Goal: Communication & Community: Participate in discussion

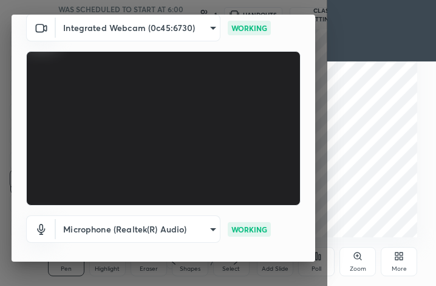
scroll to position [112, 0]
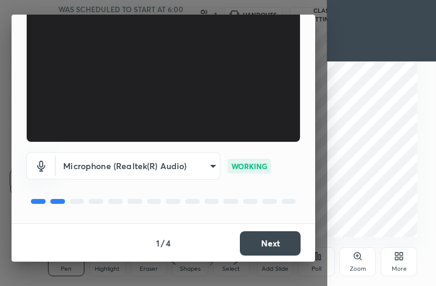
click at [250, 245] on button "Next" at bounding box center [270, 243] width 61 height 24
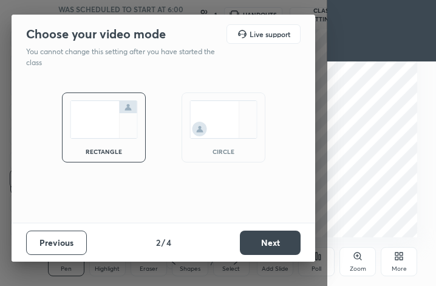
click at [219, 119] on img at bounding box center [224, 119] width 68 height 38
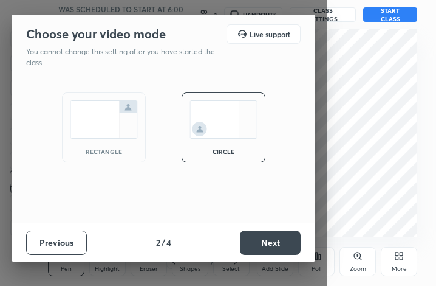
click at [274, 245] on button "Next" at bounding box center [270, 242] width 61 height 24
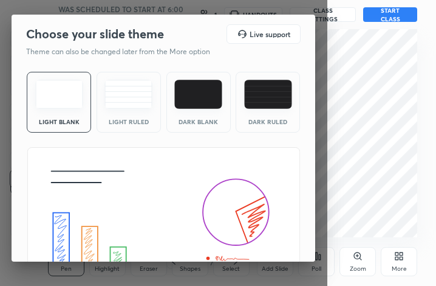
click at [60, 98] on img at bounding box center [59, 94] width 48 height 29
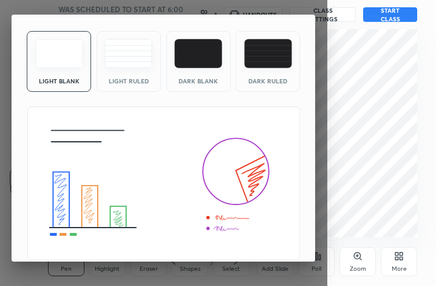
scroll to position [78, 0]
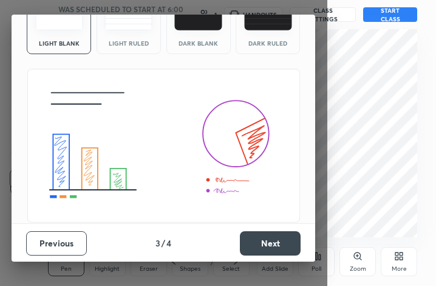
click at [247, 236] on button "Next" at bounding box center [270, 243] width 61 height 24
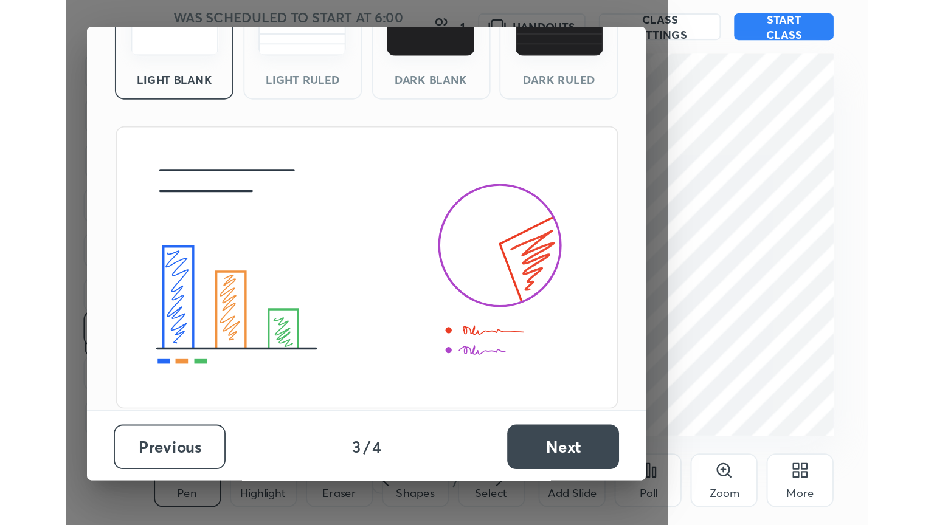
scroll to position [0, 0]
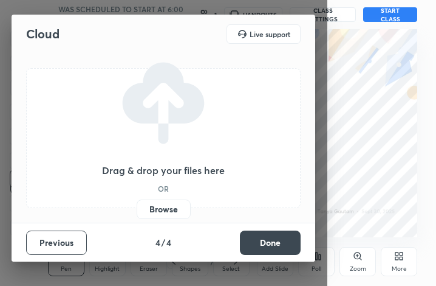
click at [164, 204] on label "Browse" at bounding box center [164, 208] width 54 height 19
click at [137, 204] on input "Browse" at bounding box center [137, 208] width 0 height 19
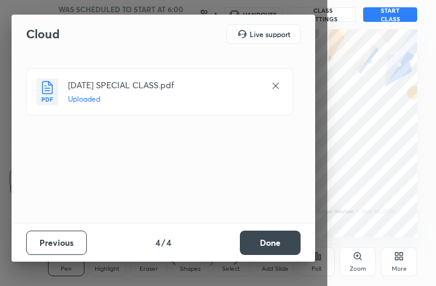
click at [277, 243] on button "Done" at bounding box center [270, 242] width 61 height 24
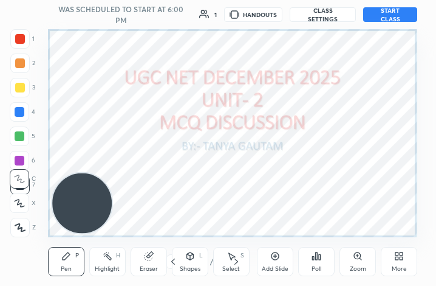
click at [398, 266] on div "More" at bounding box center [399, 269] width 15 height 6
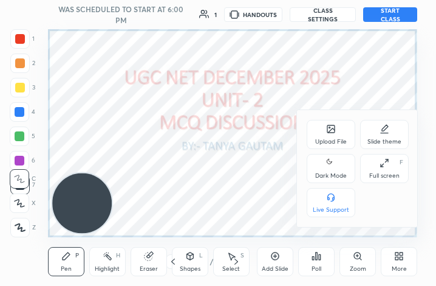
click at [390, 174] on div "Full screen" at bounding box center [385, 176] width 30 height 6
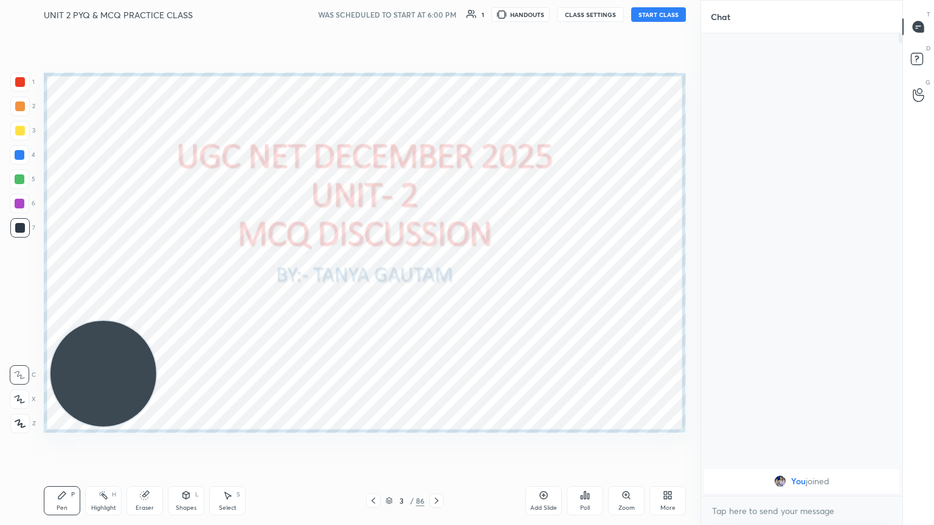
scroll to position [60337, 60133]
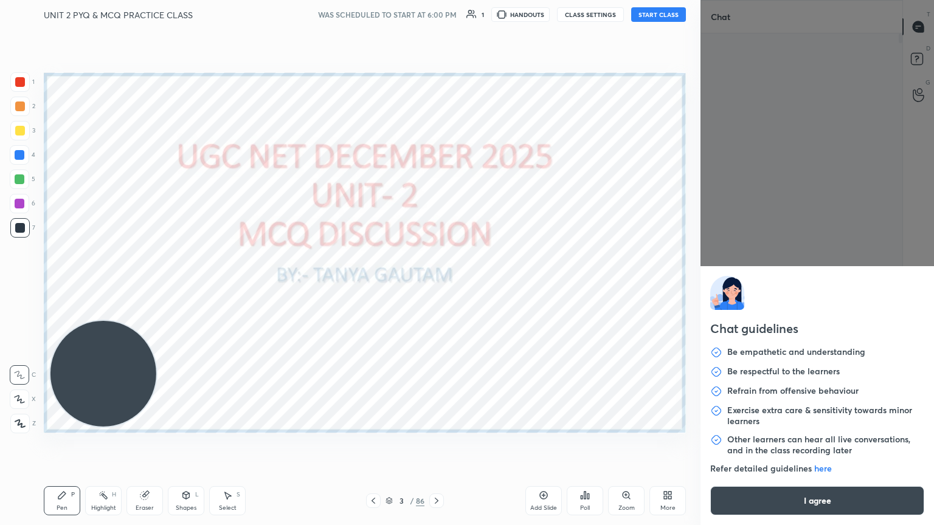
drag, startPoint x: 722, startPoint y: 512, endPoint x: 771, endPoint y: 171, distance: 343.9
click at [436, 171] on div "Chat guidelines Be empathetic and understanding Be respectful to the learners R…" at bounding box center [816, 262] width 233 height 525
click at [436, 285] on button "I agree" at bounding box center [817, 500] width 214 height 29
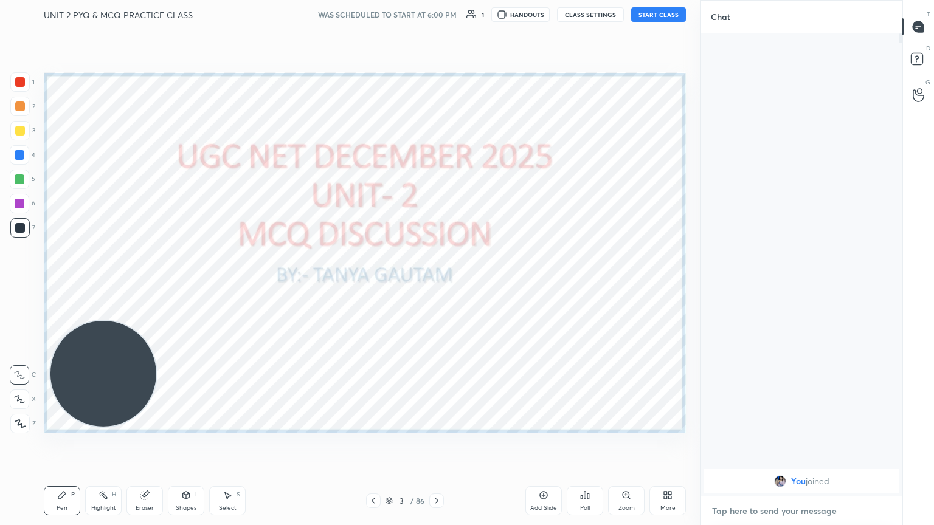
paste textarea "https://t.me/+3AnvQiZqu8oyODA1"
type textarea "https://t.me/+3AnvQiZqu8oyODA1"
click at [436, 285] on icon at bounding box center [883, 511] width 10 height 10
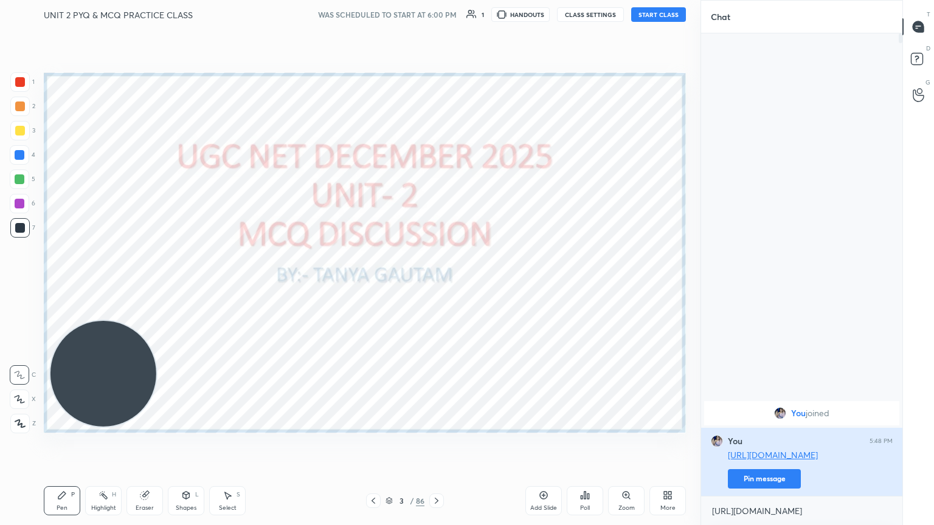
click at [436, 285] on button "Pin message" at bounding box center [764, 478] width 73 height 19
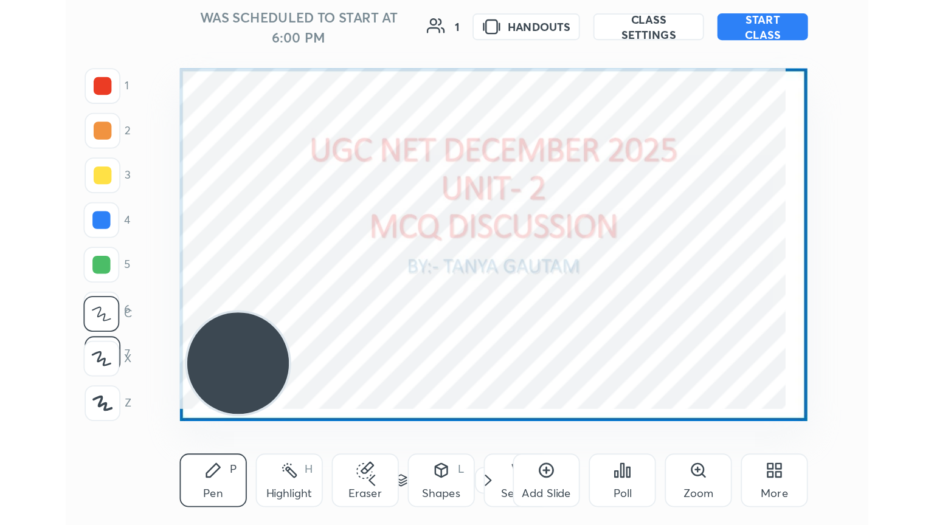
scroll to position [208, 388]
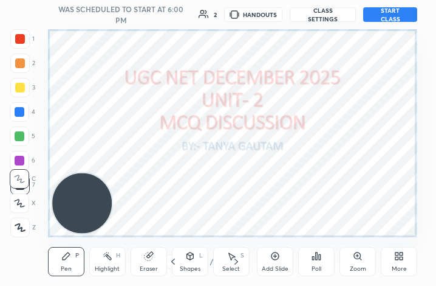
click at [404, 254] on icon at bounding box center [402, 253] width 3 height 3
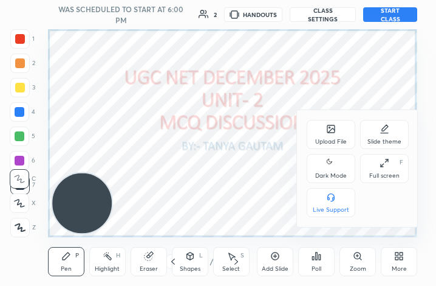
click at [382, 176] on div "Full screen" at bounding box center [385, 176] width 30 height 6
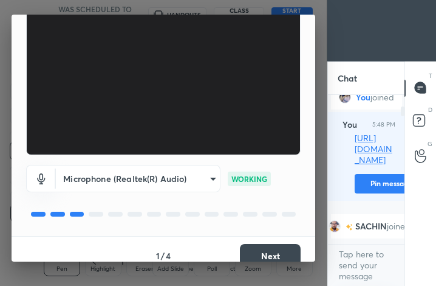
scroll to position [112, 0]
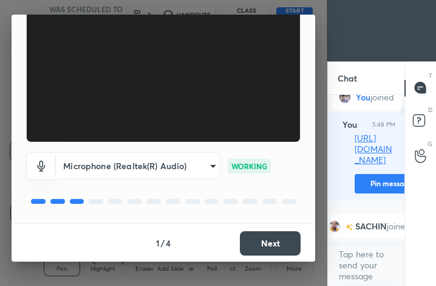
click at [257, 242] on button "Next" at bounding box center [270, 243] width 61 height 24
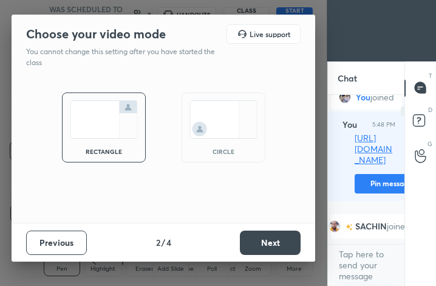
scroll to position [0, 0]
click at [202, 119] on img at bounding box center [224, 119] width 68 height 38
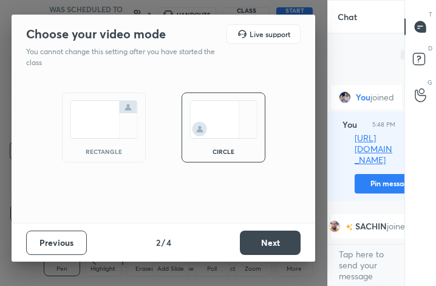
click at [266, 243] on button "Next" at bounding box center [270, 242] width 61 height 24
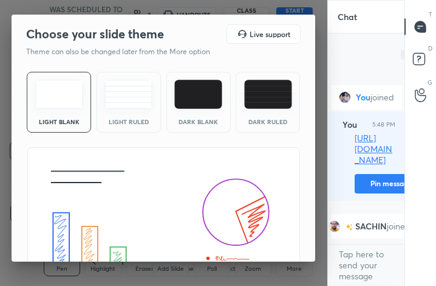
click at [56, 104] on img at bounding box center [59, 94] width 48 height 29
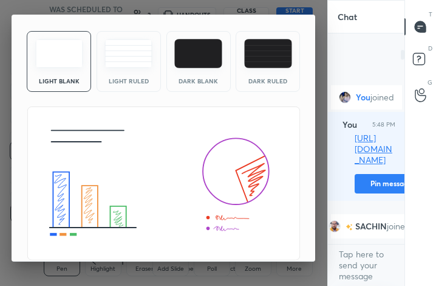
scroll to position [78, 0]
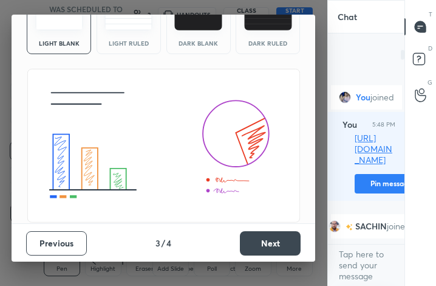
click at [263, 239] on button "Next" at bounding box center [270, 243] width 61 height 24
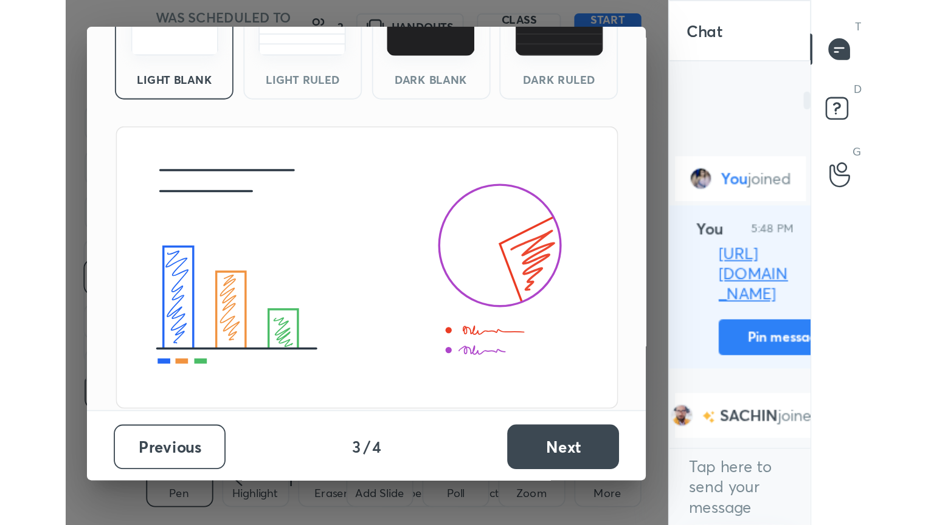
scroll to position [0, 0]
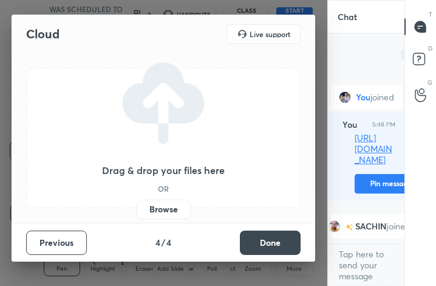
click at [173, 206] on label "Browse" at bounding box center [164, 208] width 54 height 19
click at [137, 206] on input "Browse" at bounding box center [137, 208] width 0 height 19
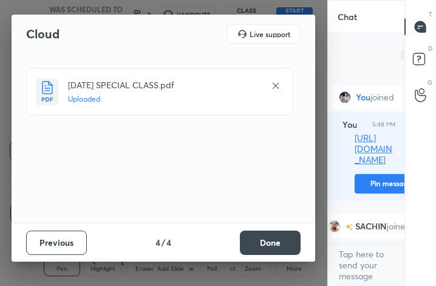
click at [260, 241] on button "Done" at bounding box center [270, 242] width 61 height 24
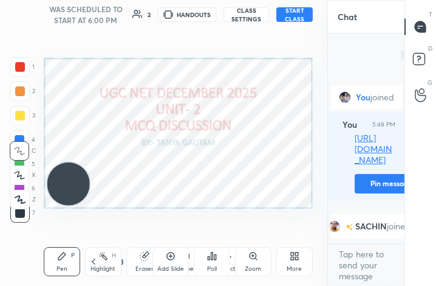
click at [299, 264] on div "More" at bounding box center [295, 261] width 36 height 29
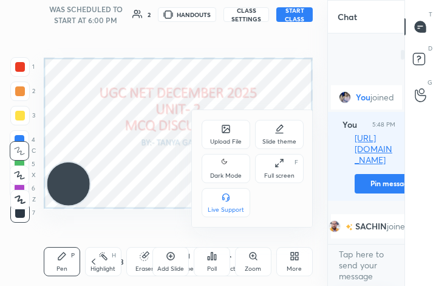
click at [281, 173] on div "Full screen" at bounding box center [279, 176] width 30 height 6
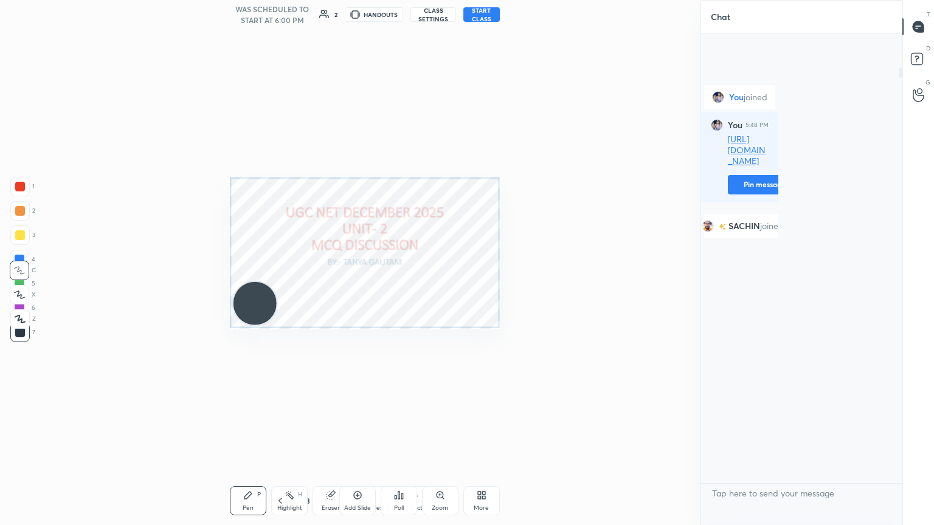
scroll to position [60337, 60133]
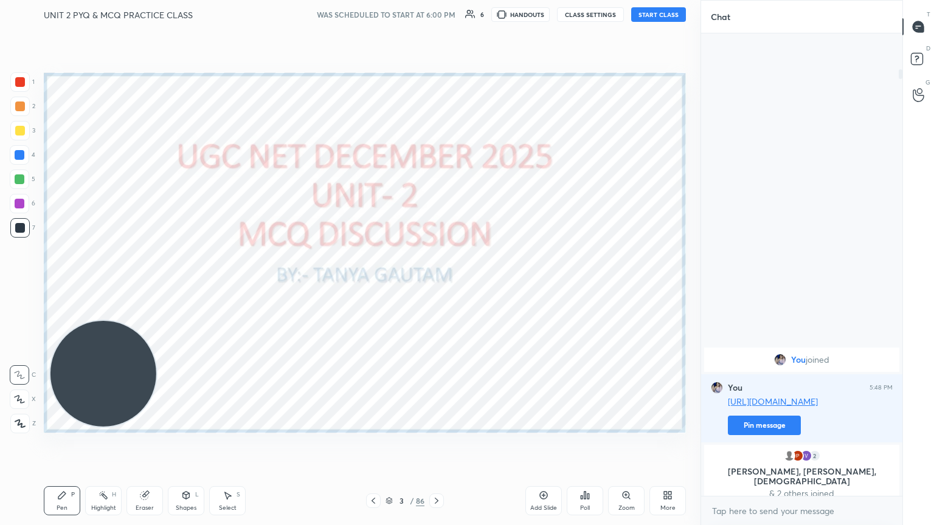
click at [436, 11] on button "START CLASS" at bounding box center [658, 14] width 55 height 15
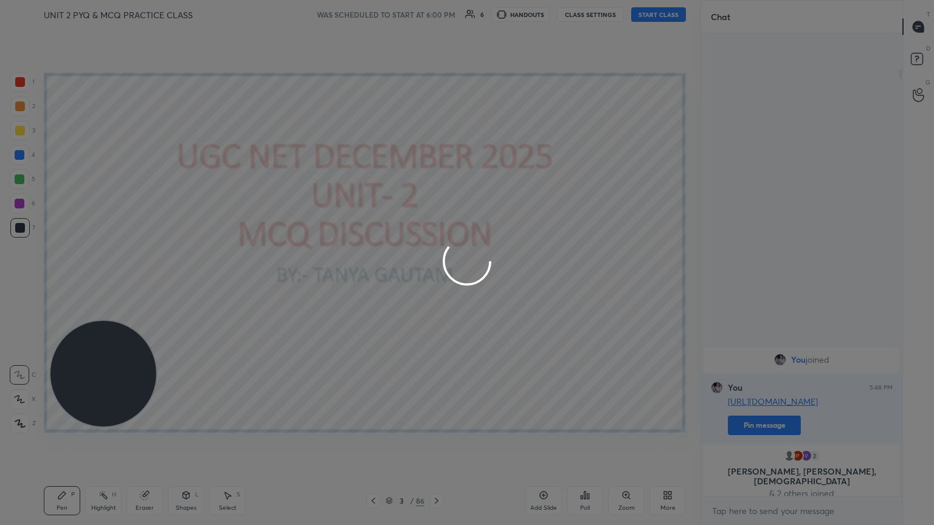
type textarea "x"
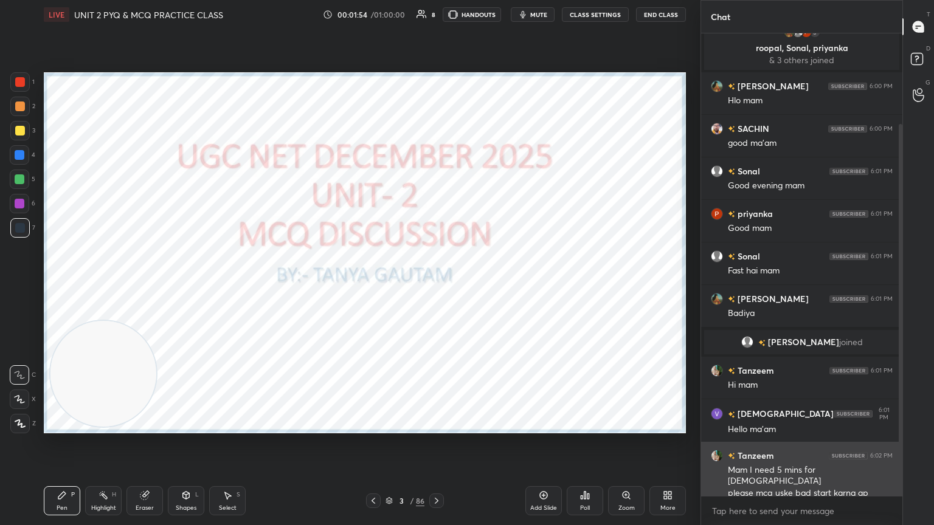
scroll to position [112, 0]
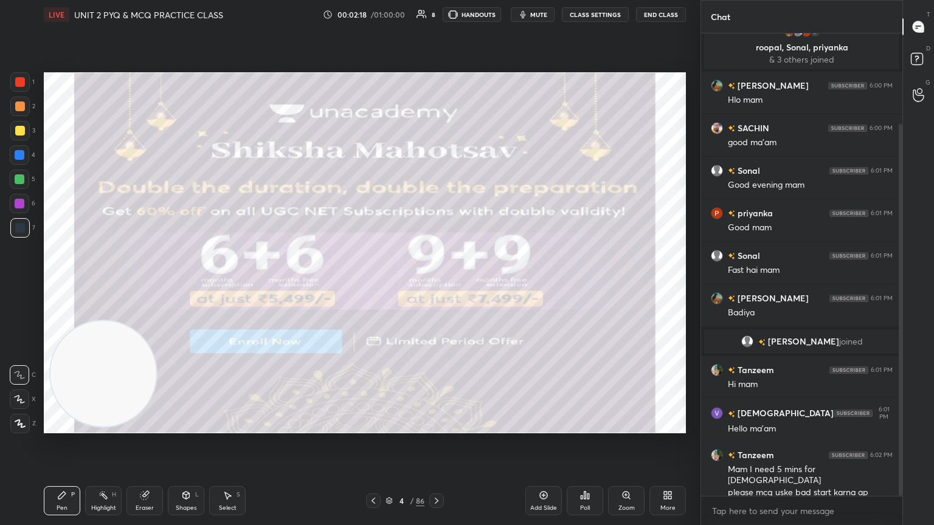
click at [17, 78] on div at bounding box center [20, 82] width 10 height 10
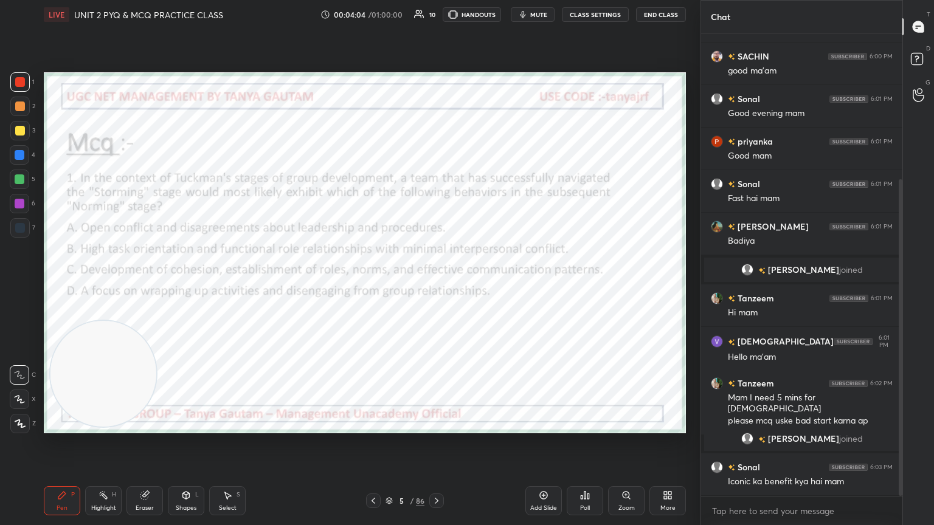
scroll to position [213, 0]
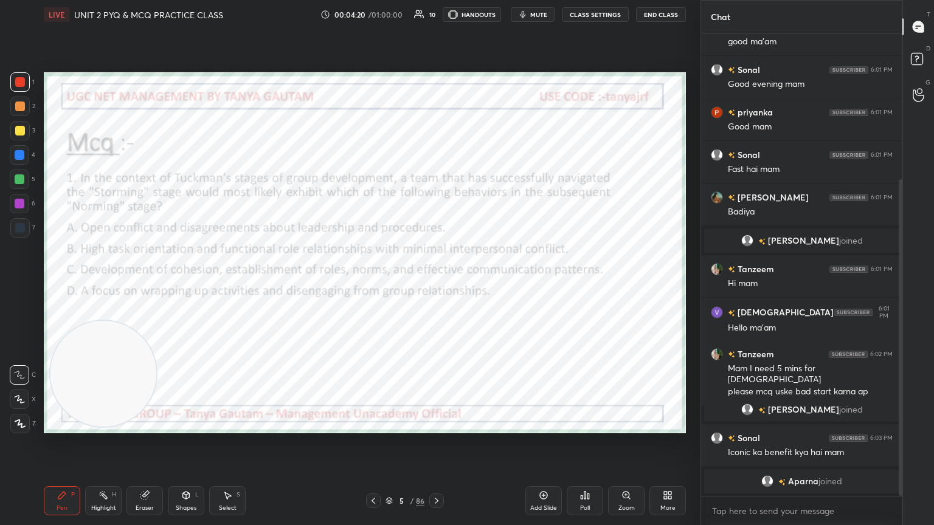
click at [436, 285] on div "Poll" at bounding box center [585, 508] width 10 height 6
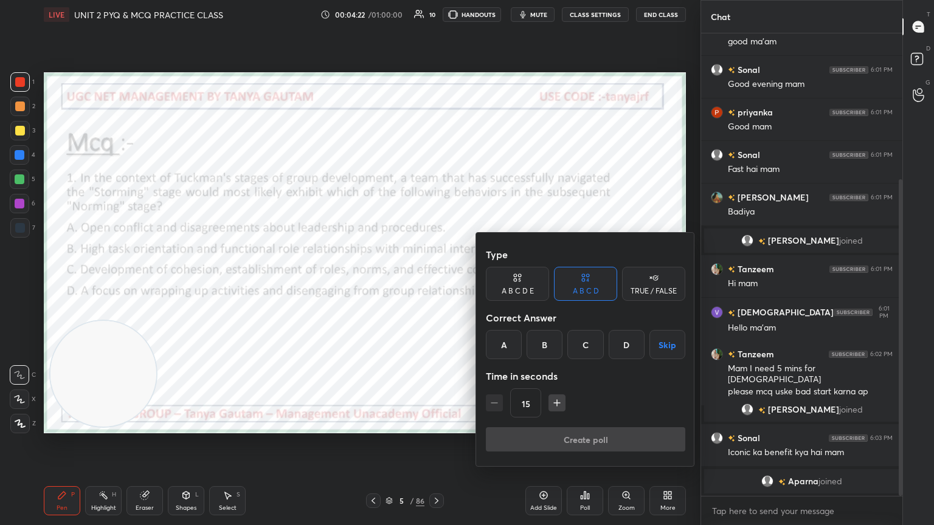
click at [436, 285] on div "C" at bounding box center [585, 344] width 36 height 29
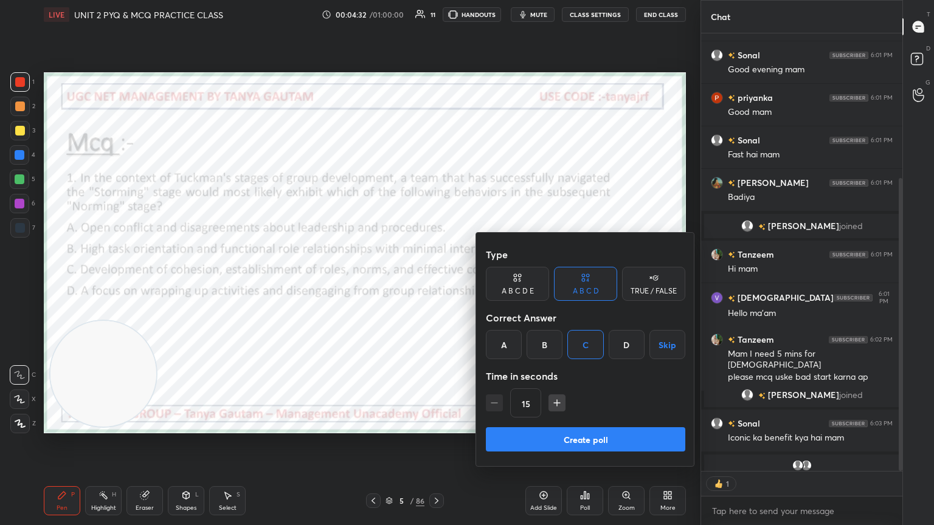
scroll to position [4, 4]
click at [436, 285] on button "Create poll" at bounding box center [585, 439] width 199 height 24
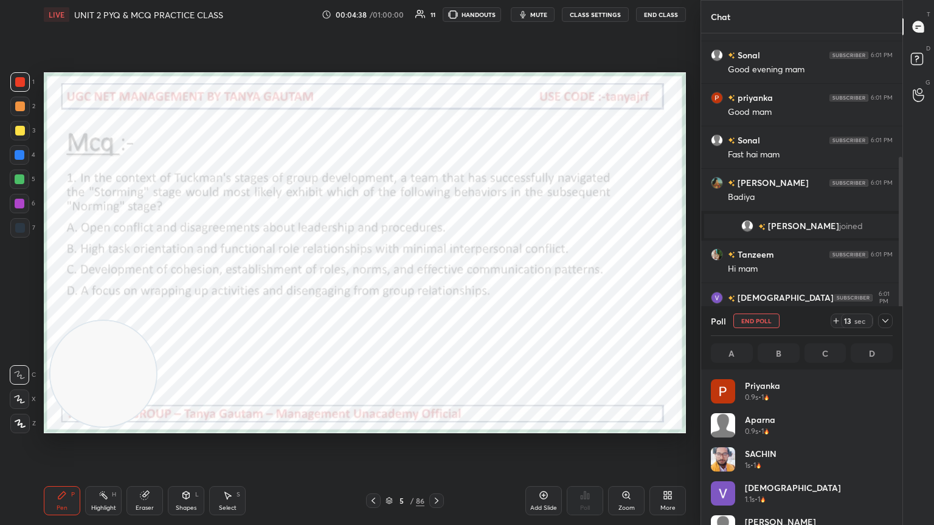
click at [436, 16] on button "mute" at bounding box center [533, 14] width 44 height 15
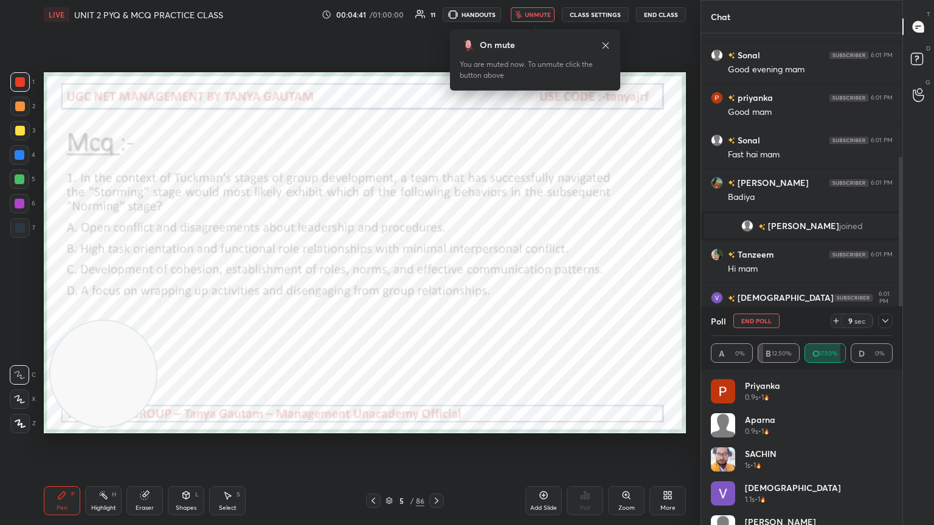
click at [436, 17] on span "unmute" at bounding box center [538, 14] width 26 height 9
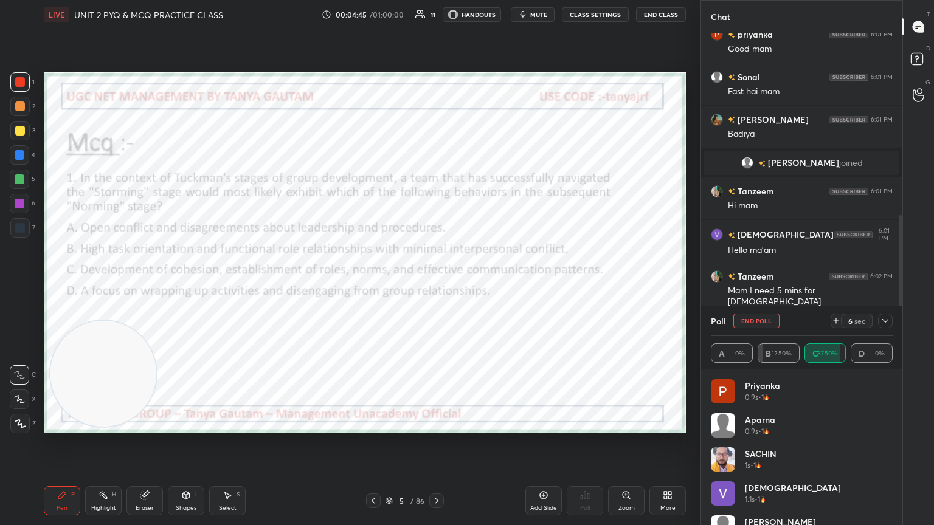
scroll to position [333, 0]
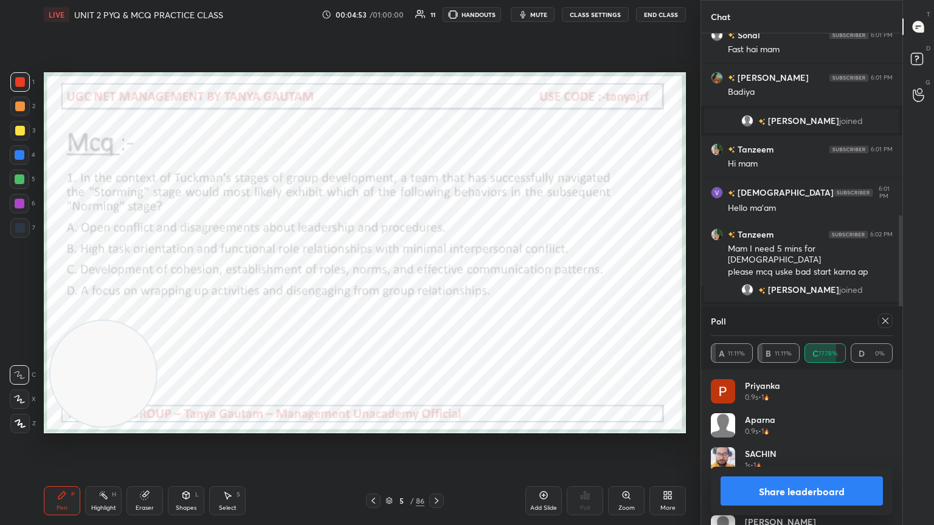
click at [436, 285] on icon at bounding box center [885, 321] width 10 height 10
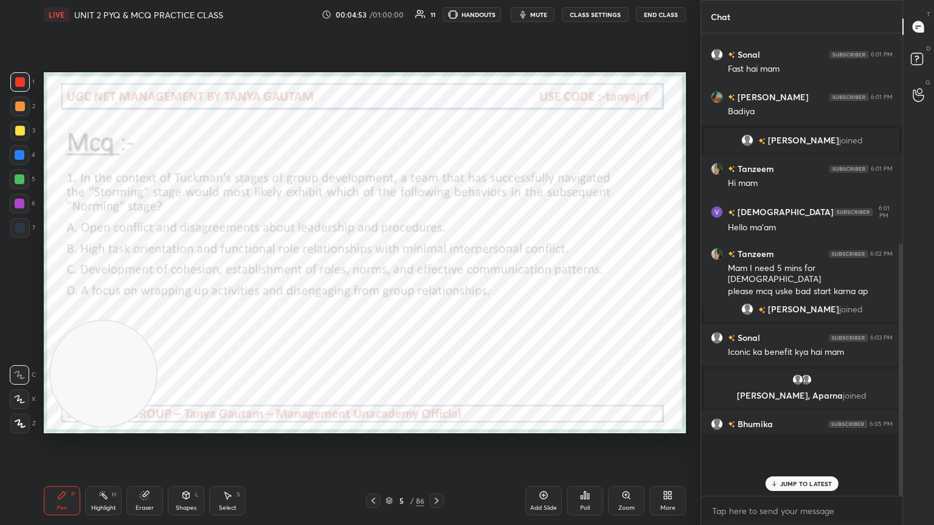
scroll to position [277, 0]
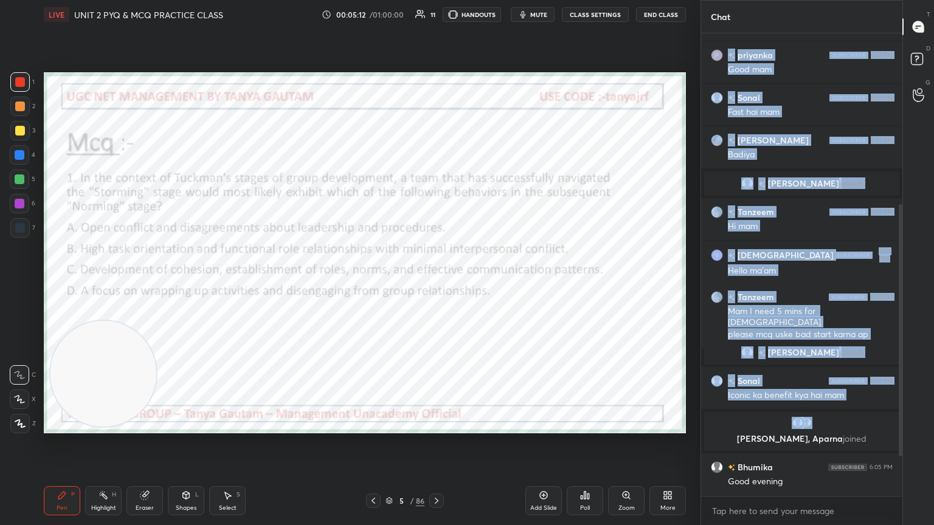
click at [436, 285] on div "1 2 3 4 5 6 7 C X Z C X Z E E Erase all H H LIVE UNIT 2 PYQ & MCQ PRACTICE CLAS…" at bounding box center [467, 262] width 934 height 525
click at [436, 285] on div "Setting up your live class Poll for secs No correct answer Start poll" at bounding box center [365, 252] width 652 height 447
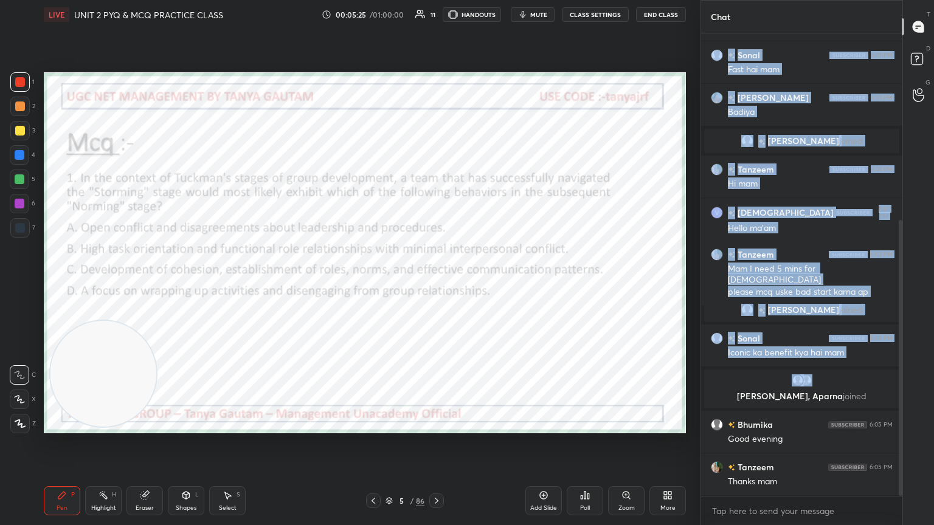
click at [436, 285] on div "Setting up your live class Poll for secs No correct answer Start poll" at bounding box center [365, 252] width 652 height 447
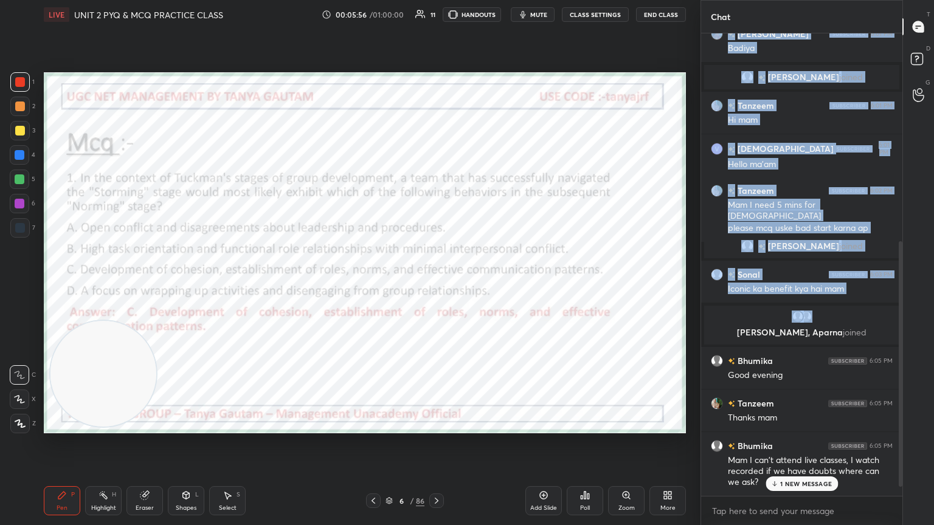
scroll to position [420, 0]
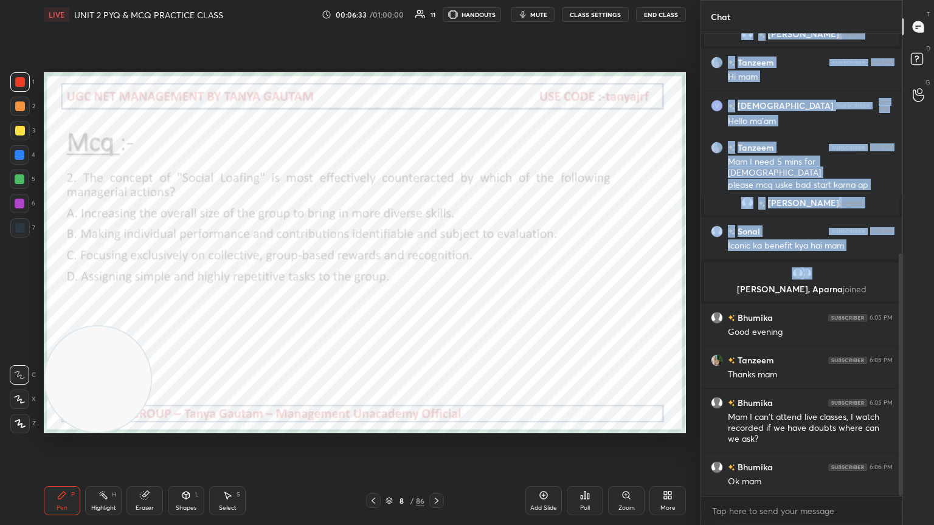
click at [119, 285] on video at bounding box center [98, 379] width 106 height 106
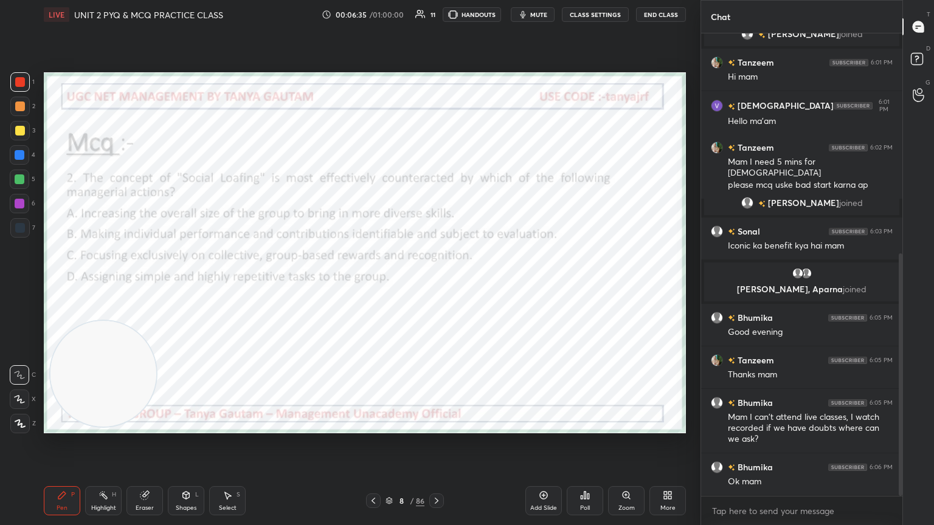
click at [436, 15] on icon "button" at bounding box center [522, 14] width 5 height 7
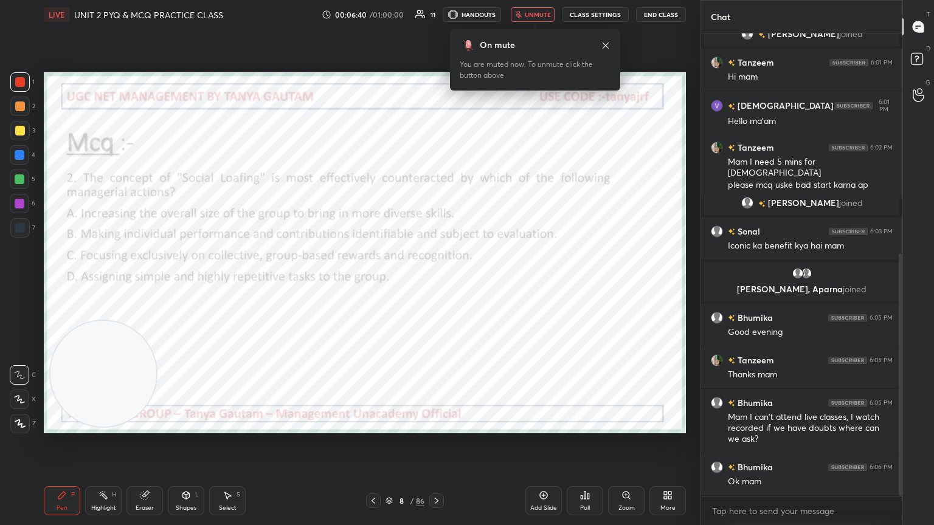
click at [436, 15] on icon "button" at bounding box center [518, 14] width 7 height 7
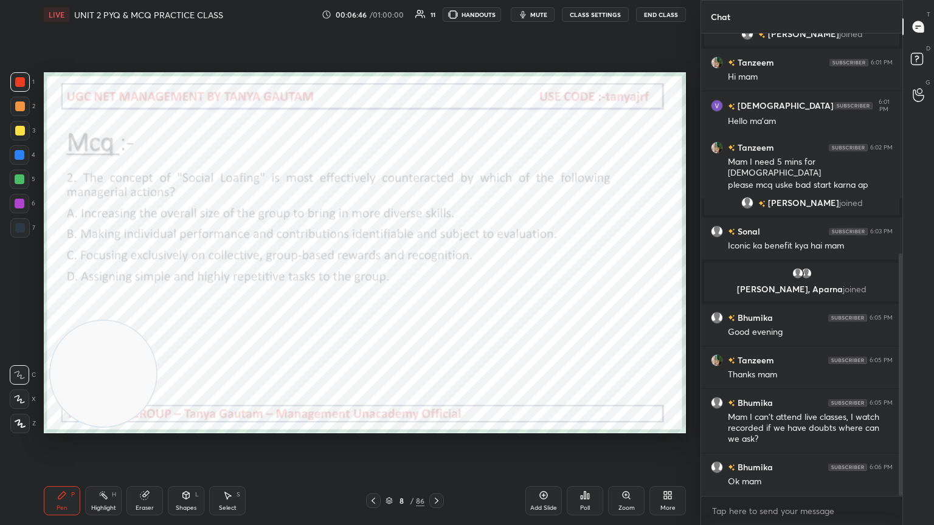
click at [436, 285] on div "Poll" at bounding box center [585, 508] width 10 height 6
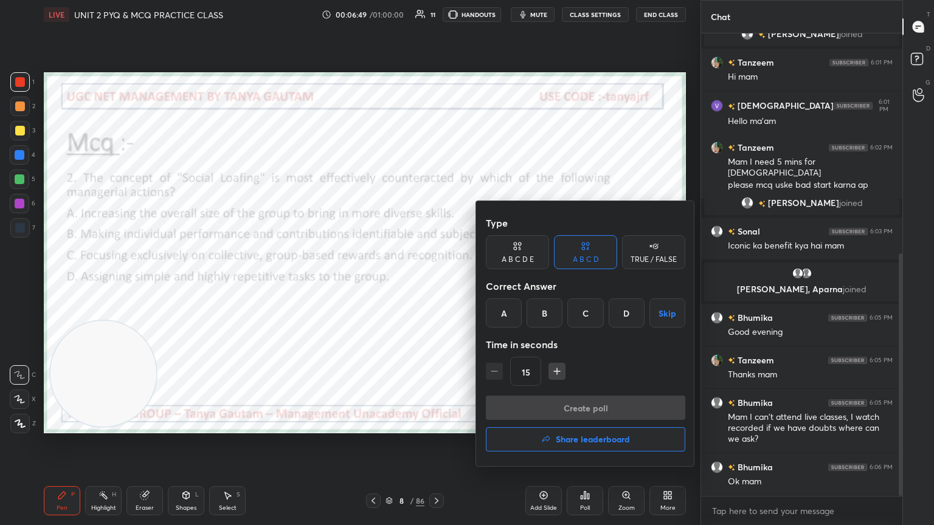
click at [436, 285] on div "B" at bounding box center [544, 312] width 36 height 29
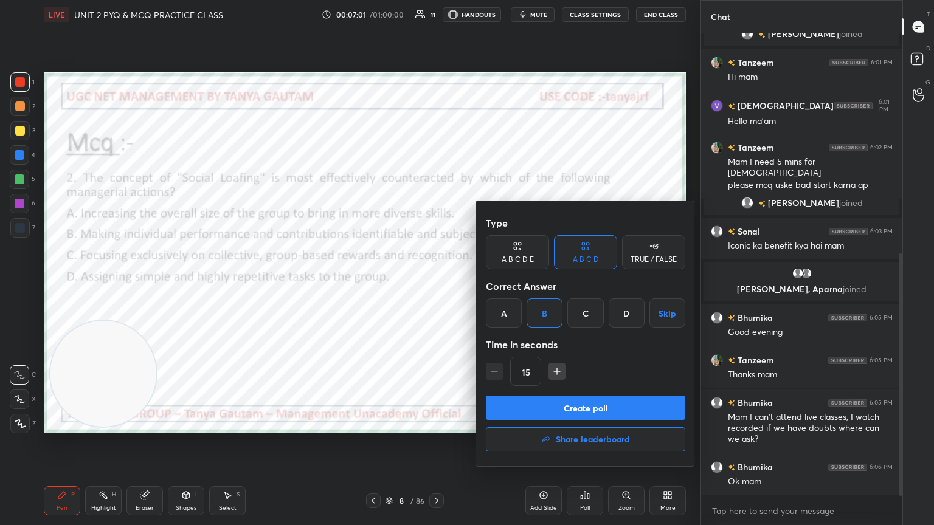
click at [436, 285] on button "Create poll" at bounding box center [585, 408] width 199 height 24
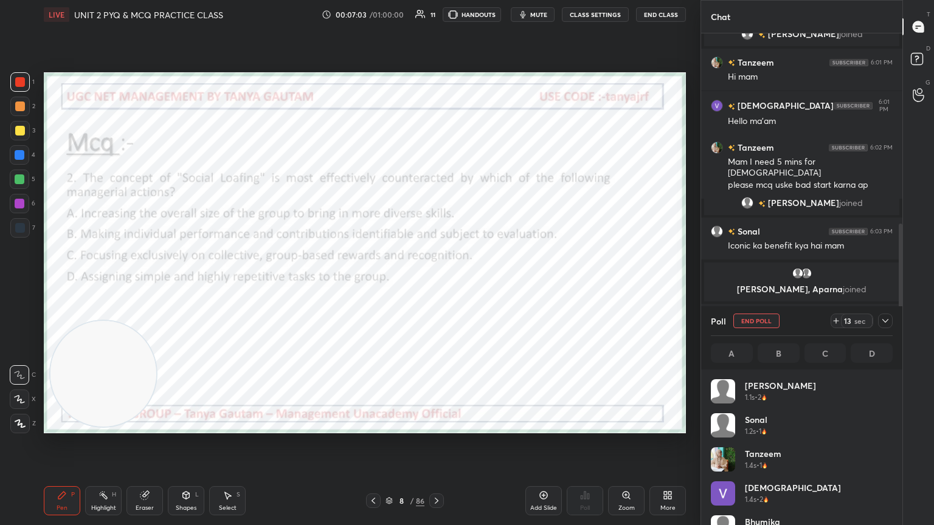
scroll to position [142, 178]
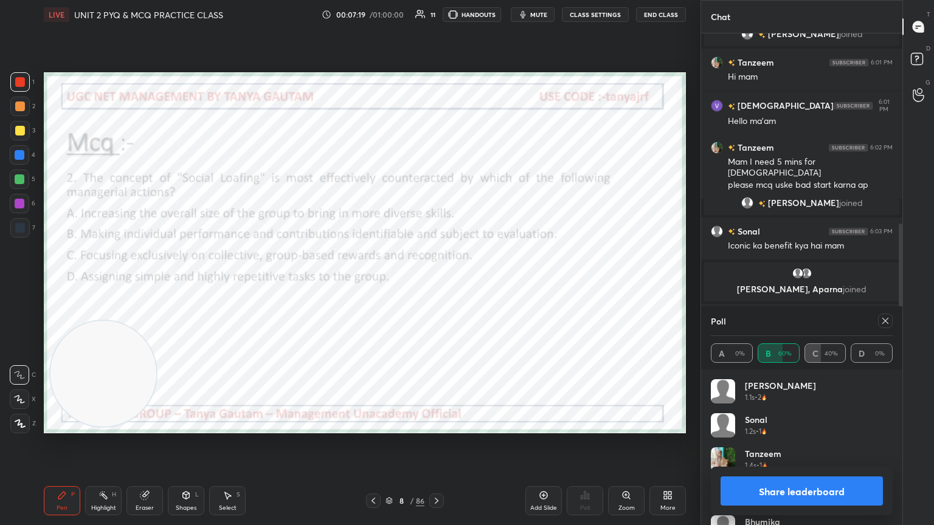
click at [436, 285] on icon at bounding box center [885, 321] width 10 height 10
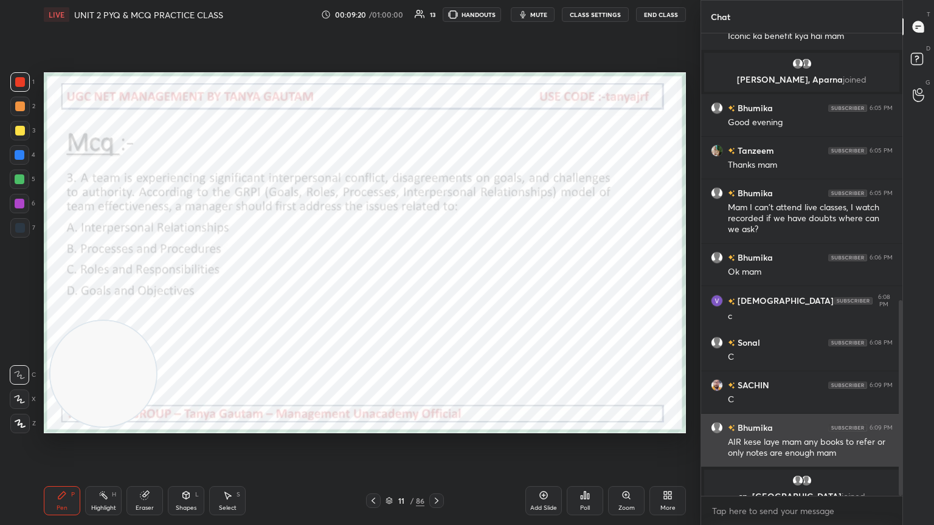
scroll to position [630, 0]
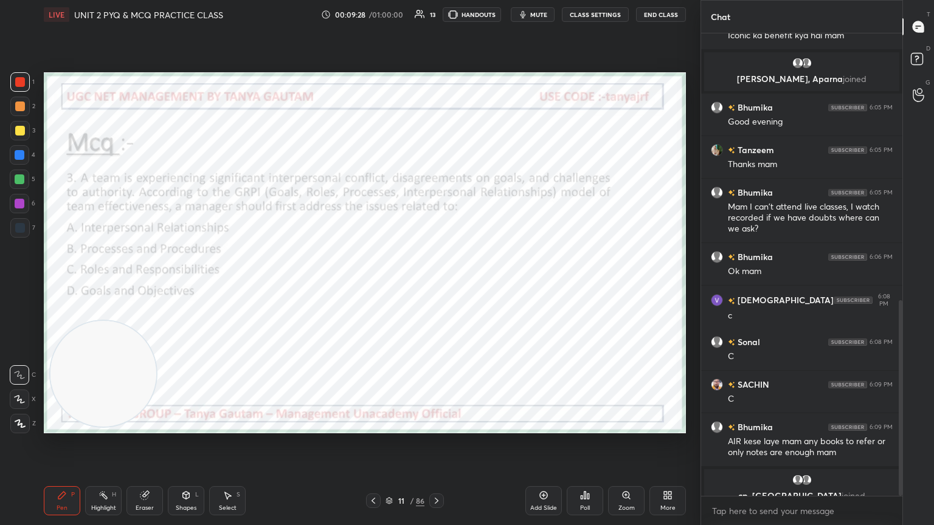
click at [436, 285] on div "Poll" at bounding box center [585, 500] width 36 height 29
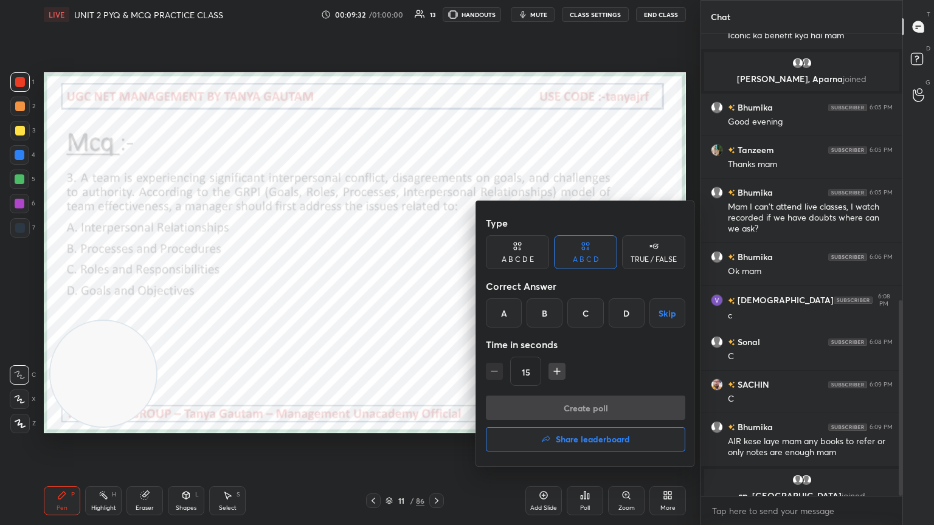
click at [436, 285] on div "D" at bounding box center [626, 312] width 36 height 29
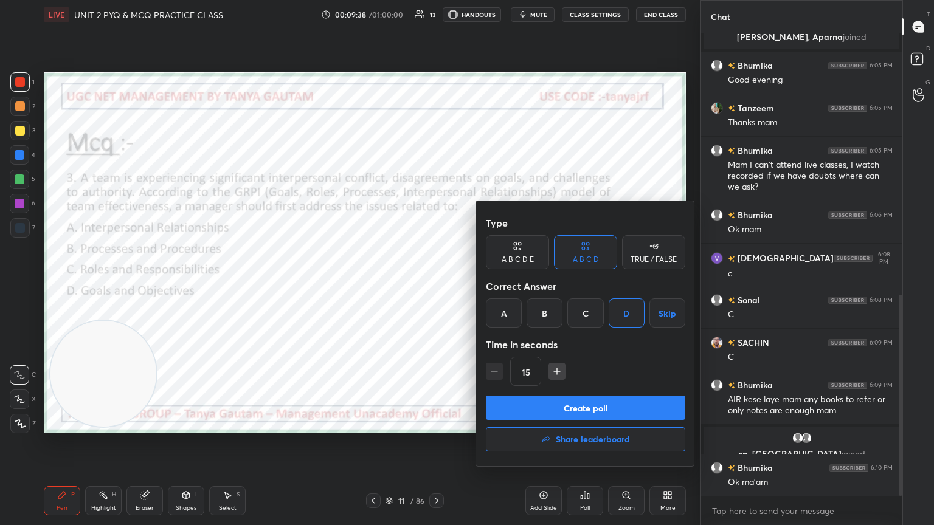
click at [436, 285] on button "Create poll" at bounding box center [585, 408] width 199 height 24
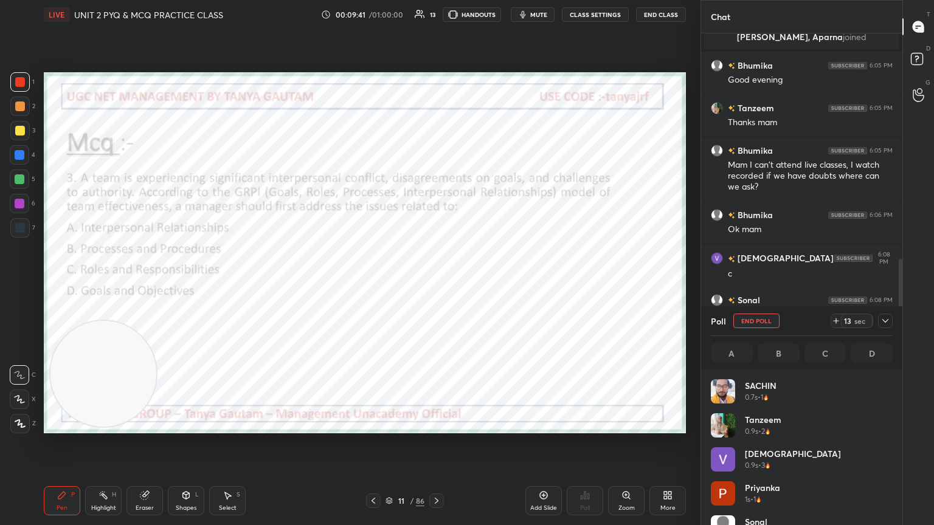
scroll to position [142, 178]
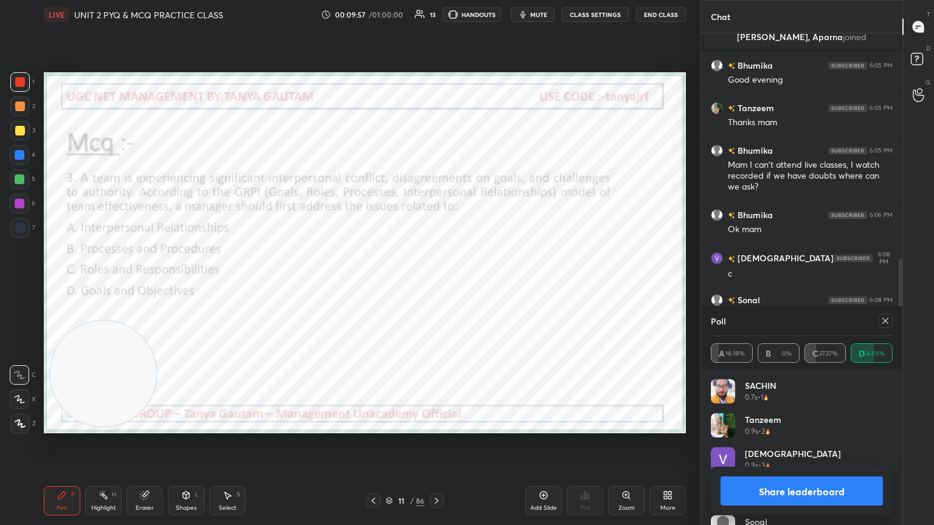
click at [436, 285] on icon at bounding box center [885, 321] width 10 height 10
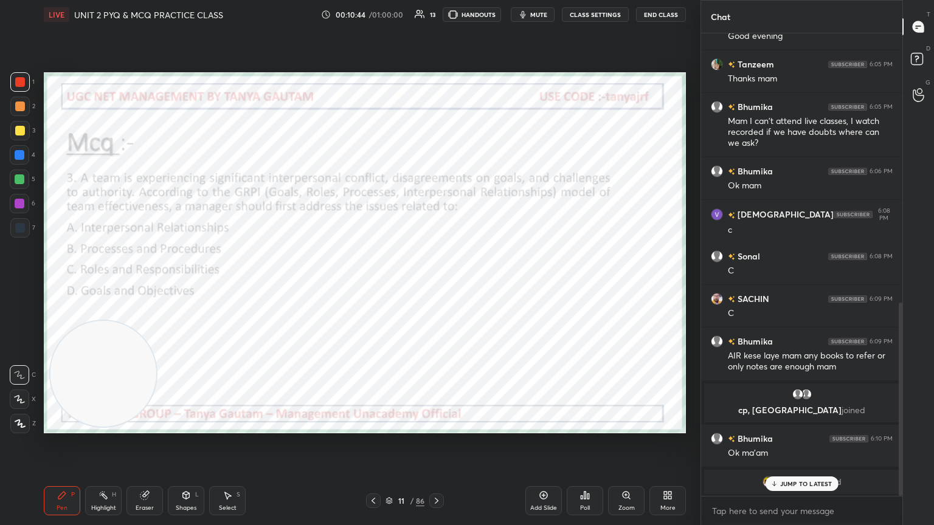
scroll to position [663, 0]
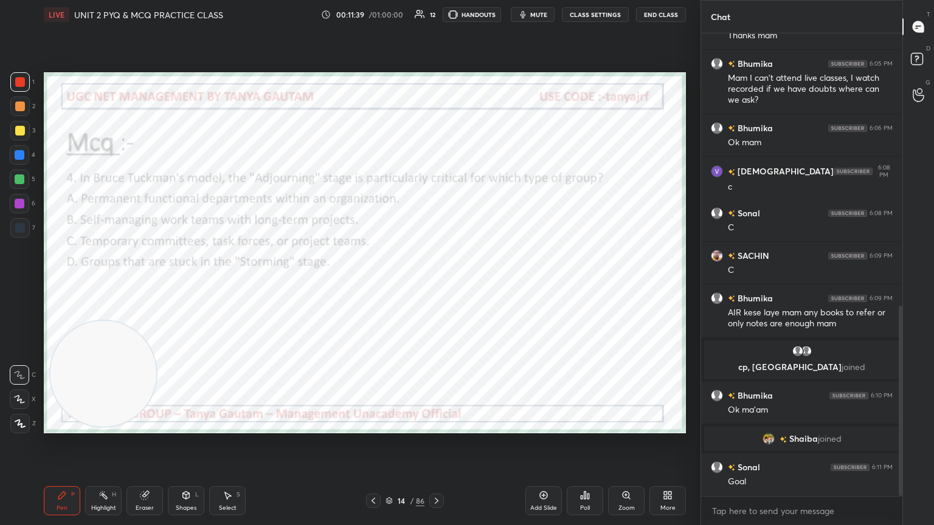
click at [436, 285] on div "Poll" at bounding box center [585, 500] width 36 height 29
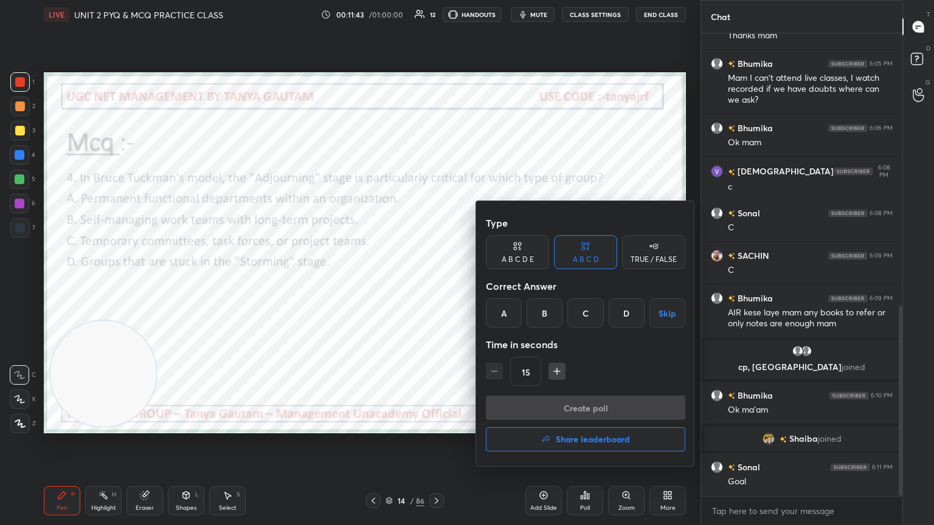
click at [436, 285] on div "C" at bounding box center [585, 312] width 36 height 29
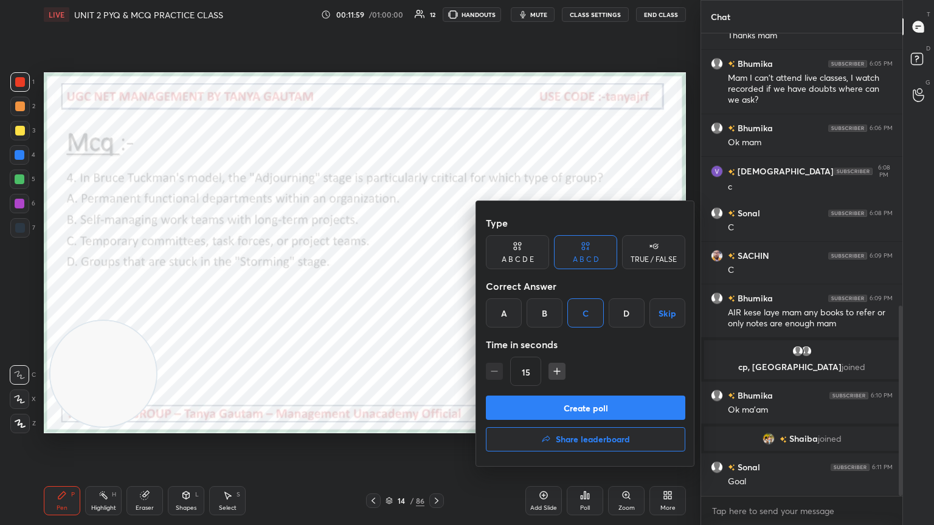
click at [436, 285] on button "Create poll" at bounding box center [585, 408] width 199 height 24
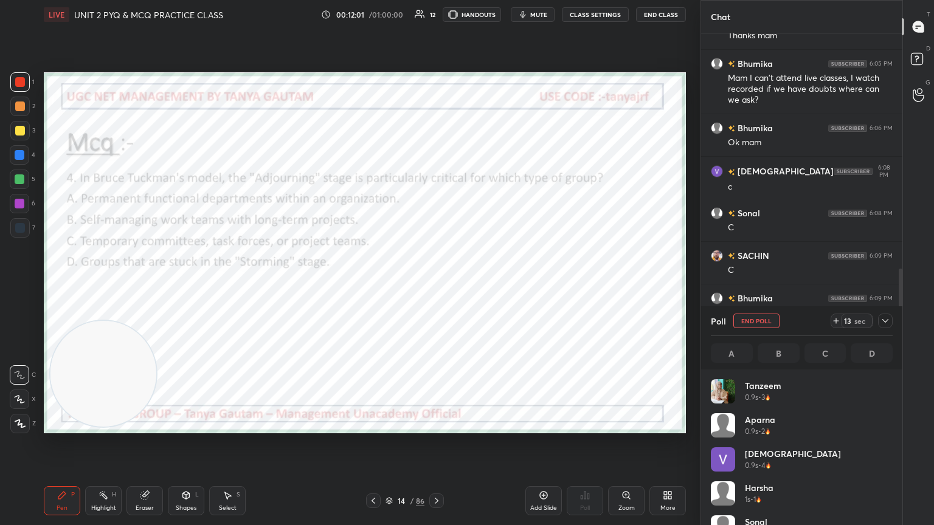
scroll to position [142, 178]
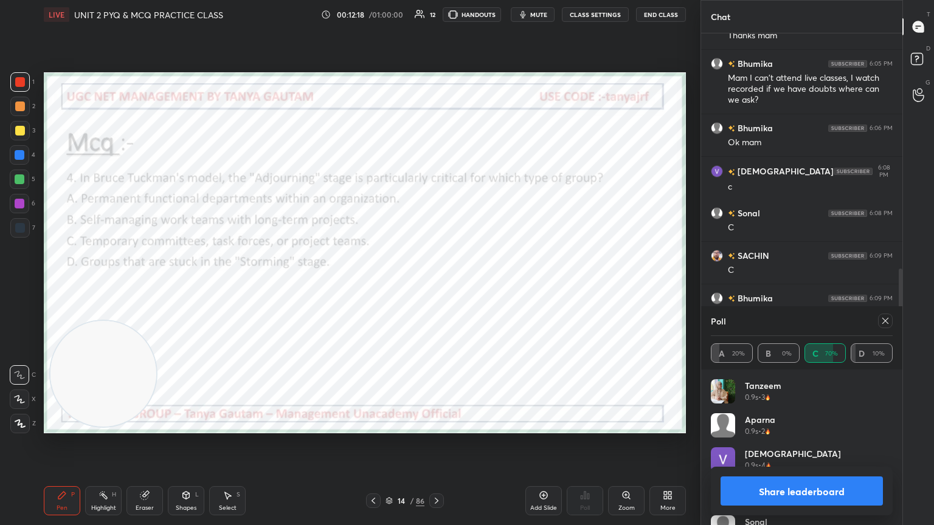
click at [436, 285] on icon at bounding box center [885, 321] width 10 height 10
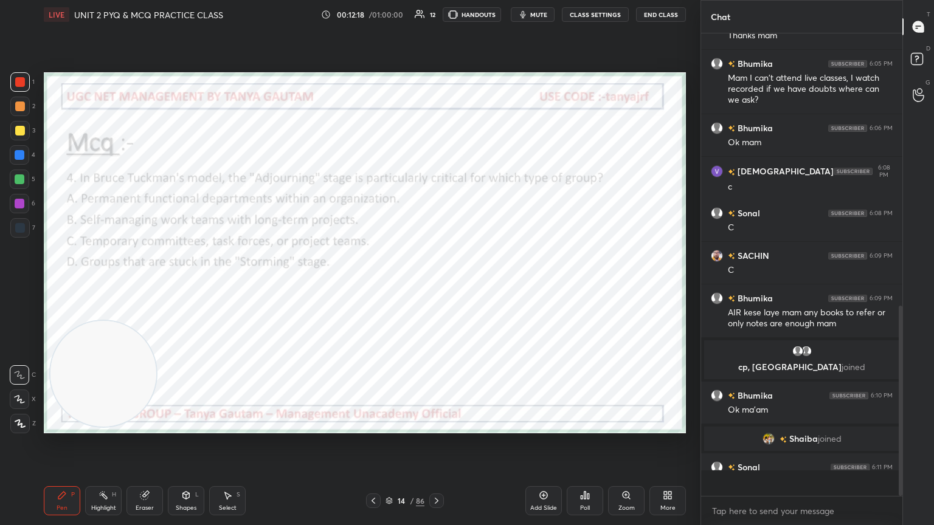
scroll to position [4, 4]
drag, startPoint x: 95, startPoint y: 391, endPoint x: 603, endPoint y: 386, distance: 508.2
click at [436, 285] on video at bounding box center [610, 369] width 106 height 106
click at [436, 285] on div "Poll" at bounding box center [585, 500] width 36 height 29
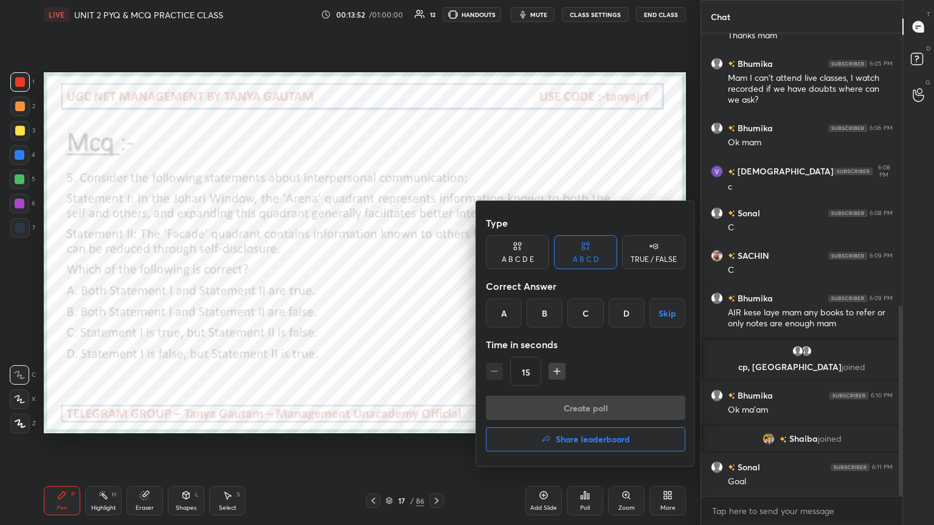
click at [436, 285] on div "C" at bounding box center [585, 312] width 36 height 29
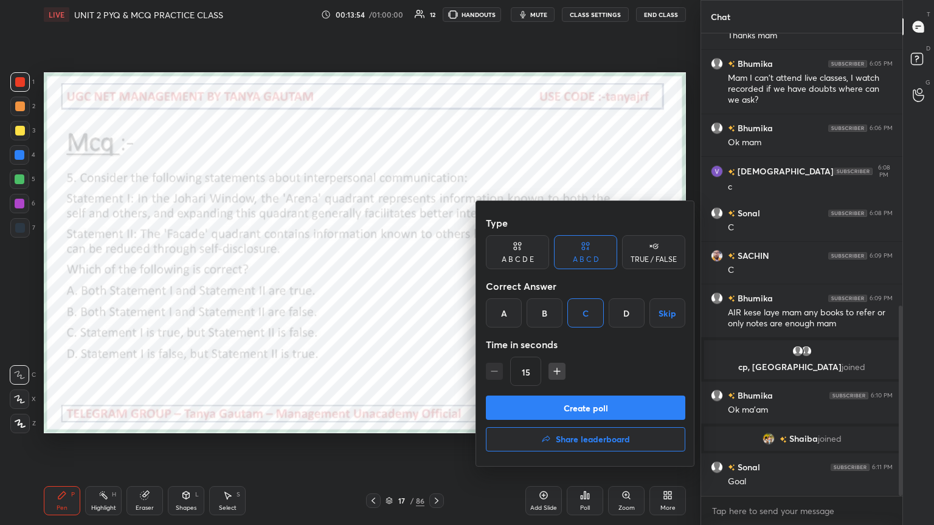
click at [436, 285] on button "Create poll" at bounding box center [585, 408] width 199 height 24
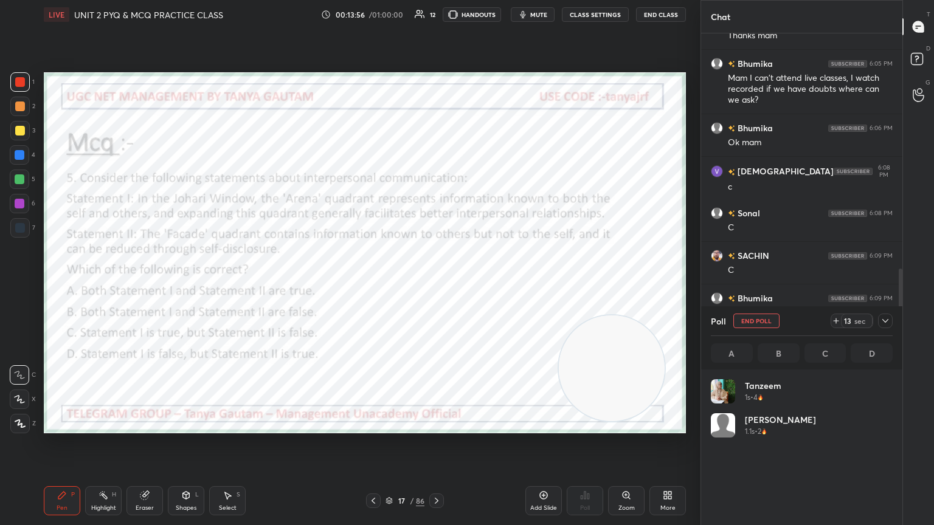
scroll to position [142, 178]
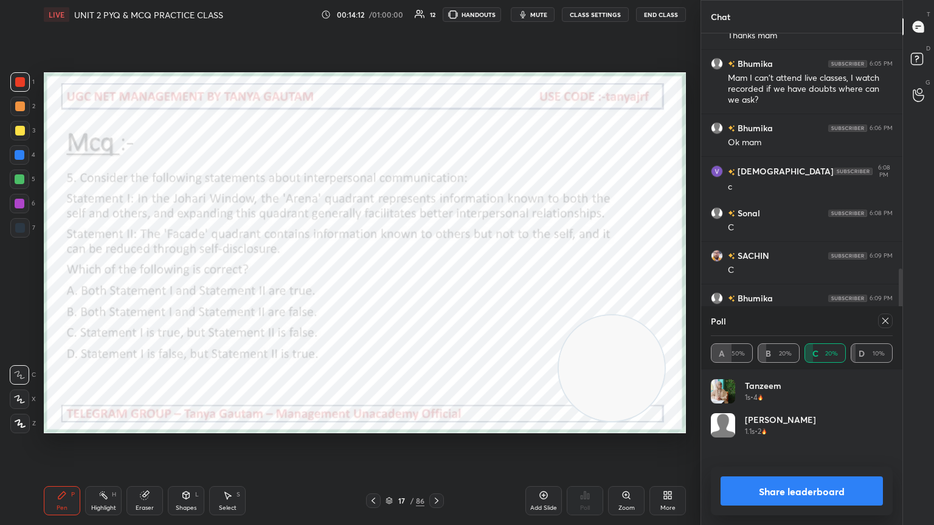
click at [436, 285] on icon at bounding box center [885, 321] width 10 height 10
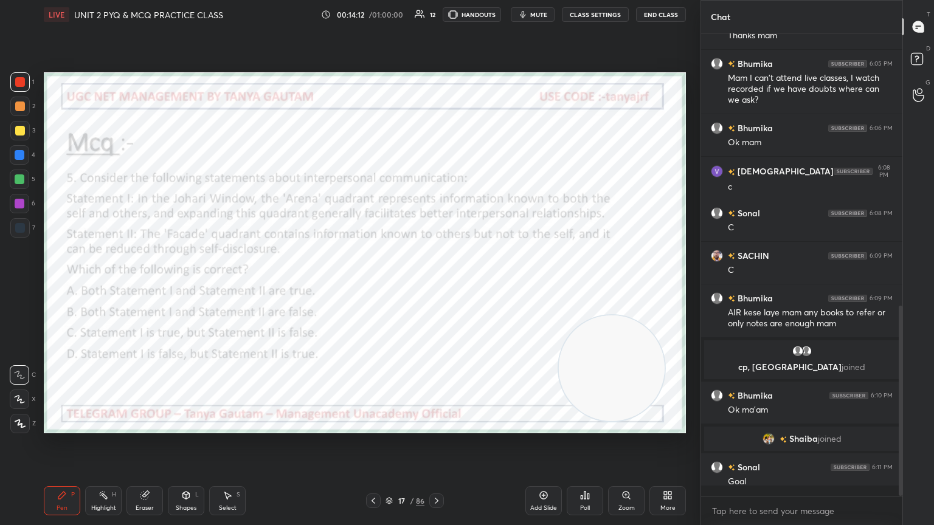
scroll to position [351, 198]
click at [436, 285] on div "Add Slide" at bounding box center [543, 508] width 27 height 6
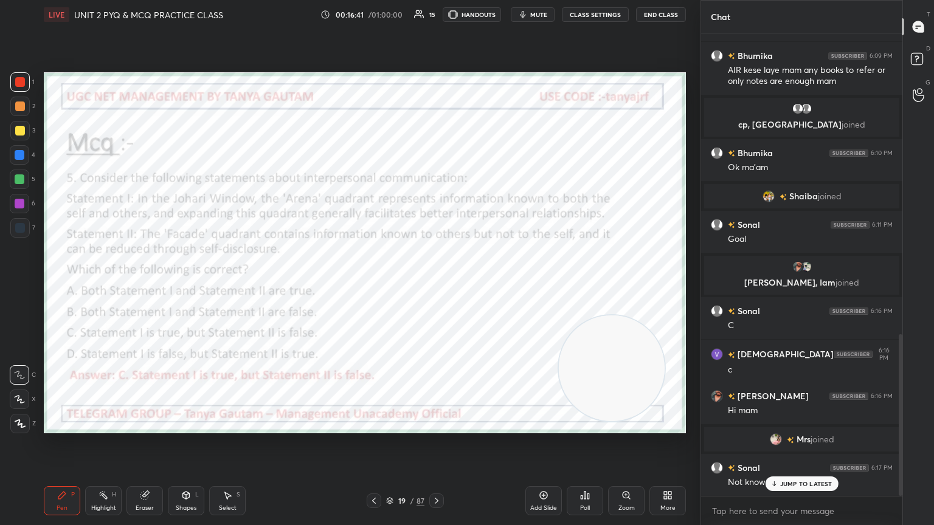
scroll to position [901, 0]
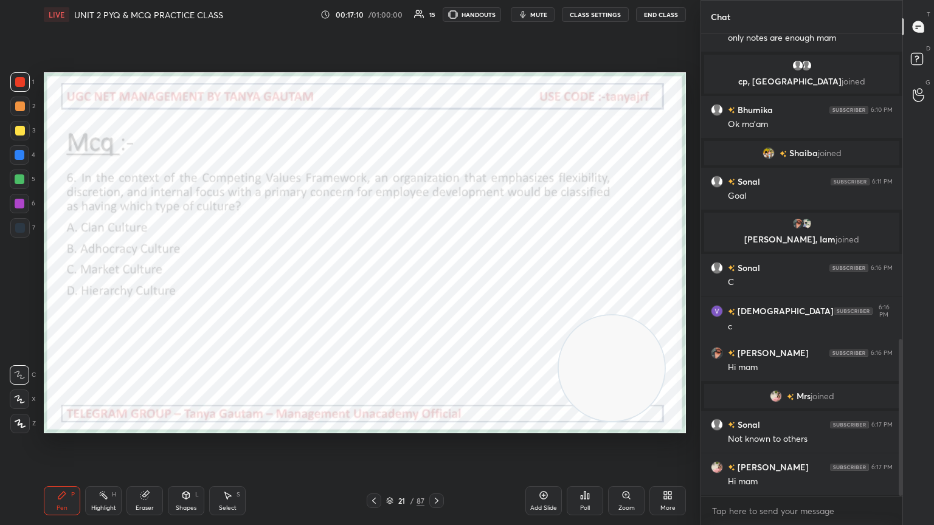
click at [436, 285] on icon at bounding box center [581, 497] width 2 height 3
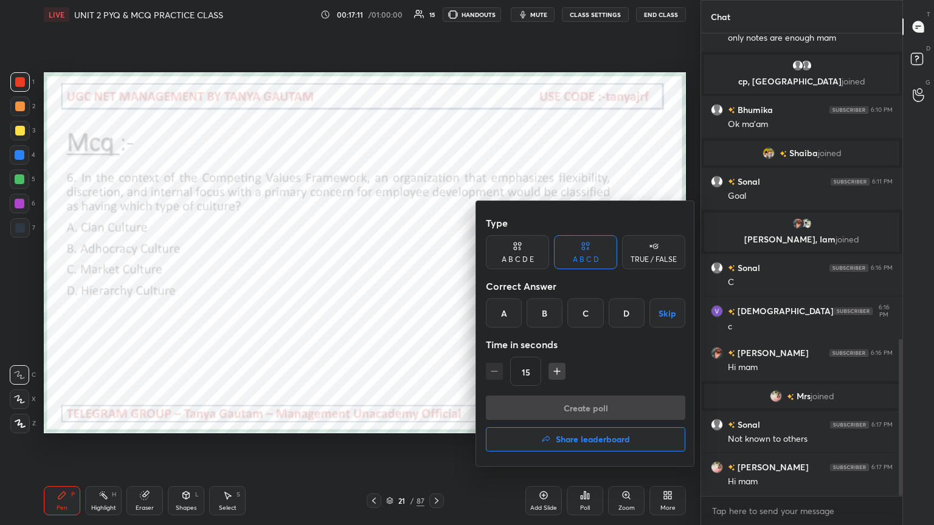
click at [436, 285] on div "A" at bounding box center [504, 312] width 36 height 29
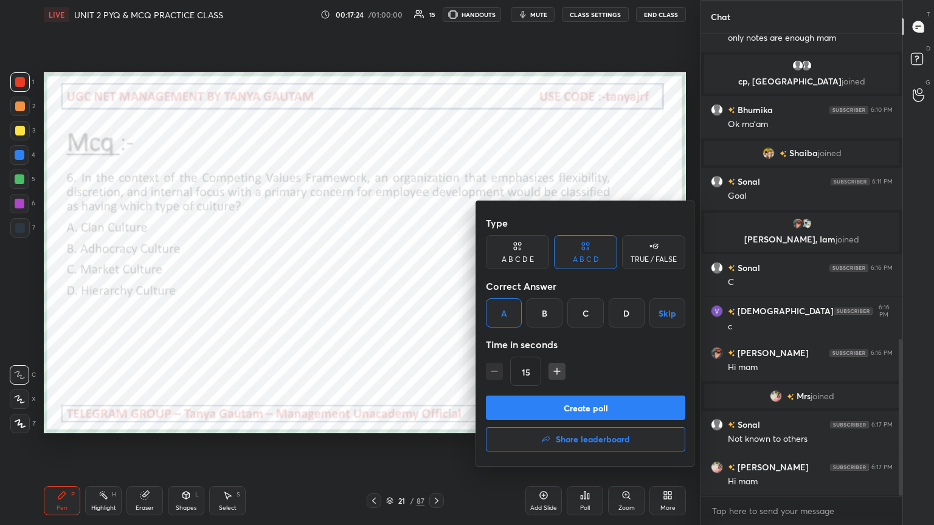
click at [436, 285] on button "Create poll" at bounding box center [585, 408] width 199 height 24
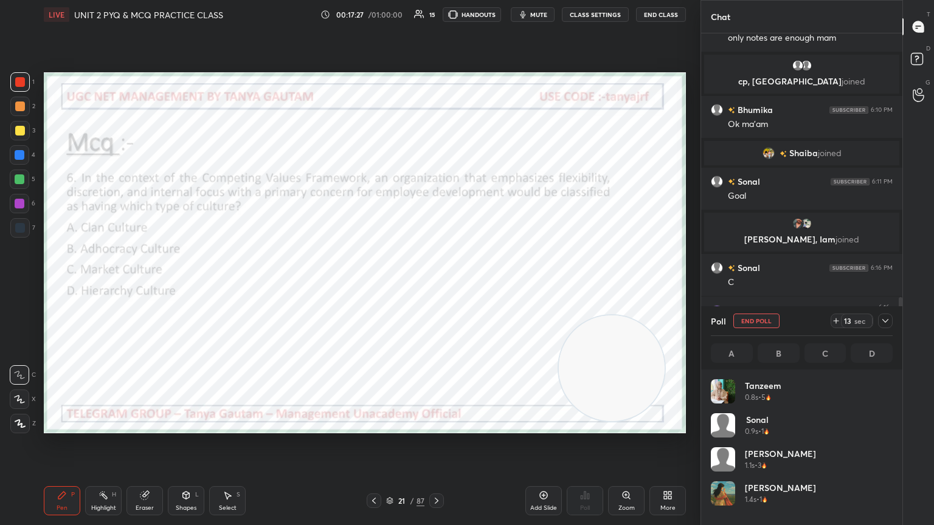
scroll to position [142, 178]
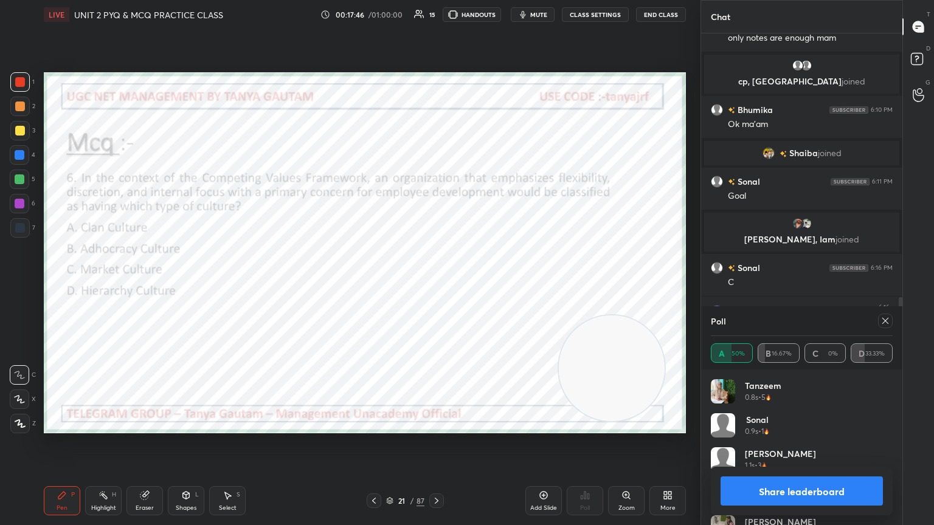
click at [436, 285] on icon at bounding box center [885, 321] width 10 height 10
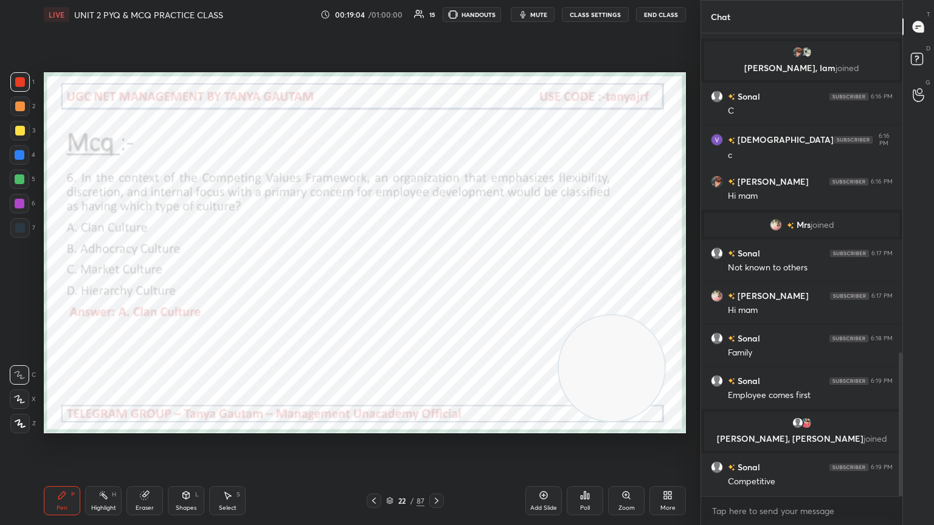
scroll to position [1011, 0]
click at [436, 285] on icon at bounding box center [585, 496] width 10 height 10
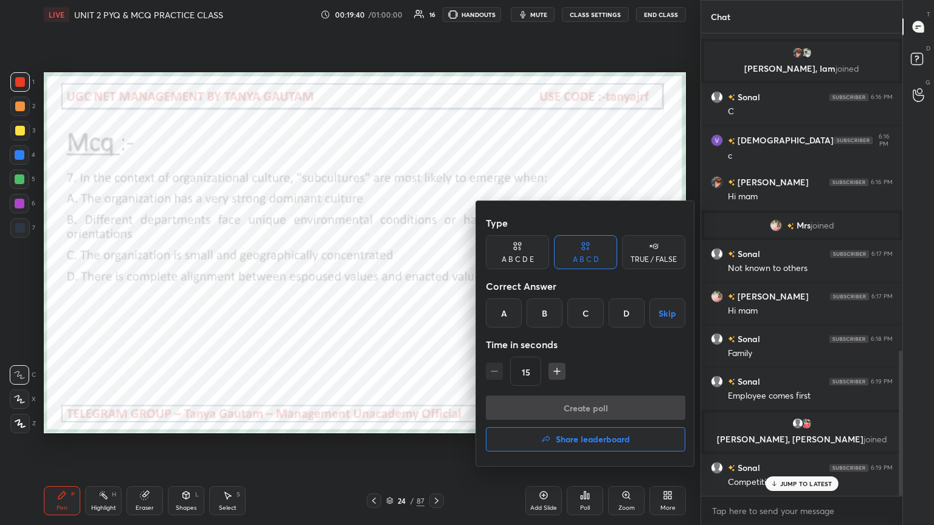
click at [436, 285] on div "B" at bounding box center [544, 312] width 36 height 29
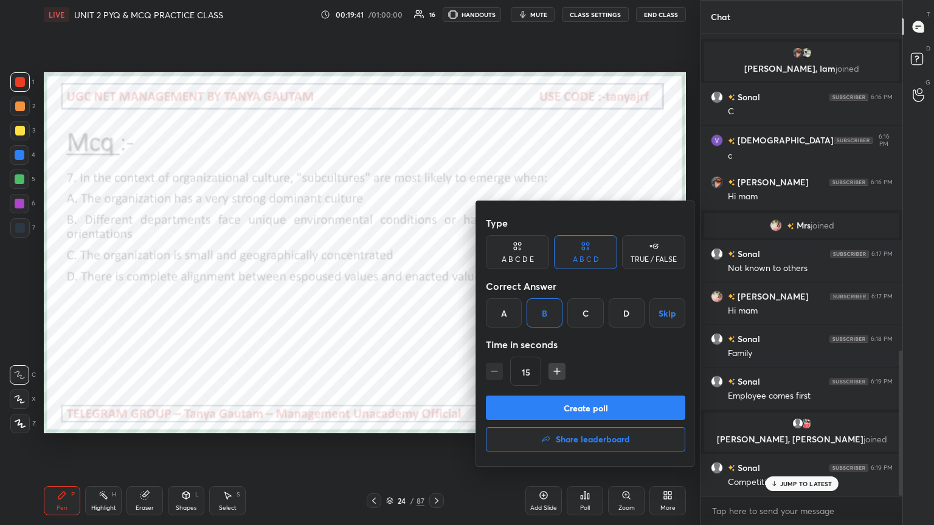
click at [436, 285] on button "Create poll" at bounding box center [585, 408] width 199 height 24
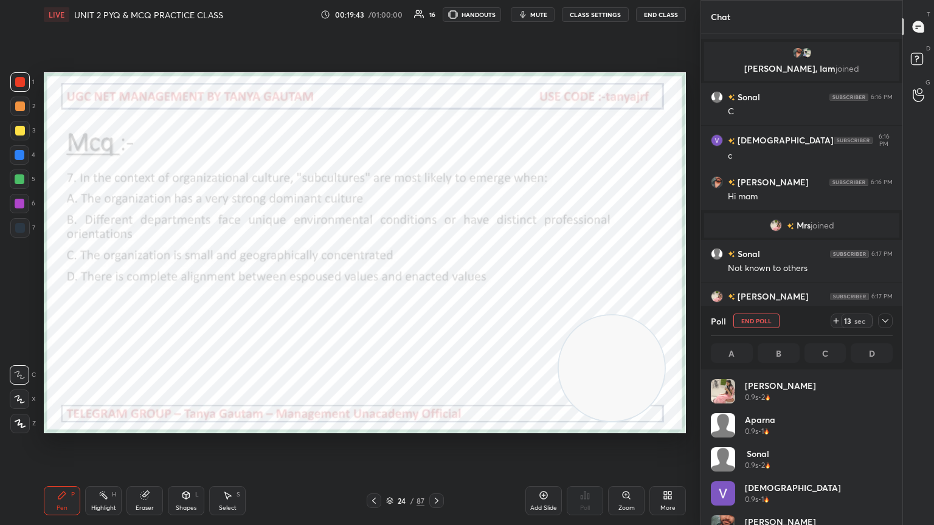
scroll to position [142, 178]
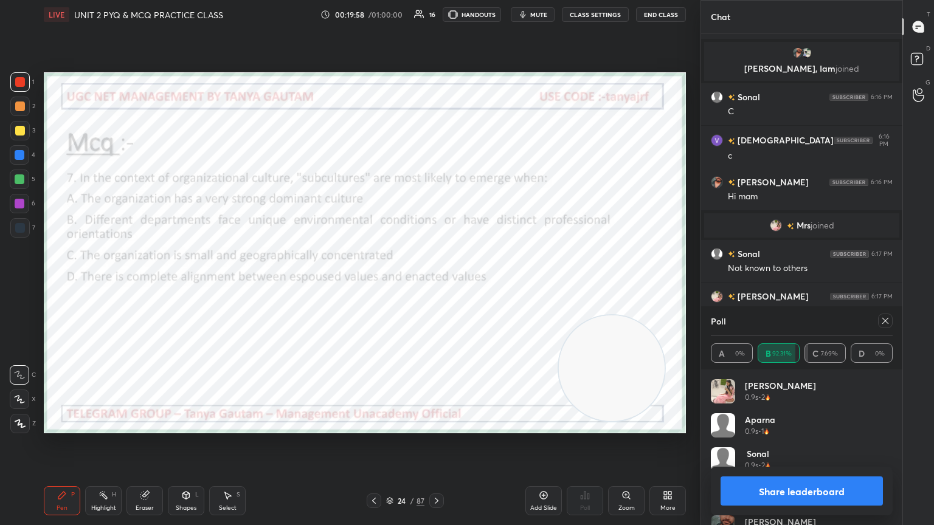
click at [436, 285] on icon at bounding box center [885, 321] width 10 height 10
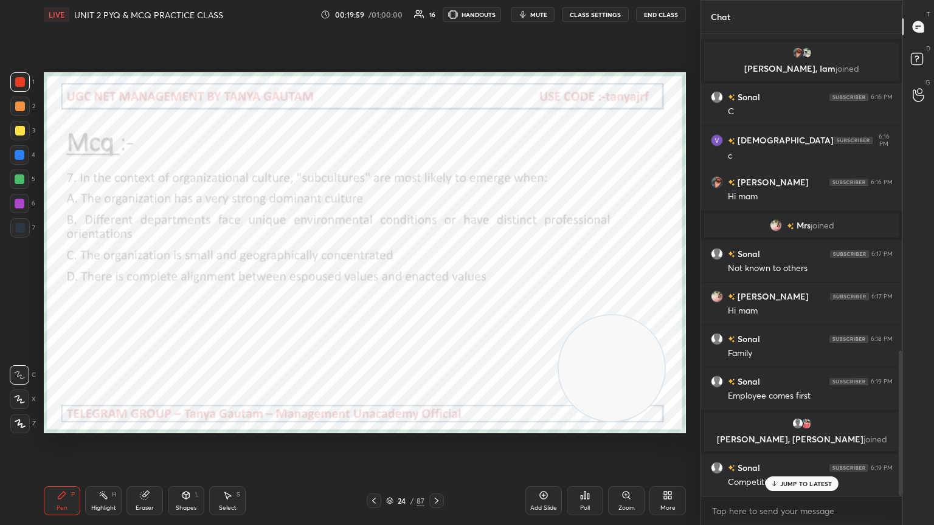
scroll to position [4, 4]
click at [436, 285] on div "Poll" at bounding box center [585, 500] width 36 height 29
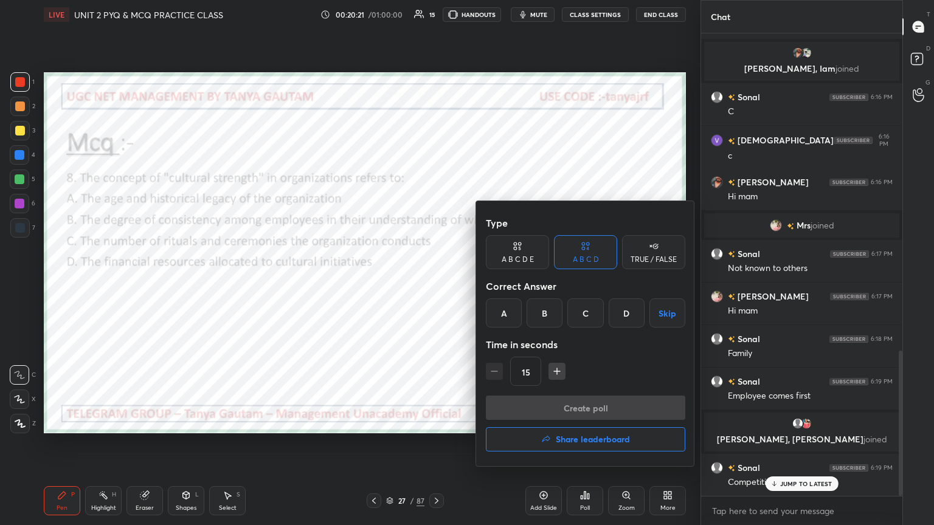
click at [436, 285] on div "B" at bounding box center [544, 312] width 36 height 29
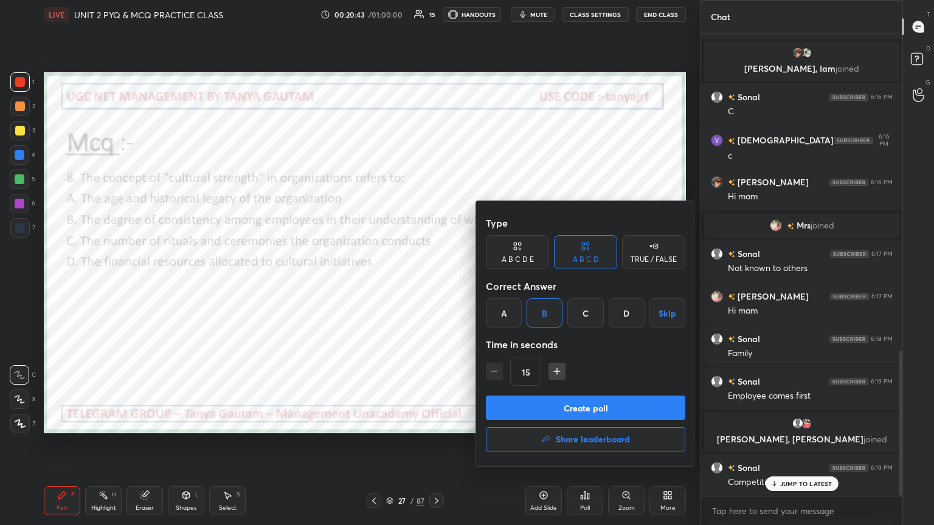
click at [436, 285] on button "Create poll" at bounding box center [585, 408] width 199 height 24
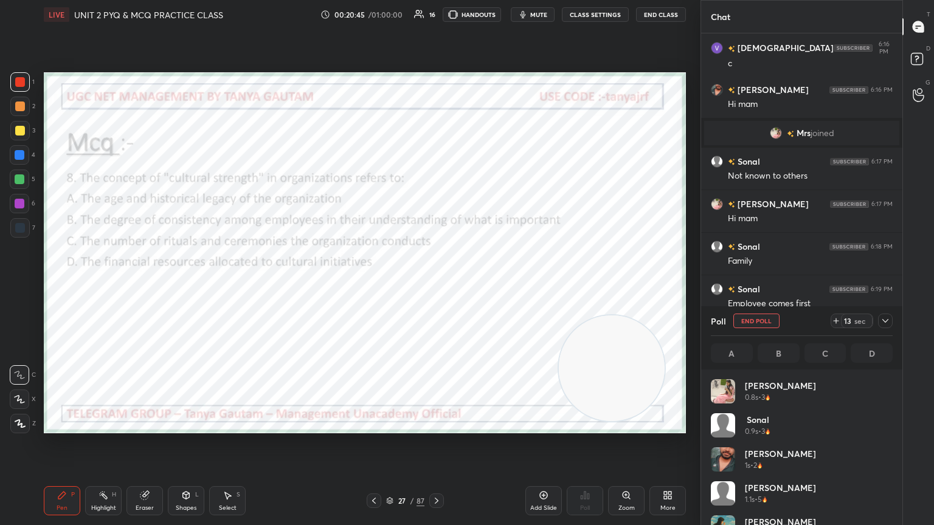
scroll to position [142, 178]
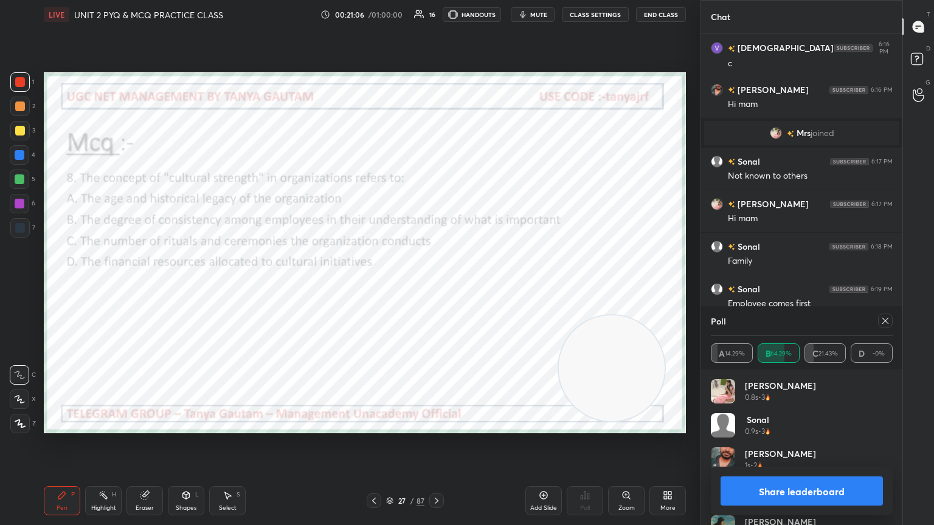
click at [436, 285] on icon at bounding box center [885, 321] width 10 height 10
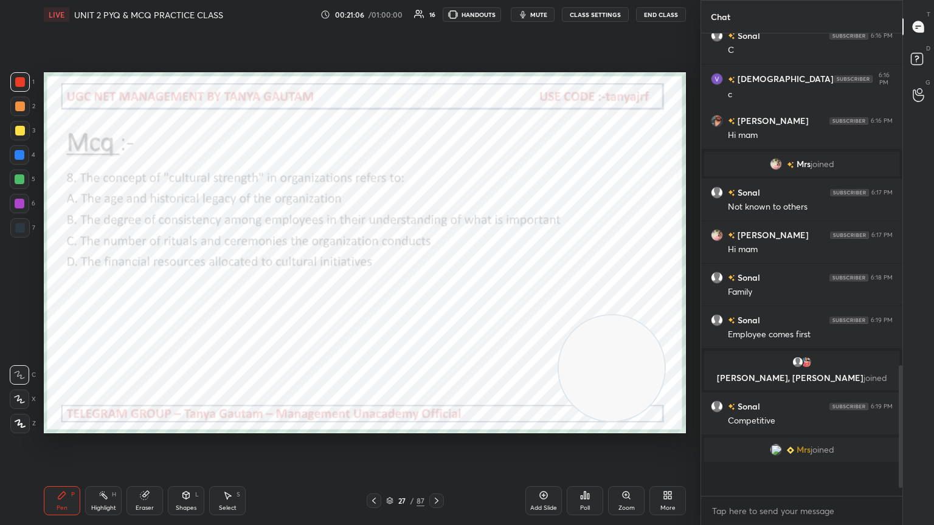
scroll to position [343, 198]
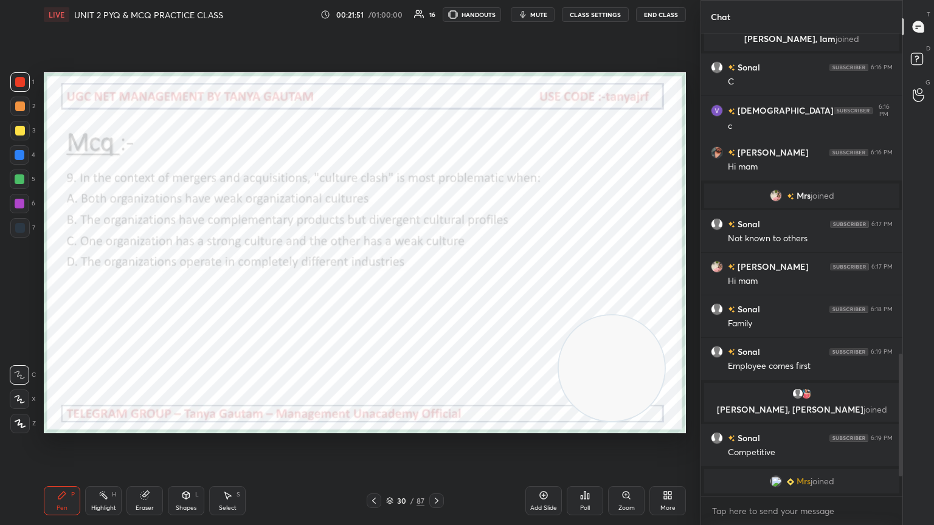
click at [436, 17] on icon "button" at bounding box center [523, 15] width 10 height 10
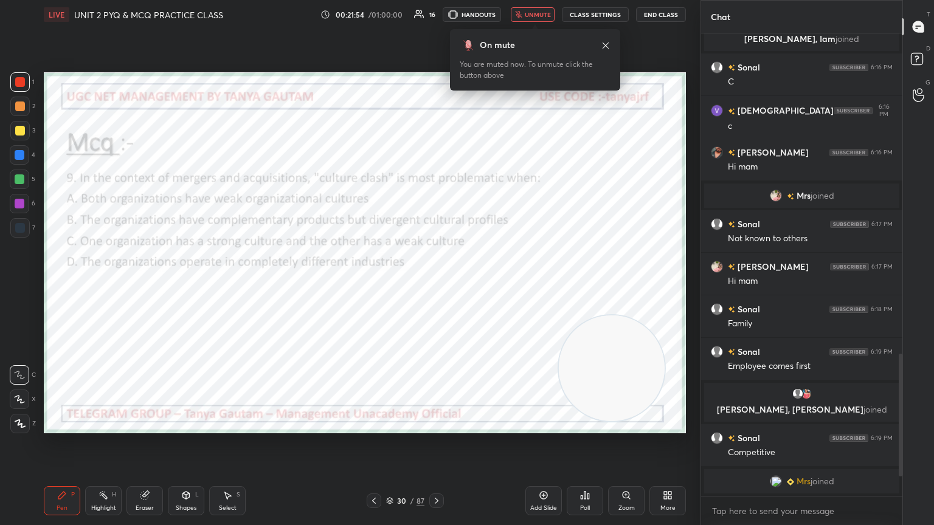
click at [436, 17] on span "unmute" at bounding box center [538, 14] width 26 height 9
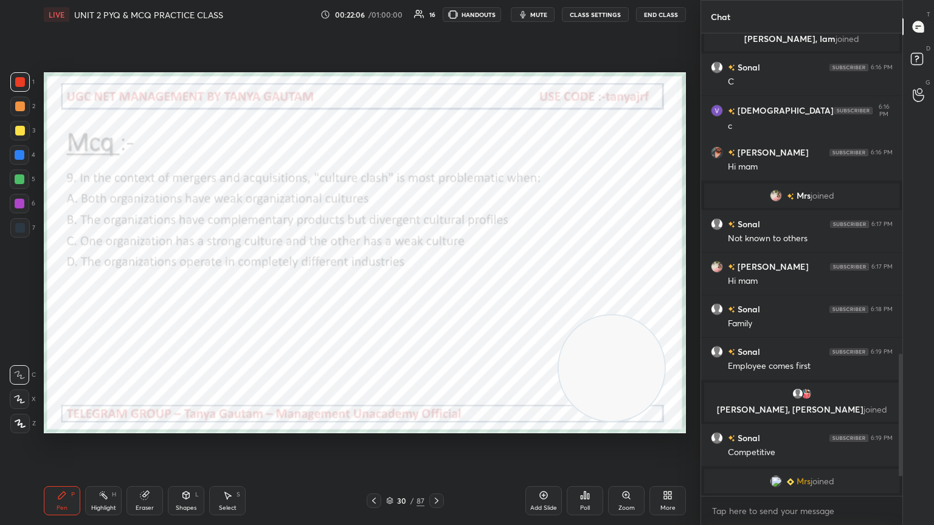
click at [436, 285] on div "Poll" at bounding box center [585, 500] width 36 height 29
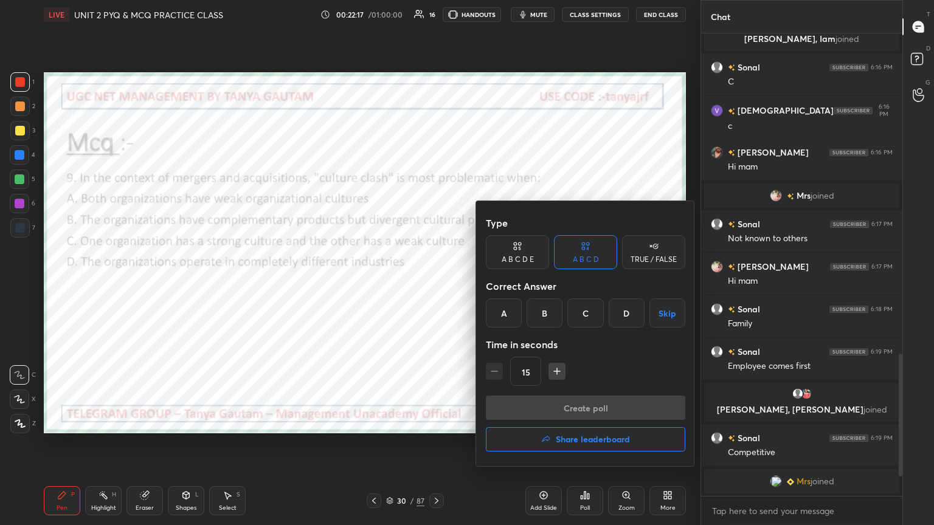
click at [436, 285] on div "B" at bounding box center [544, 312] width 36 height 29
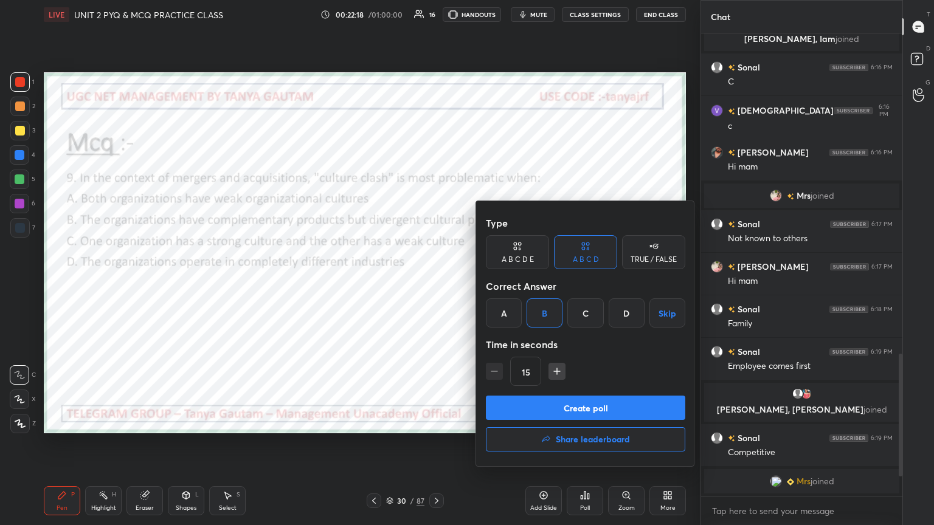
click at [436, 285] on button "Create poll" at bounding box center [585, 408] width 199 height 24
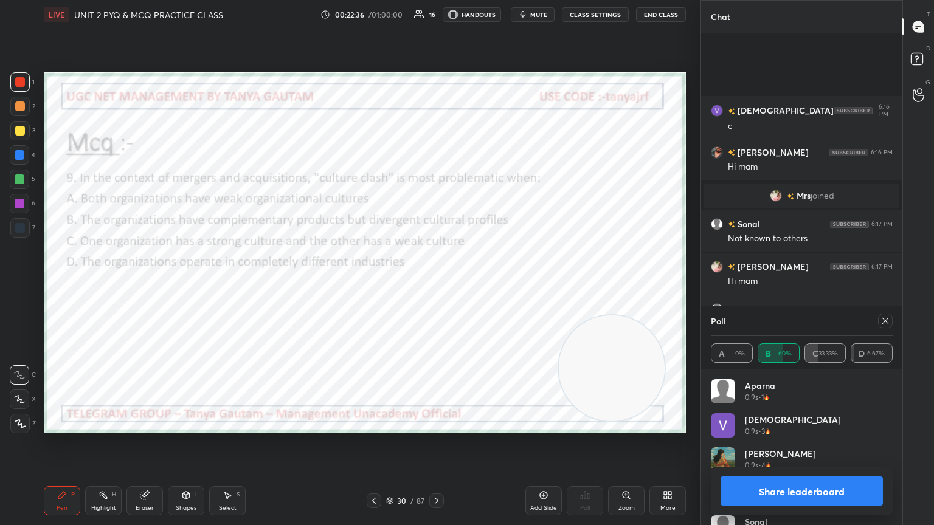
scroll to position [1147, 0]
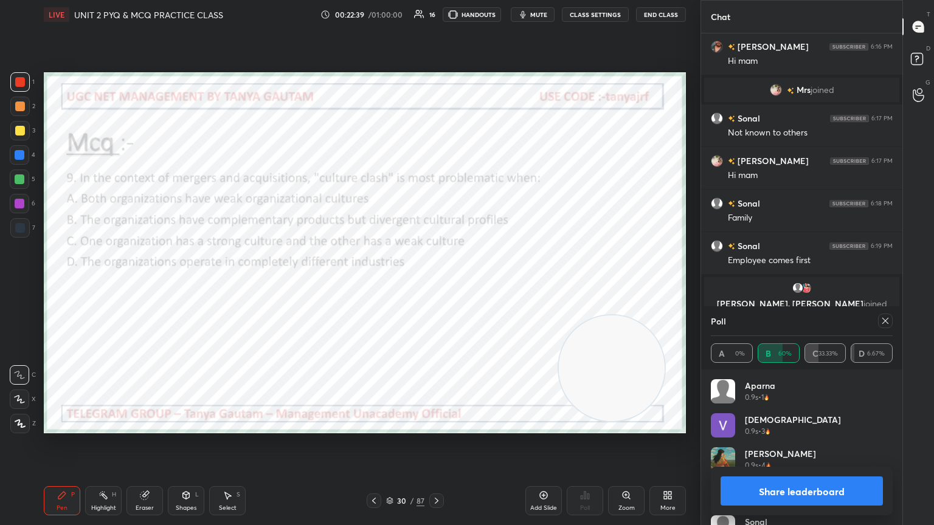
click at [436, 285] on icon at bounding box center [885, 321] width 10 height 10
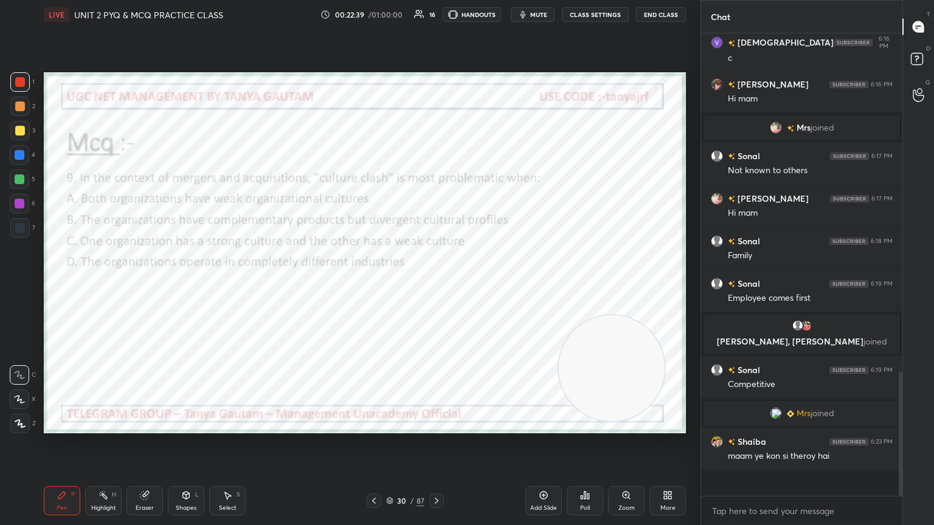
scroll to position [358, 198]
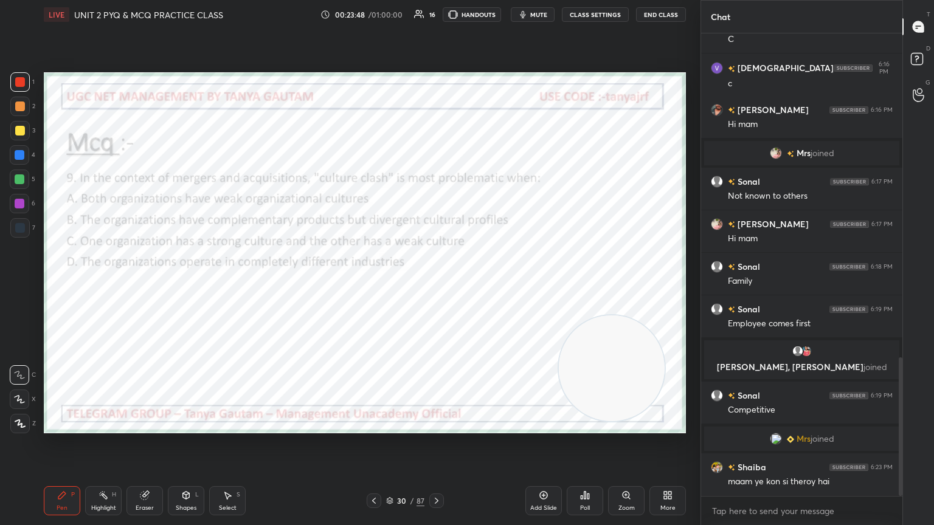
click at [435, 285] on icon at bounding box center [437, 501] width 10 height 10
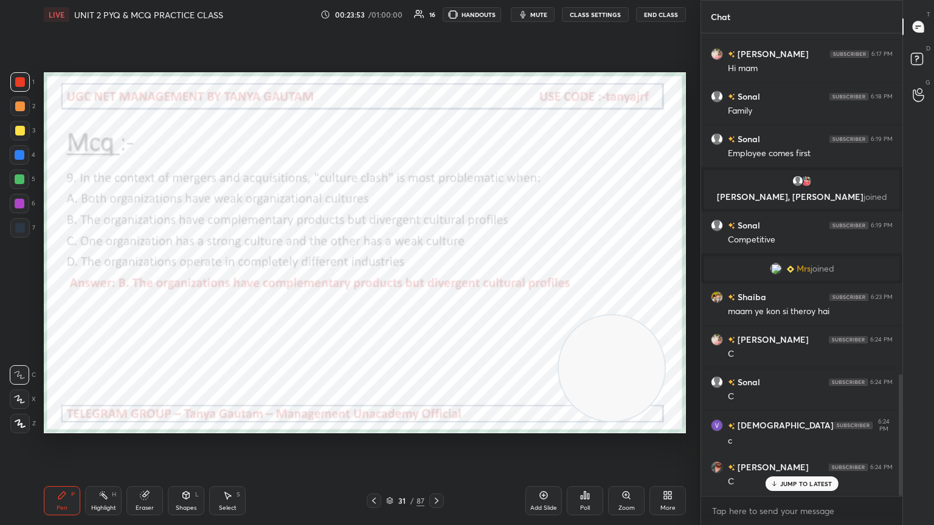
scroll to position [1296, 0]
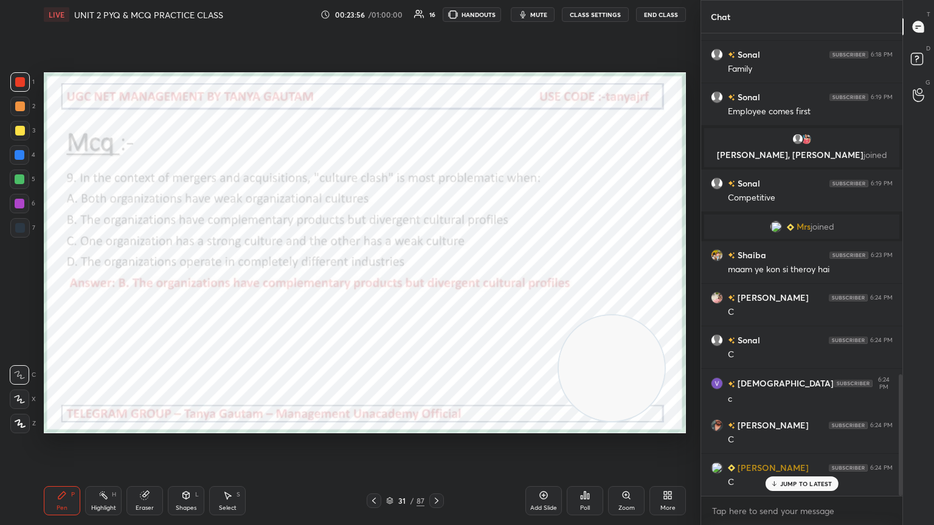
click at [436, 285] on icon at bounding box center [437, 501] width 10 height 10
click at [436, 285] on div "Poll" at bounding box center [585, 500] width 36 height 29
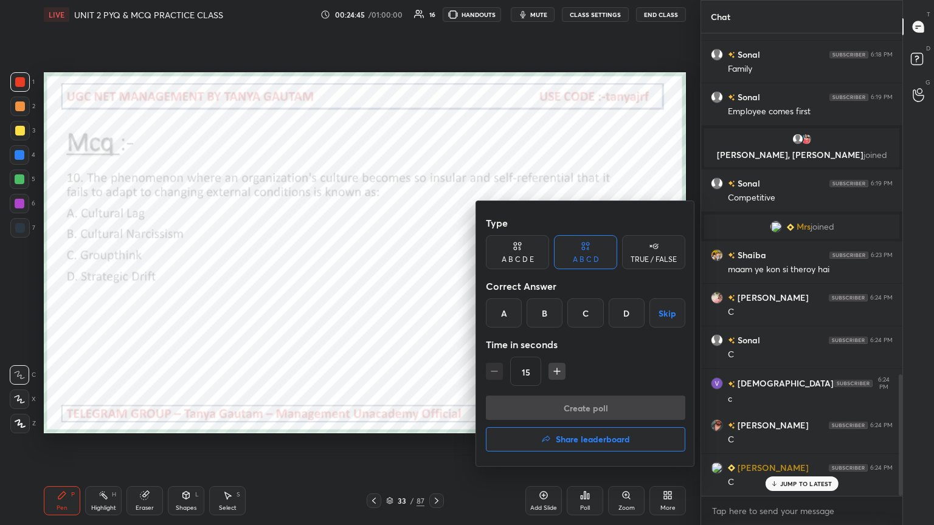
click at [436, 285] on div "D" at bounding box center [626, 312] width 36 height 29
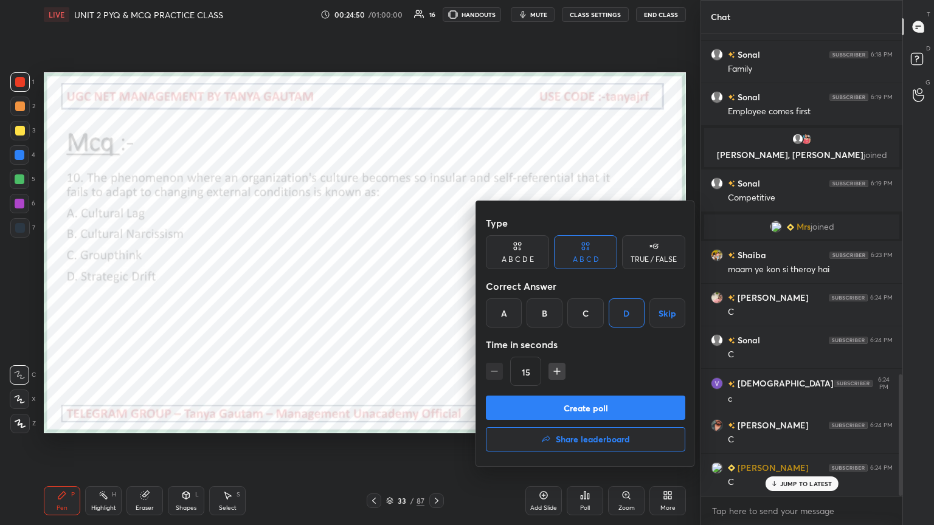
click at [436, 285] on button "Create poll" at bounding box center [585, 408] width 199 height 24
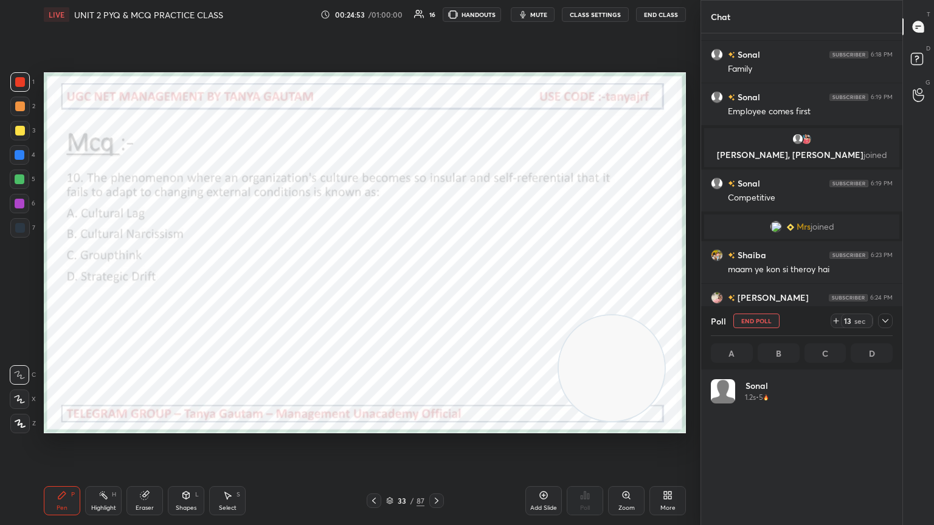
scroll to position [142, 178]
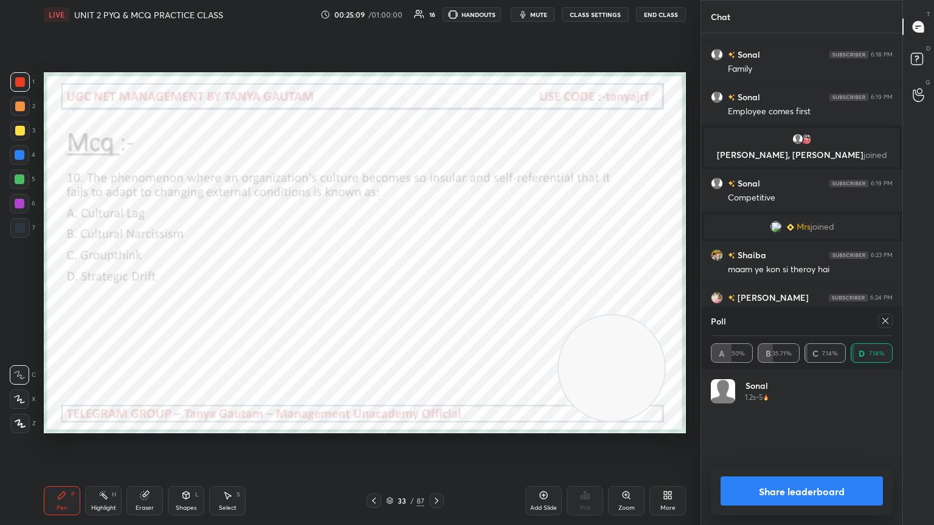
click at [436, 285] on button "Share leaderboard" at bounding box center [801, 491] width 162 height 29
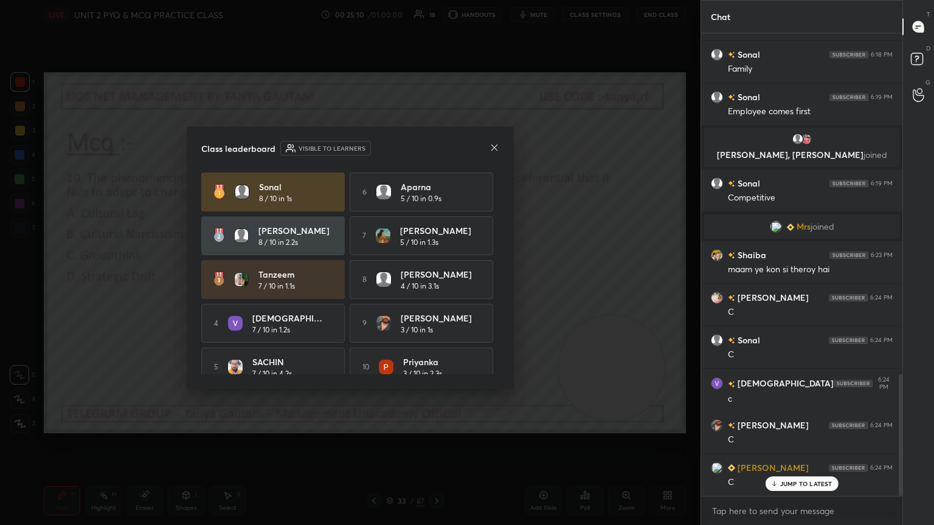
scroll to position [358, 198]
click at [436, 148] on icon at bounding box center [494, 147] width 6 height 6
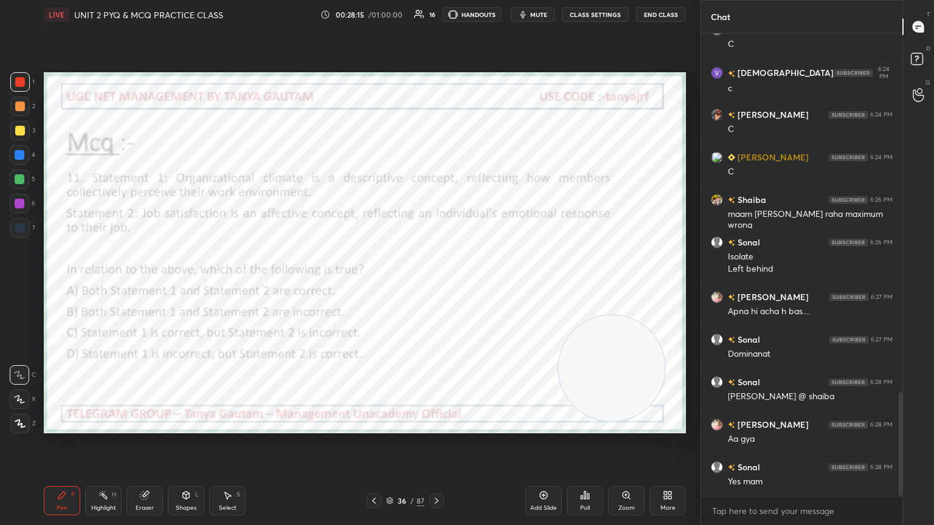
scroll to position [1636, 0]
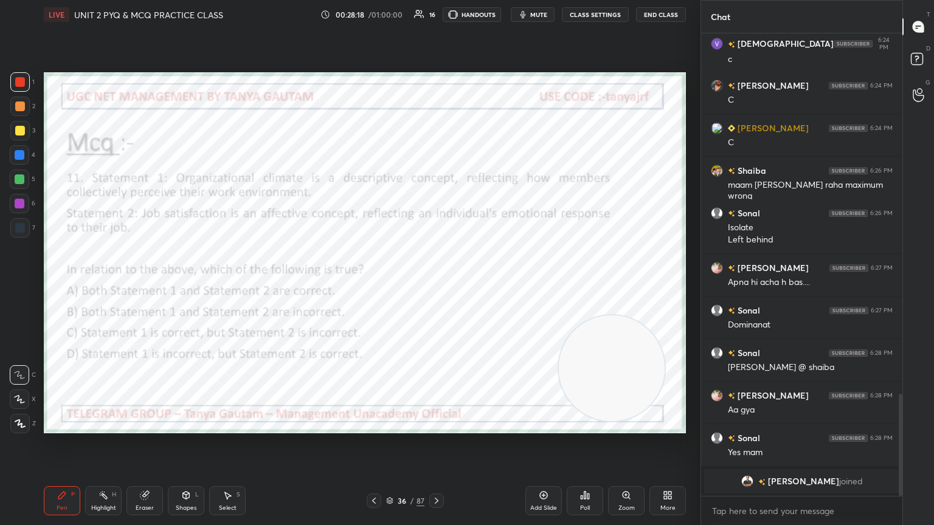
click at [436, 285] on div "Poll" at bounding box center [585, 500] width 36 height 29
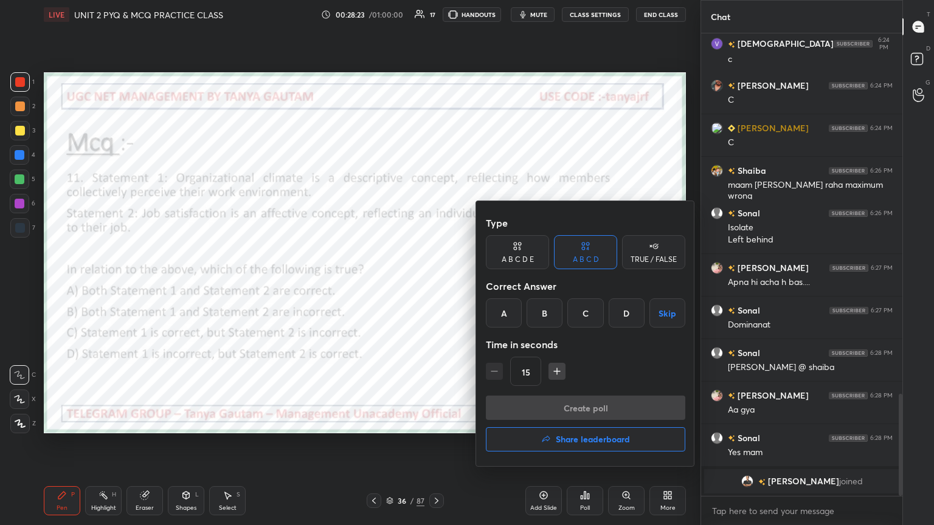
click at [436, 285] on div "A" at bounding box center [504, 312] width 36 height 29
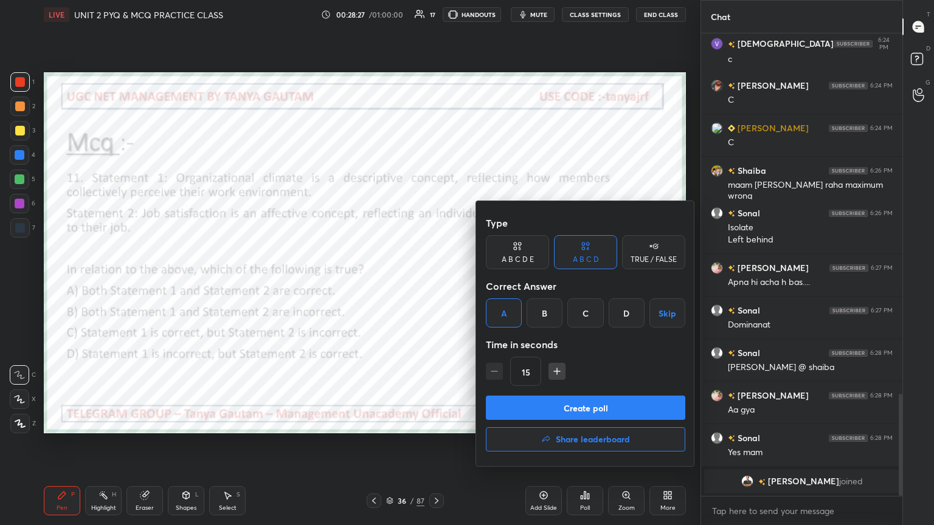
click at [436, 285] on button "Create poll" at bounding box center [585, 408] width 199 height 24
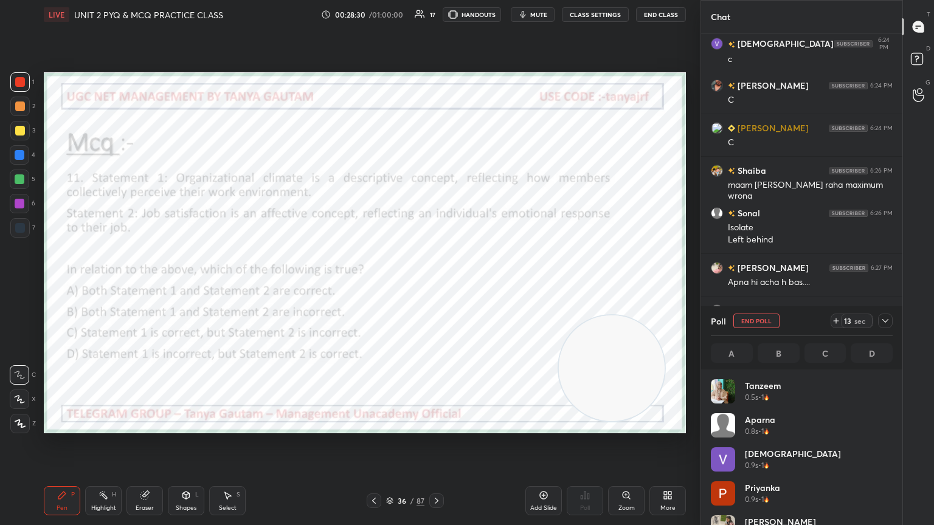
scroll to position [142, 178]
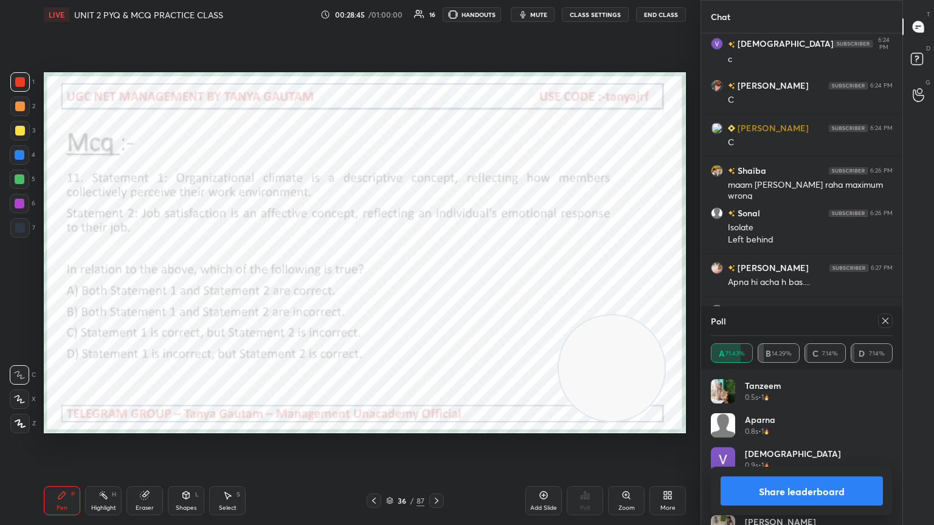
click at [436, 285] on icon at bounding box center [885, 321] width 10 height 10
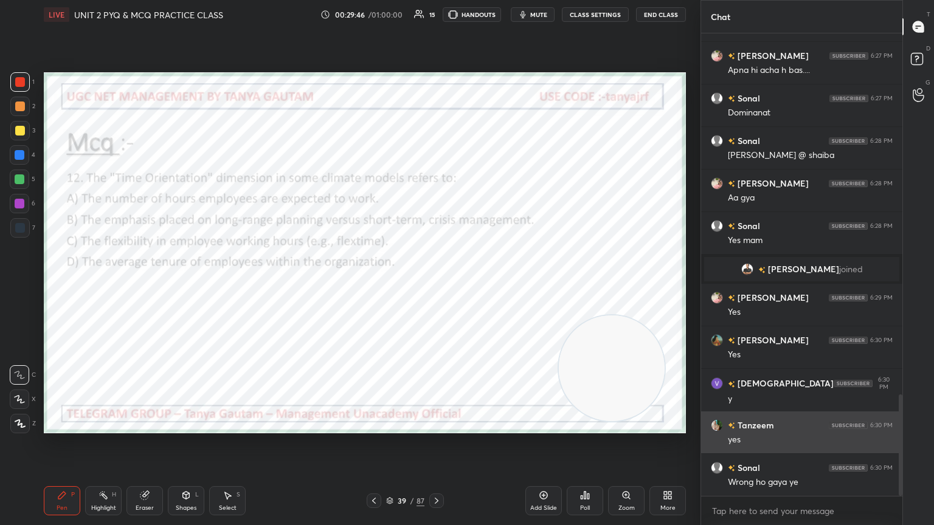
scroll to position [1644, 0]
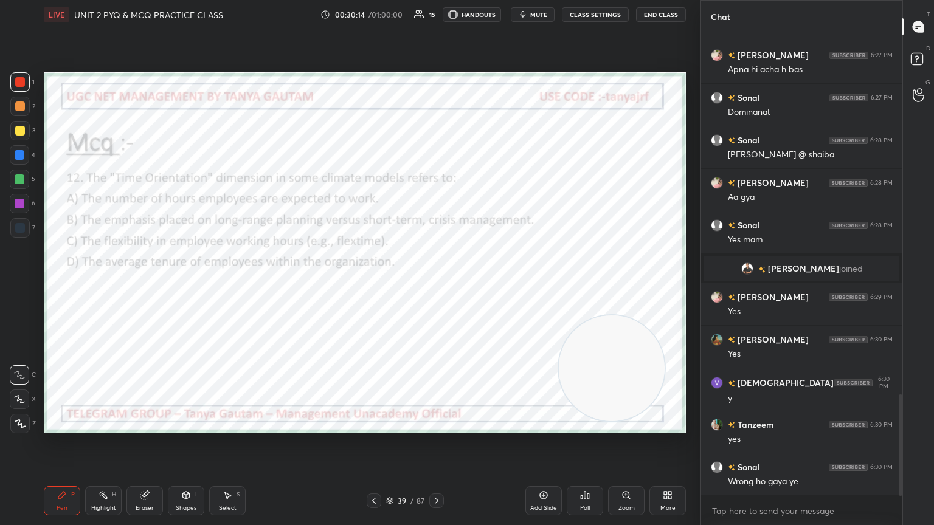
click at [436, 285] on div "Poll" at bounding box center [585, 508] width 10 height 6
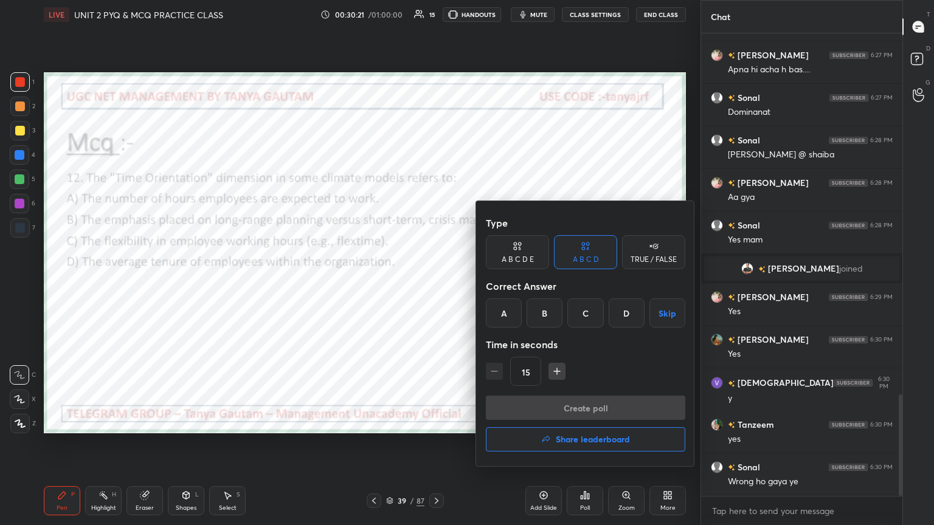
click at [436, 285] on div "B" at bounding box center [544, 312] width 36 height 29
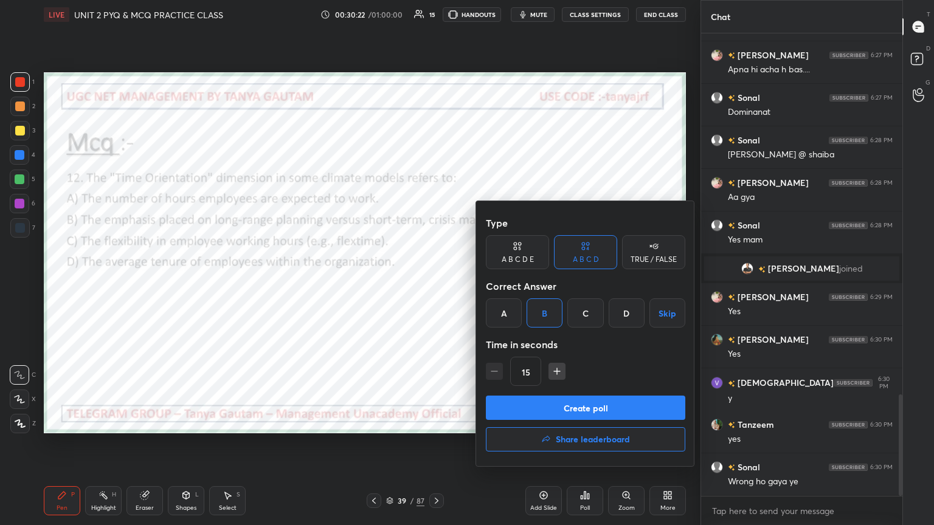
click at [436, 285] on button "Create poll" at bounding box center [585, 408] width 199 height 24
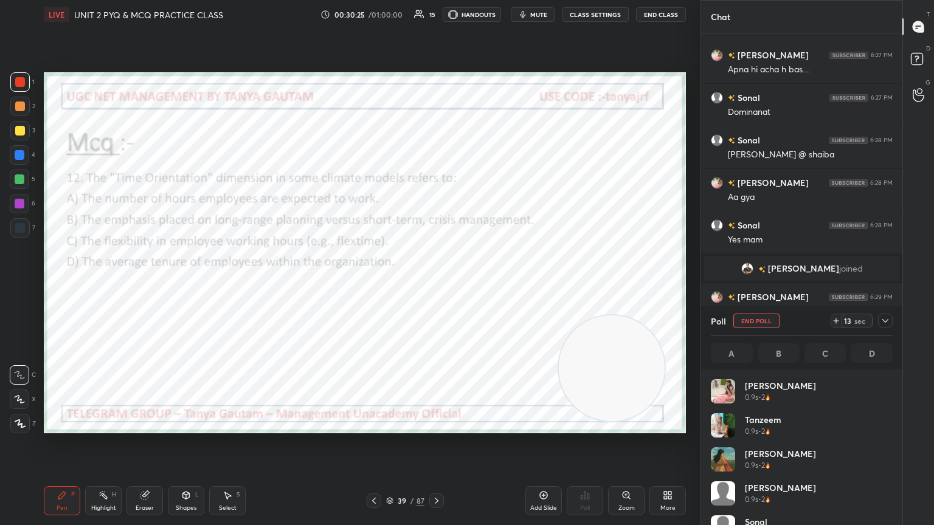
scroll to position [142, 178]
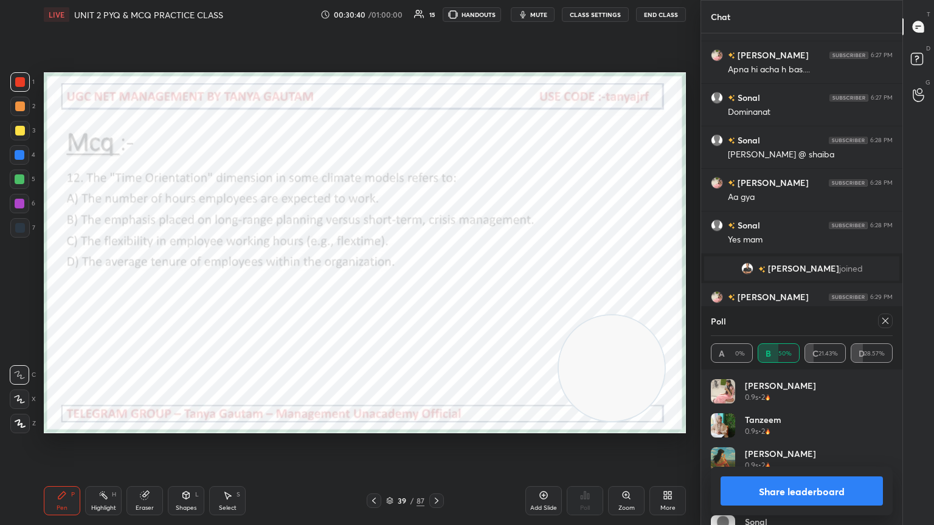
click at [436, 285] on icon at bounding box center [885, 321] width 10 height 10
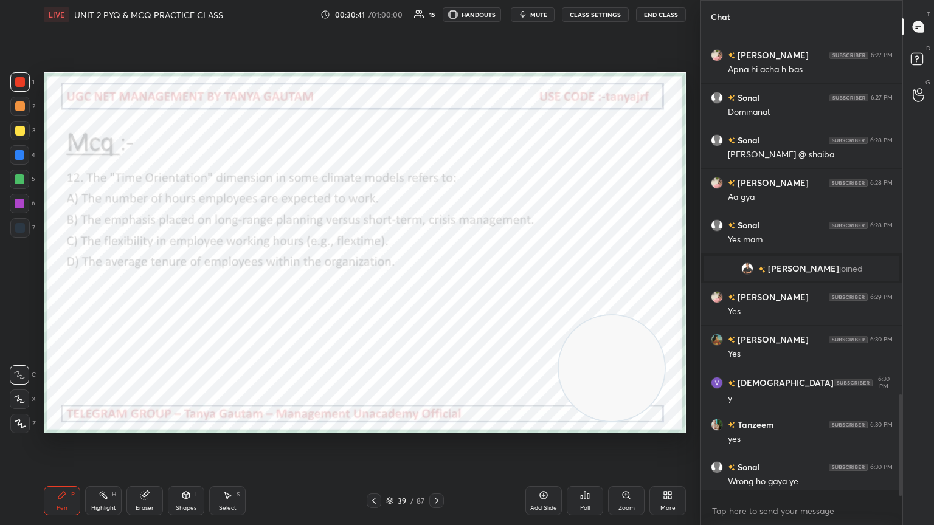
scroll to position [354, 198]
click at [436, 285] on div "Poll" at bounding box center [585, 508] width 10 height 6
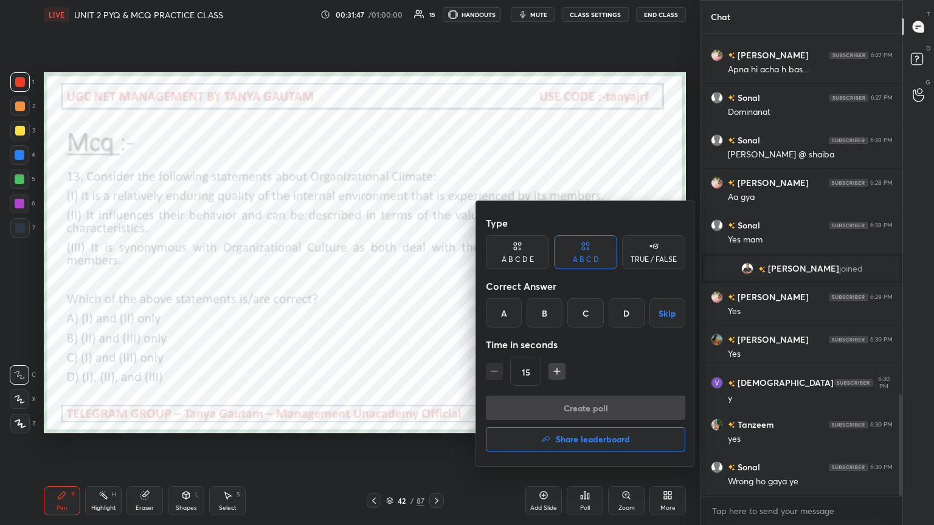
click at [436, 285] on div "A" at bounding box center [504, 312] width 36 height 29
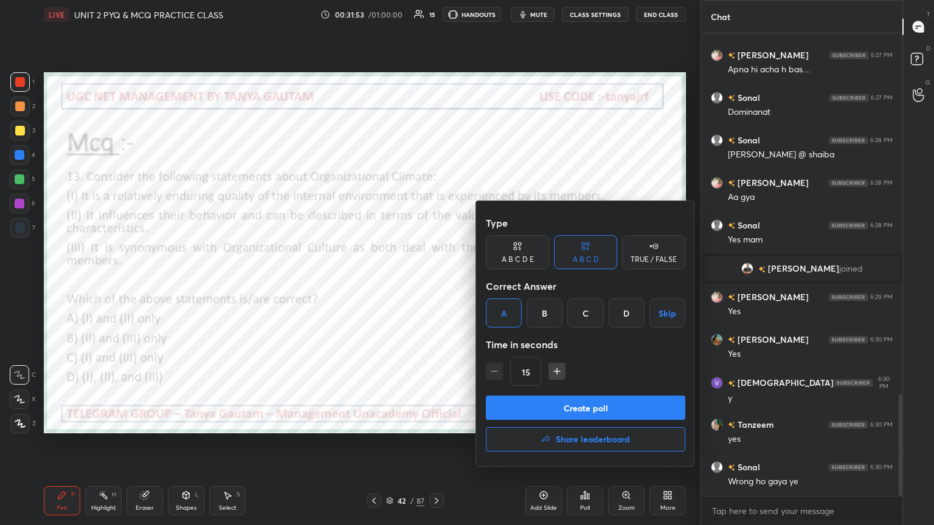
click at [436, 285] on button "Create poll" at bounding box center [585, 408] width 199 height 24
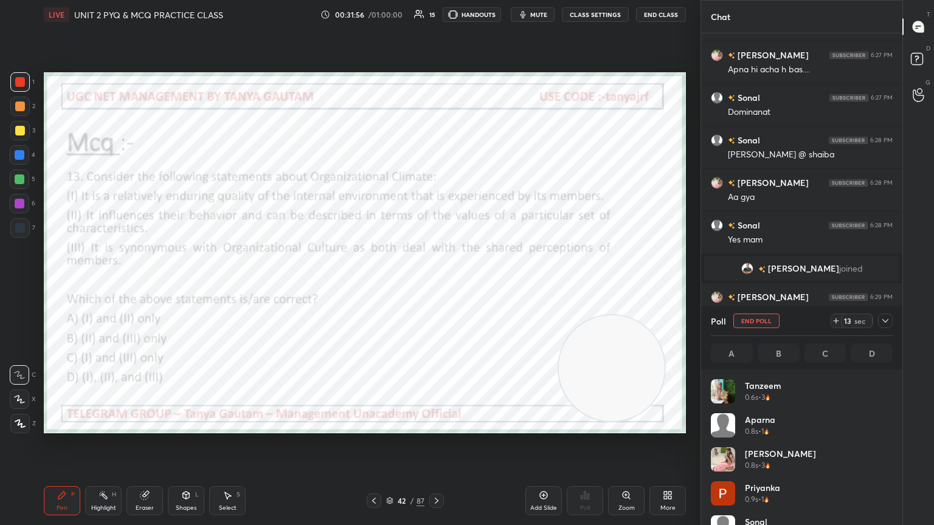
scroll to position [142, 178]
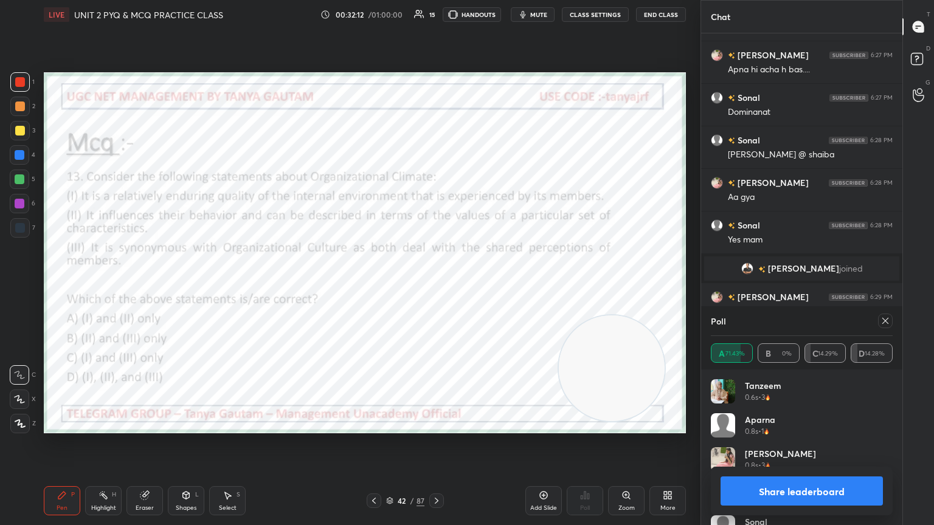
click at [436, 285] on icon at bounding box center [885, 321] width 10 height 10
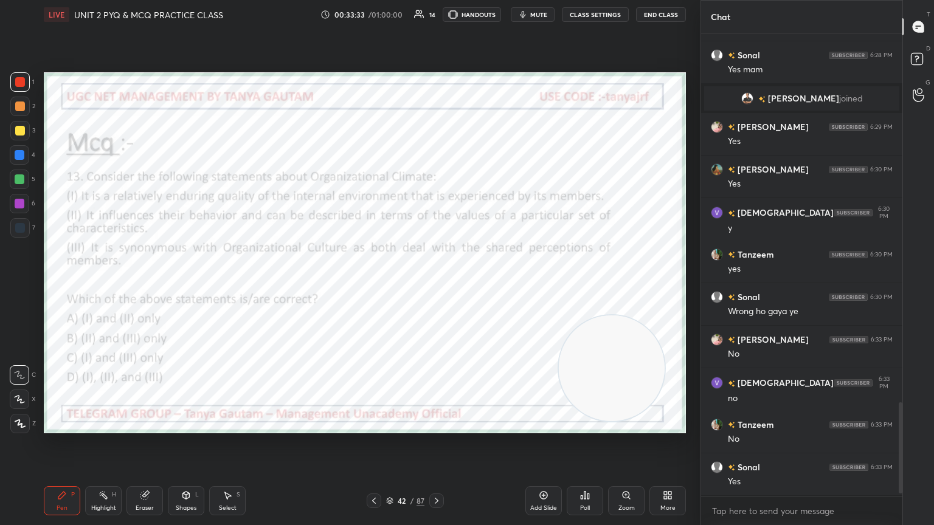
scroll to position [4, 4]
click at [436, 285] on div "Poll" at bounding box center [585, 500] width 36 height 29
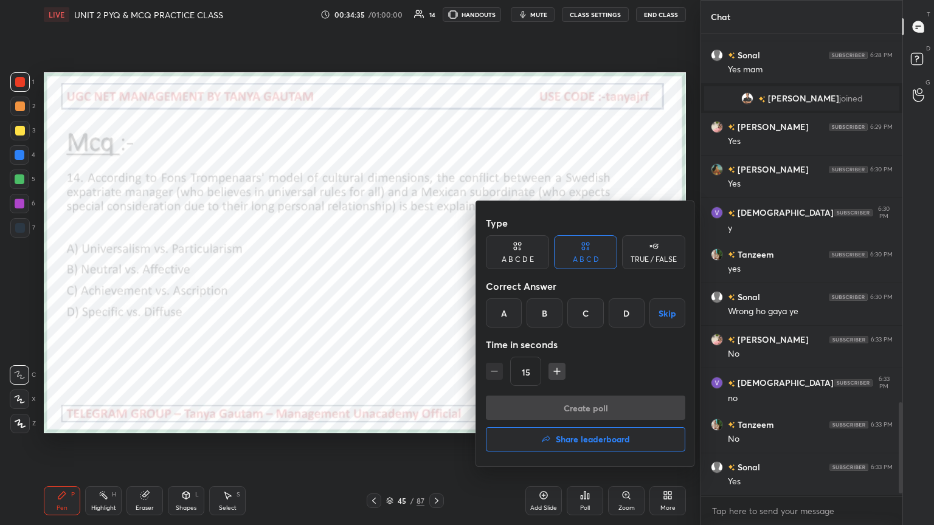
scroll to position [1857, 0]
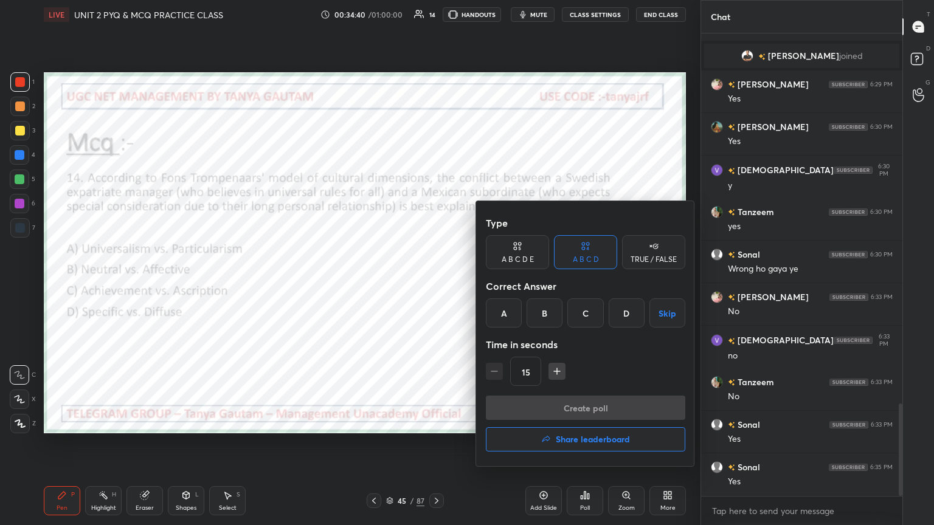
click at [436, 285] on div "A" at bounding box center [504, 312] width 36 height 29
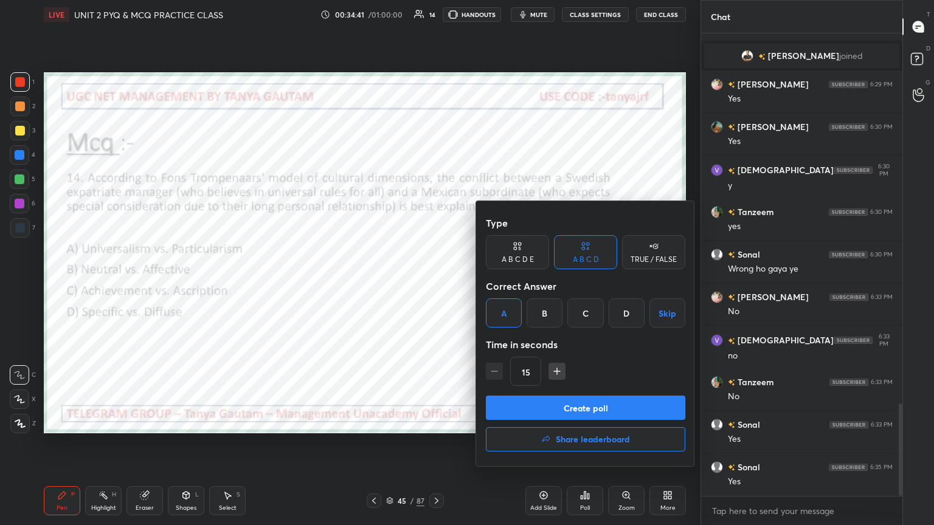
click at [436, 285] on button "Create poll" at bounding box center [585, 408] width 199 height 24
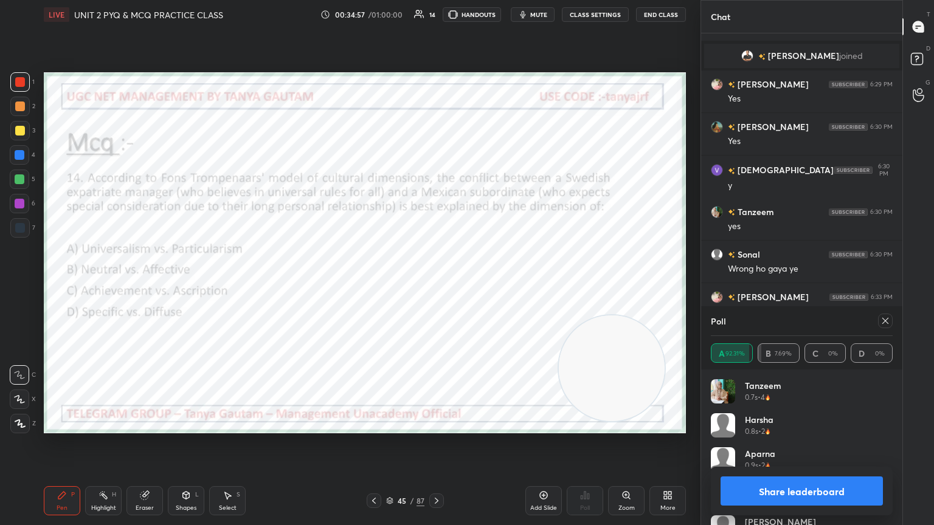
scroll to position [1962, 0]
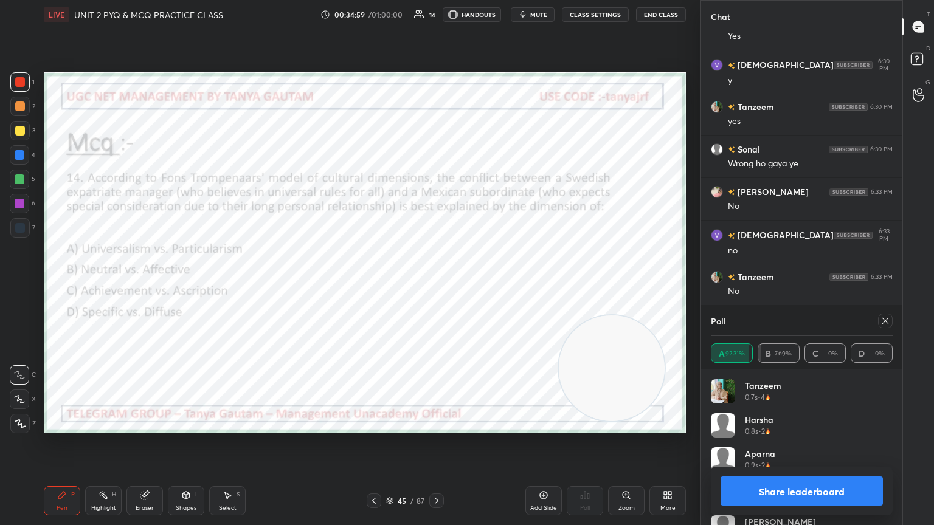
click at [436, 285] on icon at bounding box center [885, 321] width 10 height 10
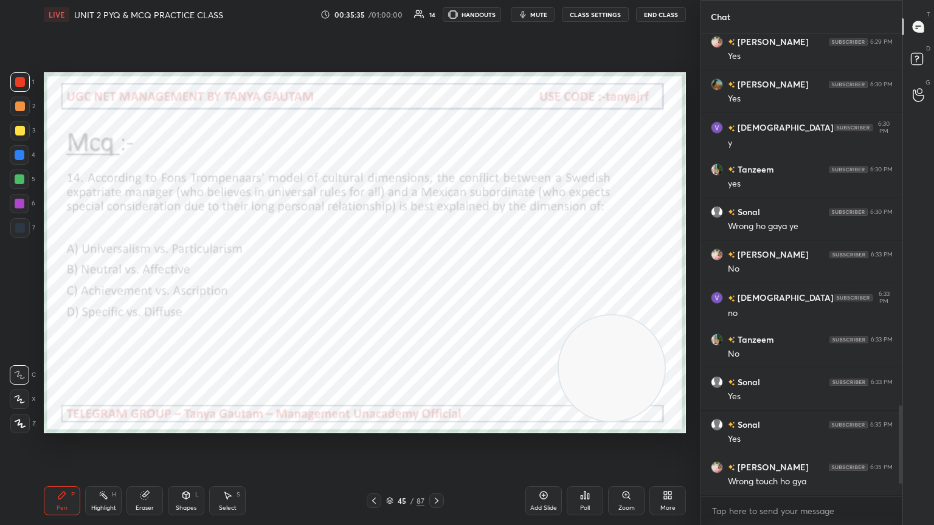
scroll to position [1942, 0]
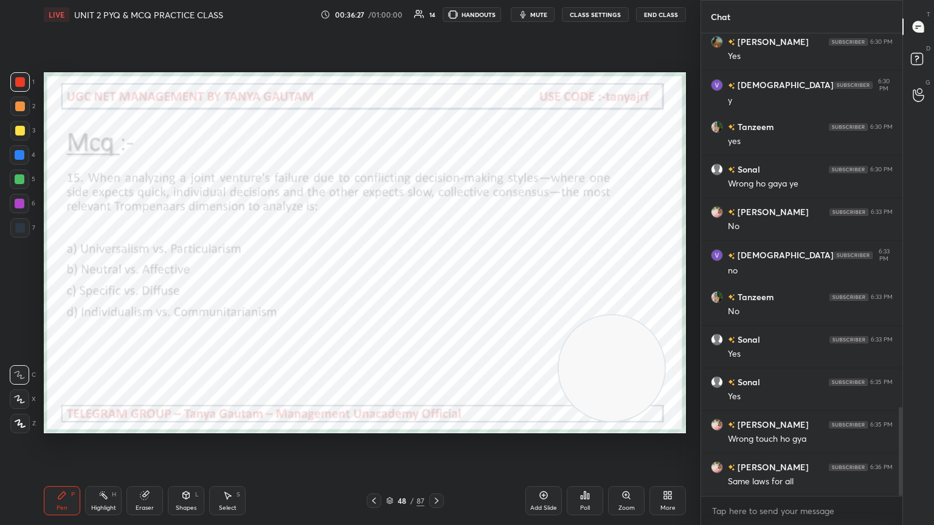
click at [436, 285] on div "Poll" at bounding box center [585, 500] width 36 height 29
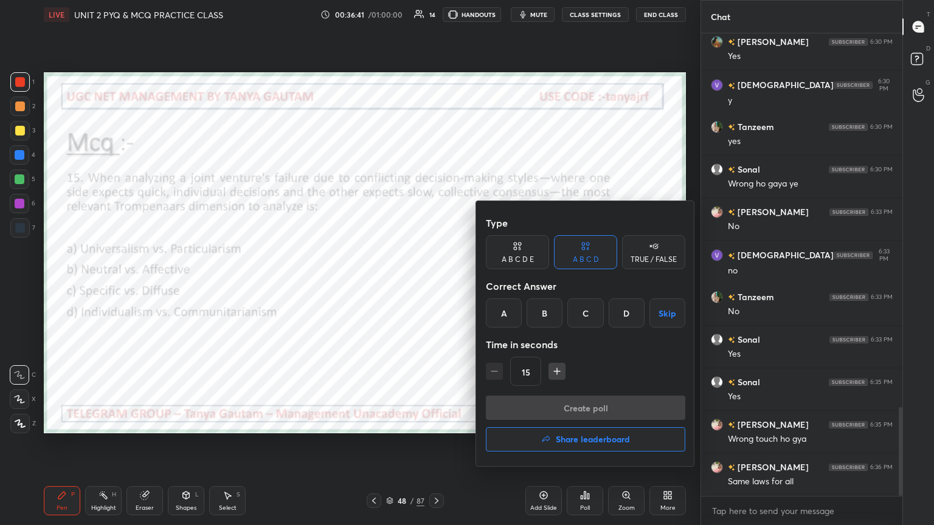
click at [436, 285] on div "D" at bounding box center [626, 312] width 36 height 29
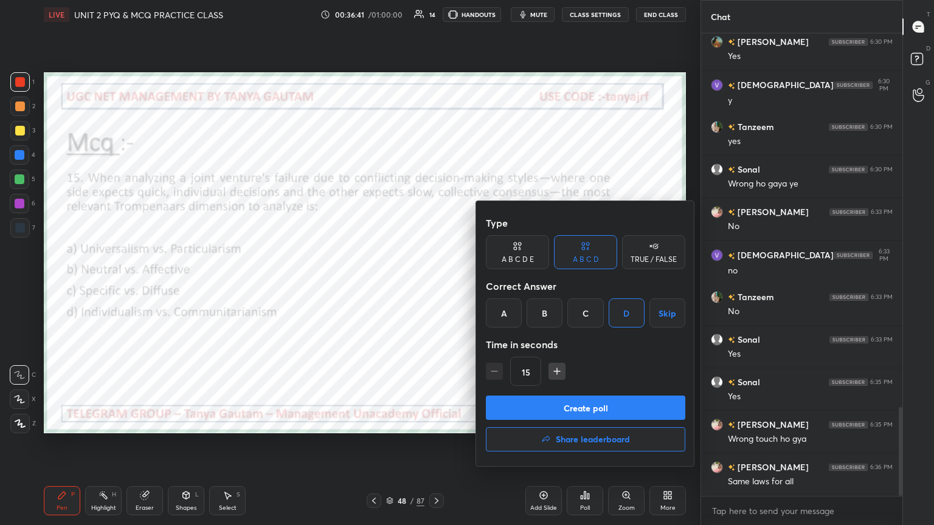
click at [436, 285] on button "Create poll" at bounding box center [585, 408] width 199 height 24
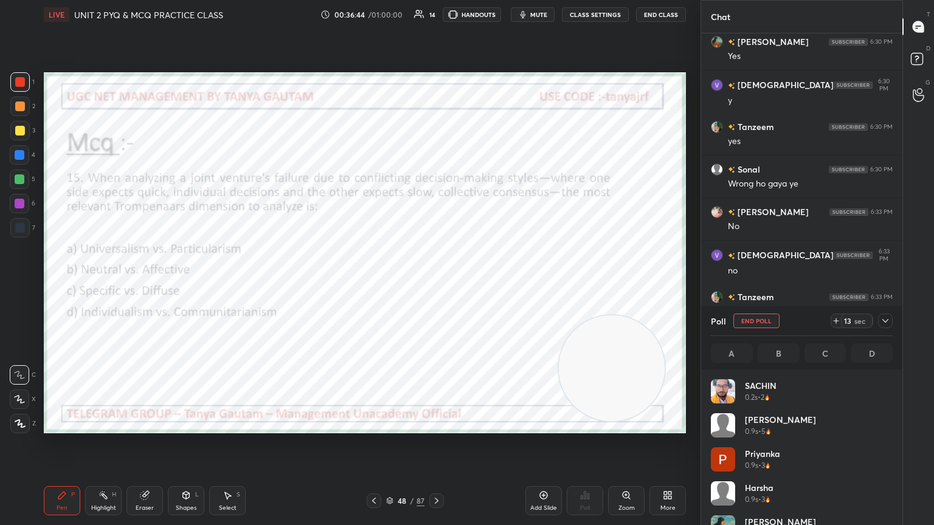
scroll to position [142, 178]
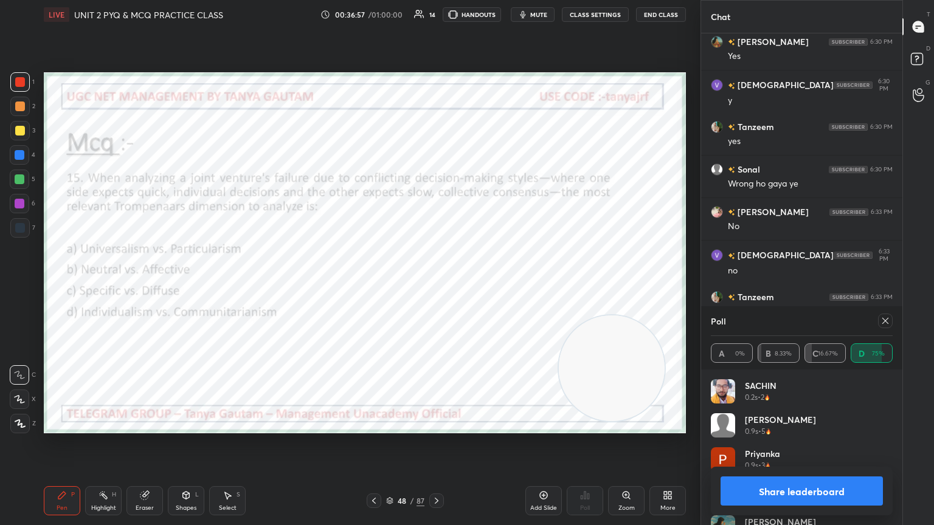
click at [436, 285] on icon at bounding box center [885, 321] width 10 height 10
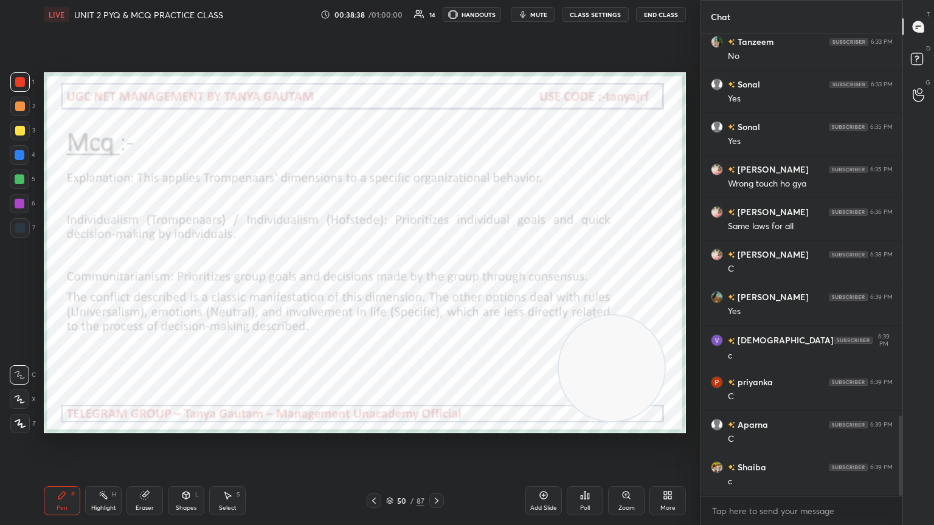
scroll to position [2324, 0]
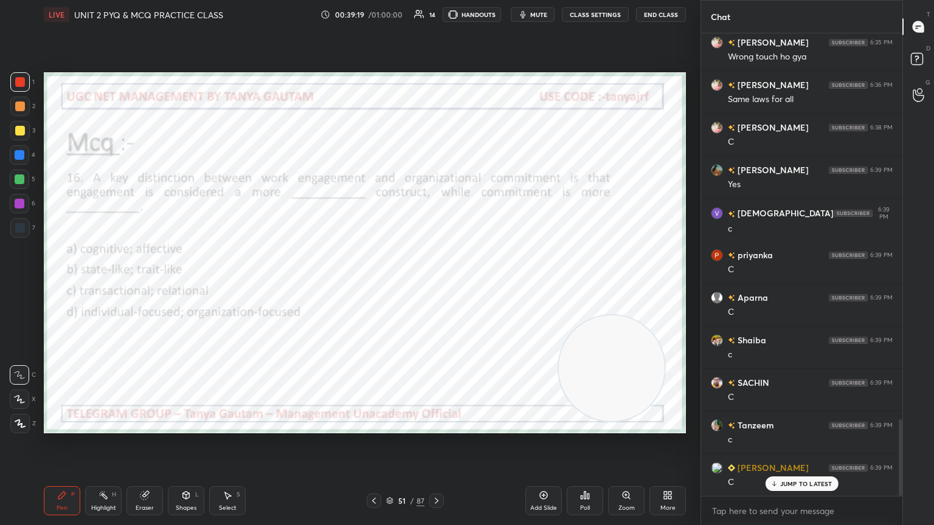
click at [436, 285] on icon at bounding box center [585, 496] width 10 height 10
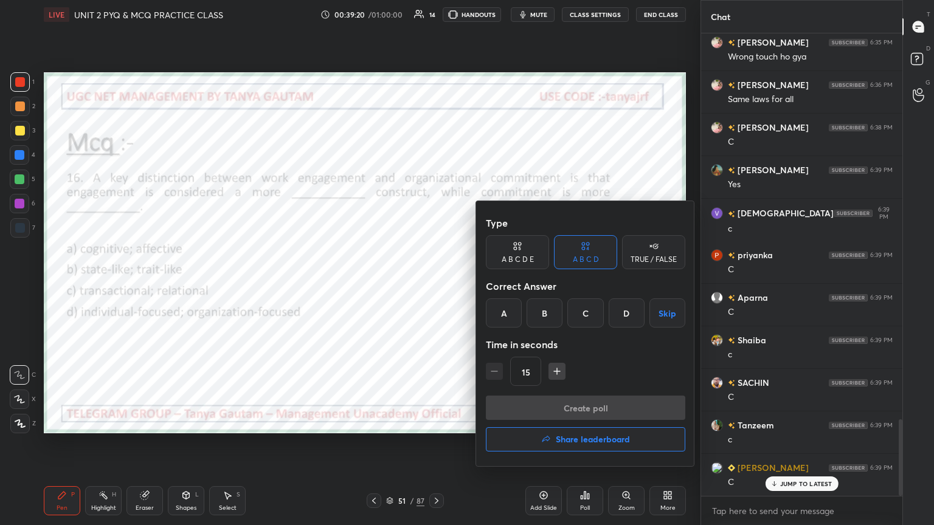
click at [436, 285] on div "B" at bounding box center [544, 312] width 36 height 29
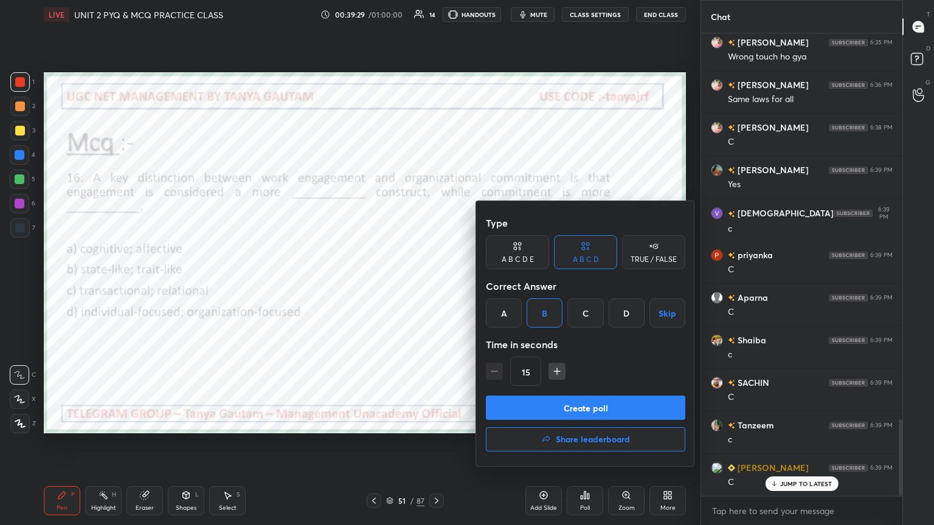
click at [436, 285] on button "Create poll" at bounding box center [585, 408] width 199 height 24
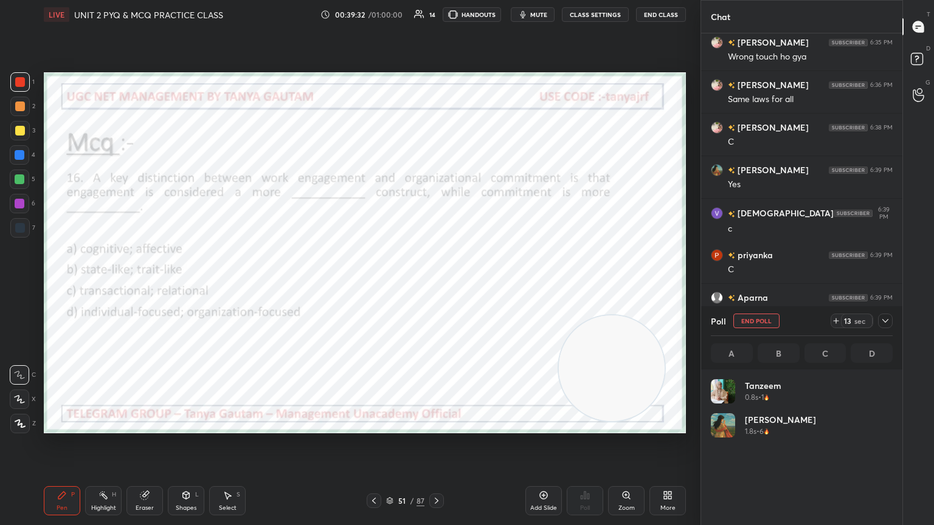
scroll to position [142, 178]
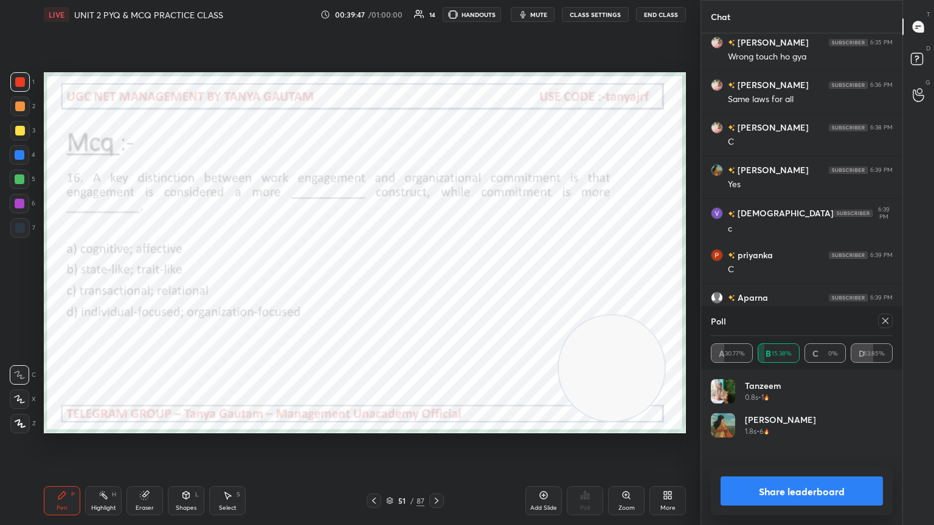
click at [436, 285] on icon at bounding box center [885, 321] width 10 height 10
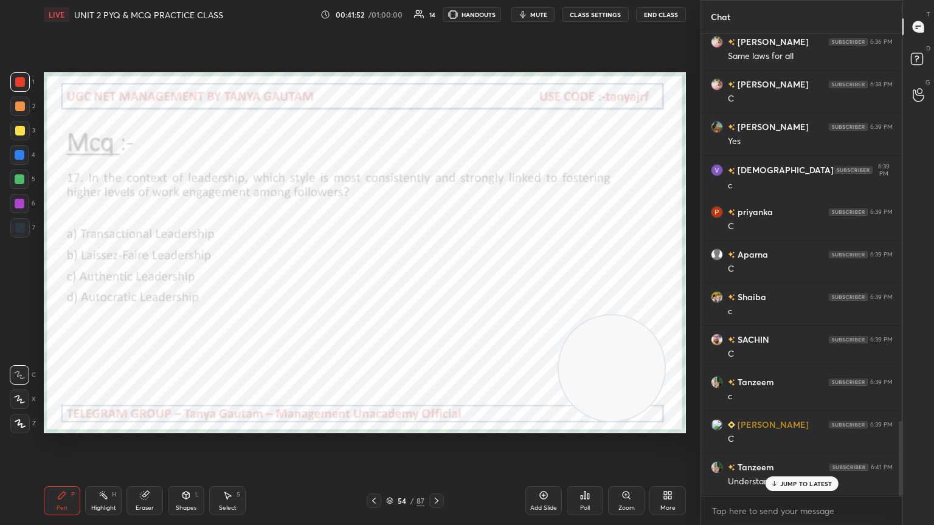
scroll to position [2410, 0]
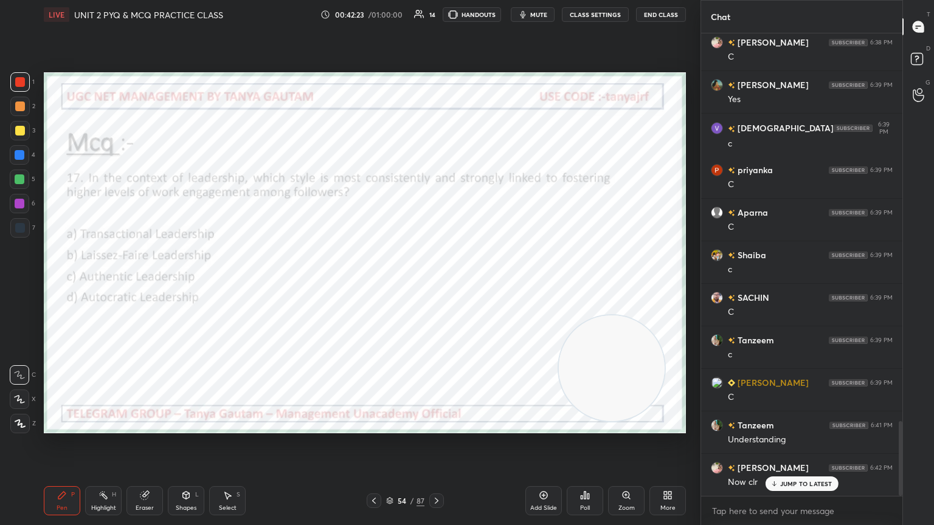
click at [436, 285] on div "Poll" at bounding box center [585, 508] width 10 height 6
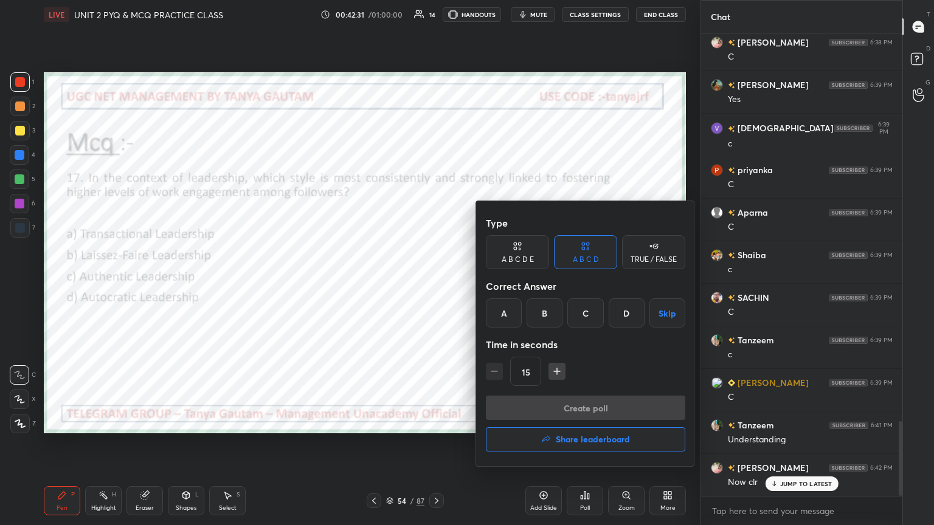
click at [436, 285] on div "C" at bounding box center [585, 312] width 36 height 29
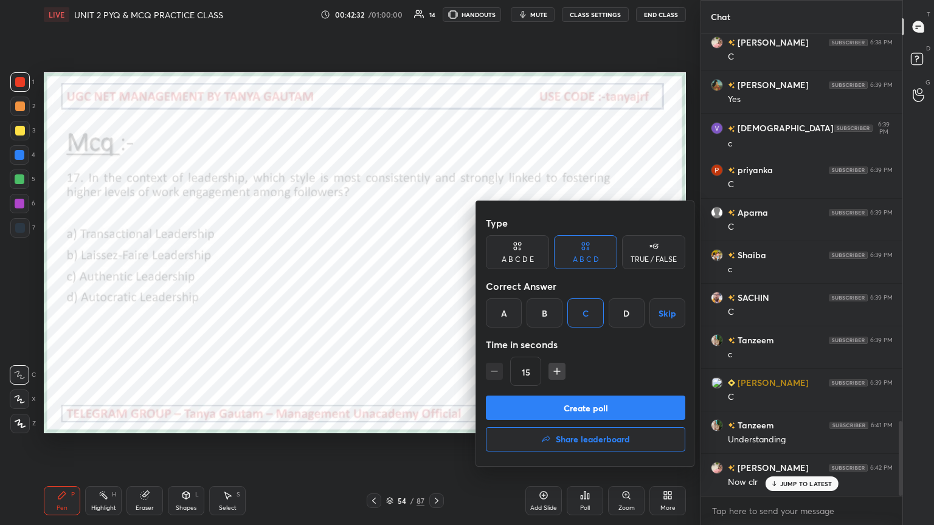
click at [436, 285] on button "Create poll" at bounding box center [585, 408] width 199 height 24
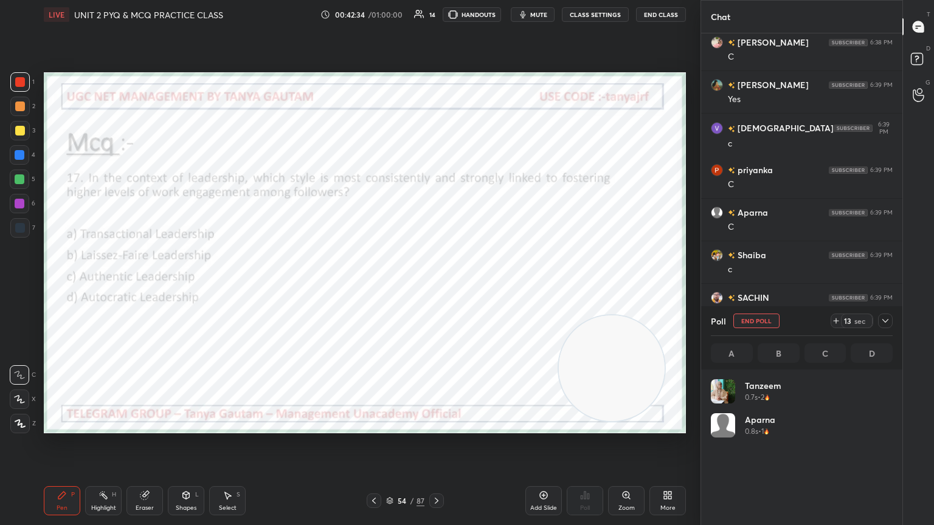
scroll to position [142, 178]
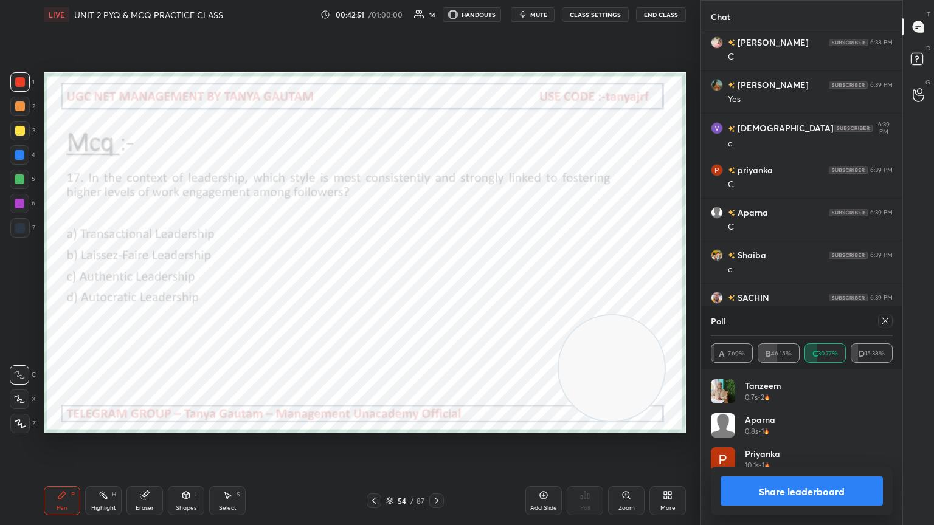
click at [436, 285] on icon at bounding box center [885, 321] width 10 height 10
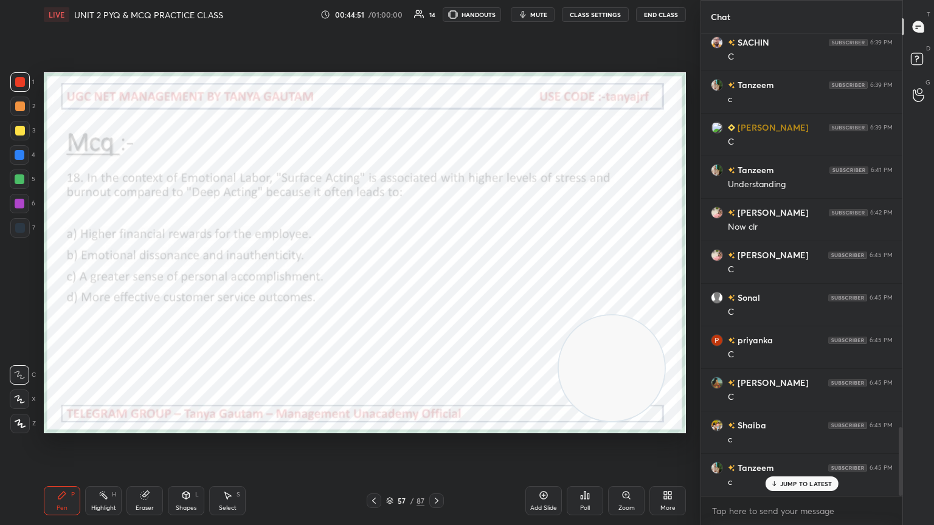
scroll to position [2708, 0]
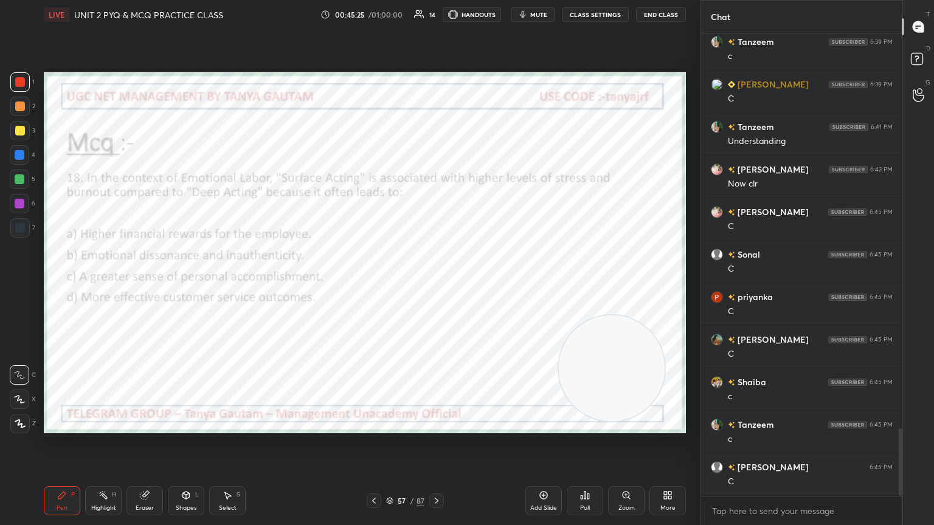
click at [436, 285] on div "Poll" at bounding box center [585, 500] width 36 height 29
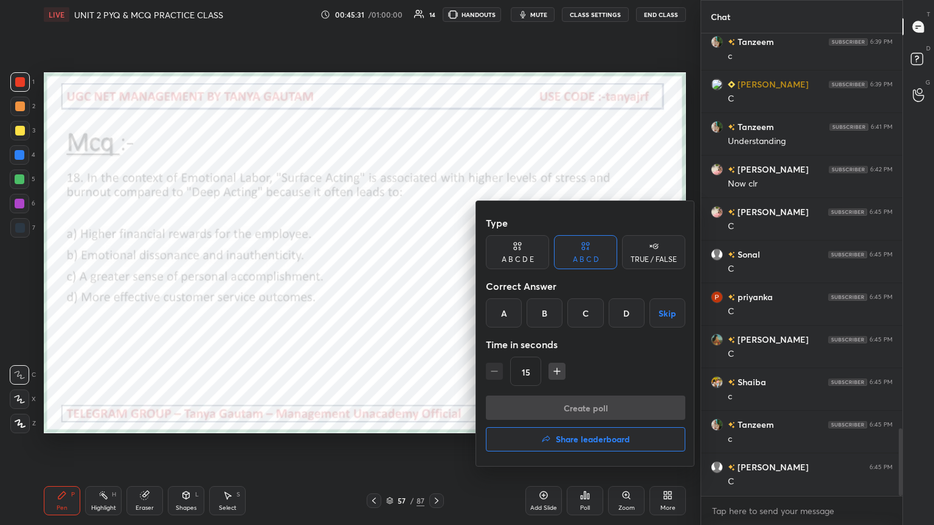
click at [436, 285] on div "B" at bounding box center [544, 312] width 36 height 29
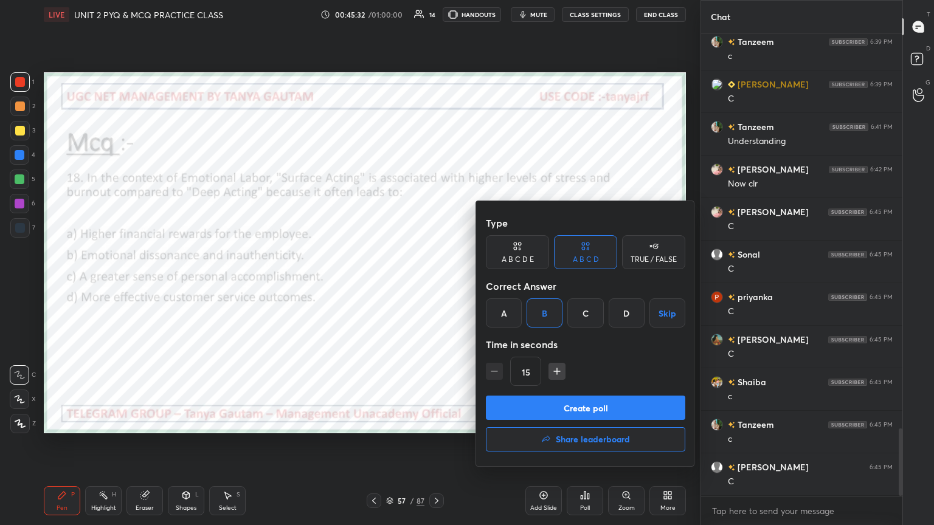
click at [436, 285] on button "Create poll" at bounding box center [585, 408] width 199 height 24
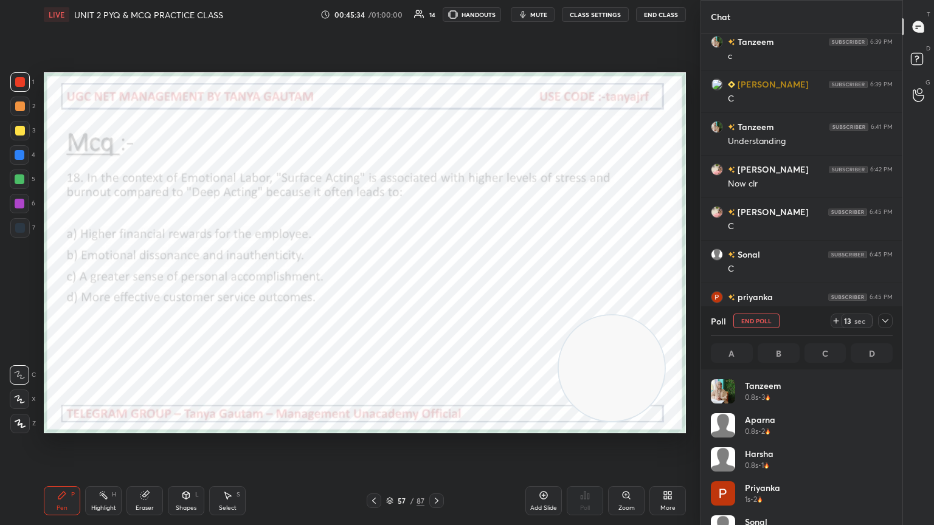
scroll to position [142, 178]
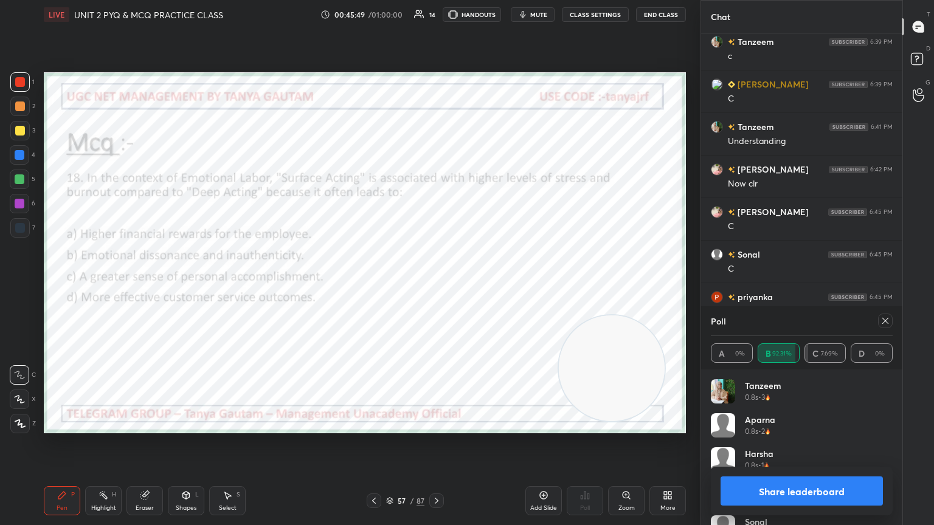
click at [436, 285] on icon at bounding box center [885, 321] width 10 height 10
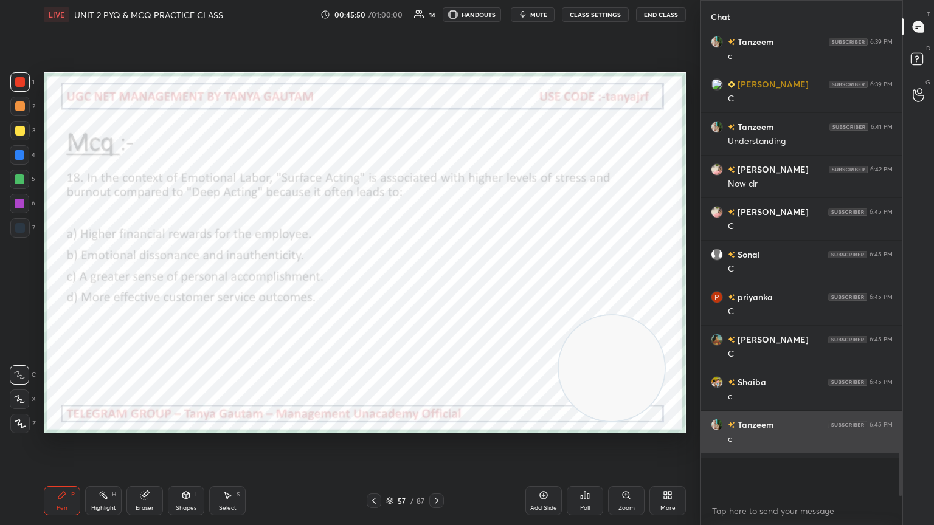
scroll to position [4, 4]
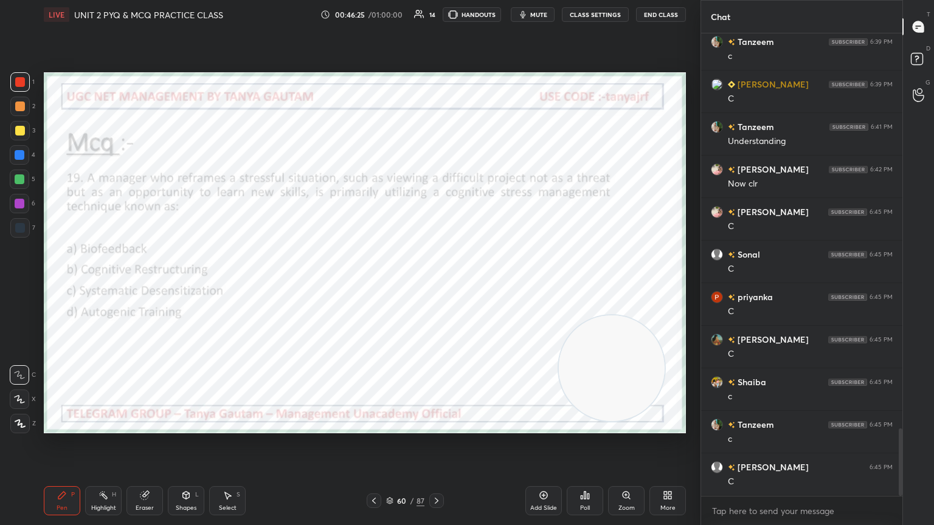
click at [436, 12] on button "mute" at bounding box center [533, 14] width 44 height 15
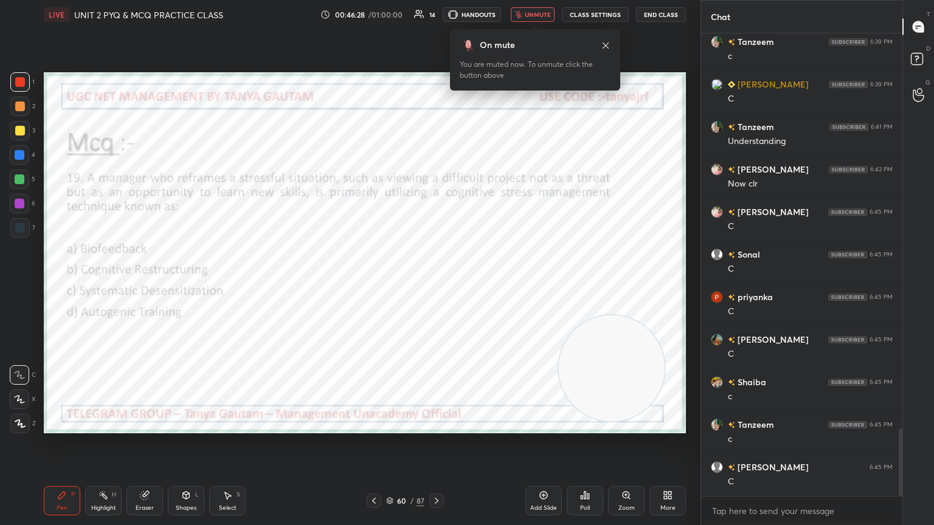
click at [436, 14] on icon "button" at bounding box center [518, 14] width 7 height 7
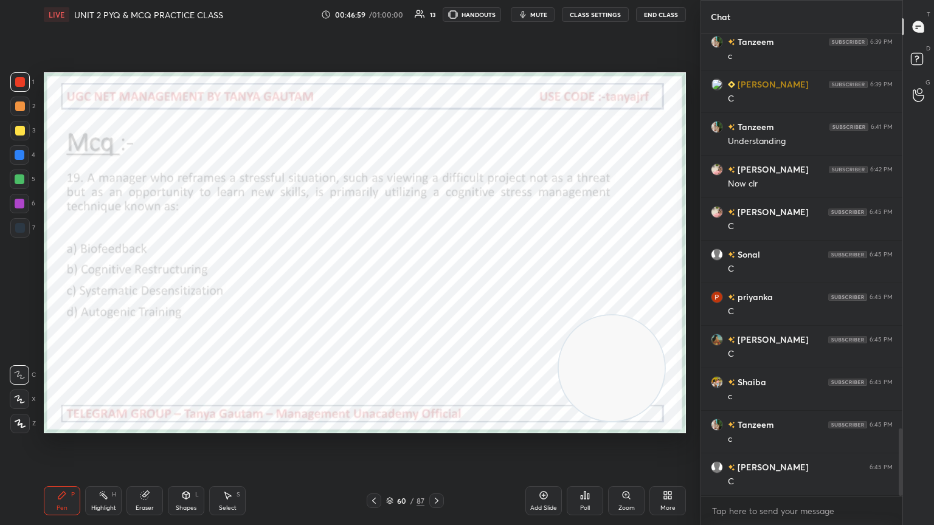
click at [436, 285] on div "Poll" at bounding box center [585, 500] width 36 height 29
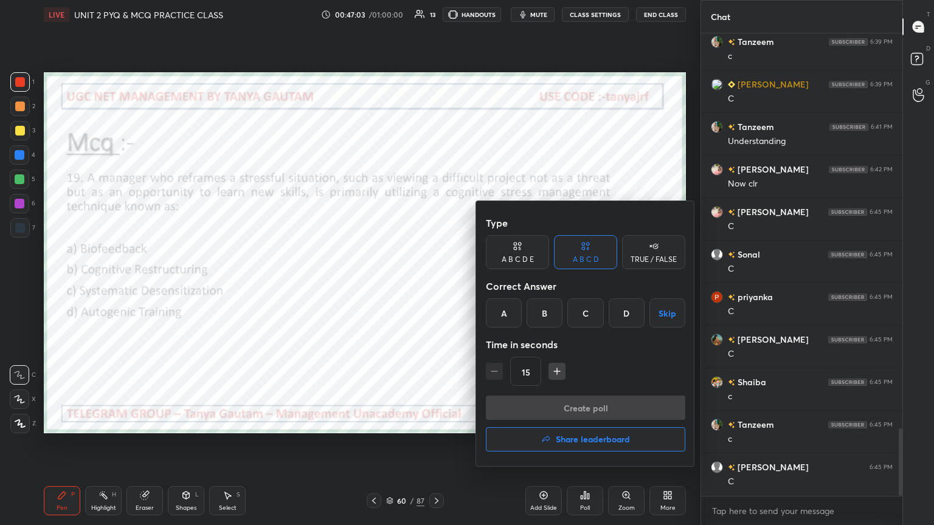
click at [436, 285] on div "B" at bounding box center [544, 312] width 36 height 29
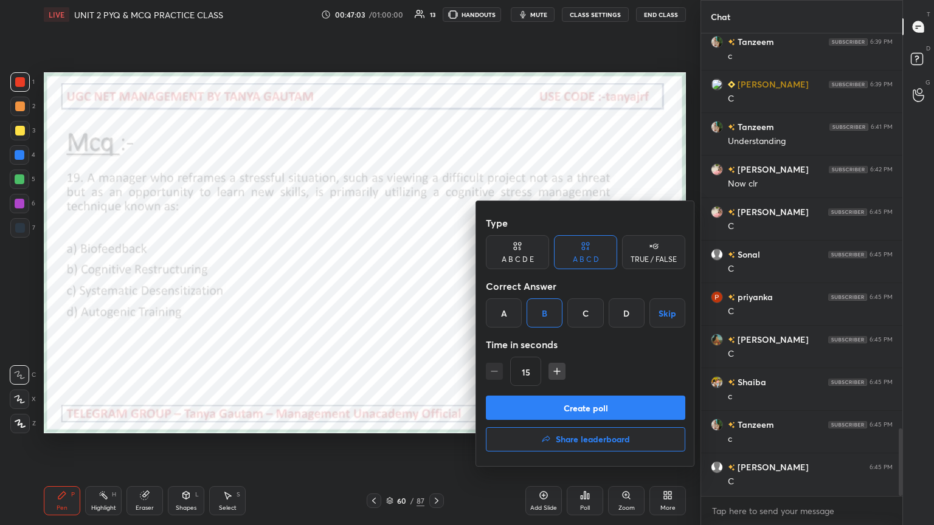
click at [436, 285] on button "Create poll" at bounding box center [585, 408] width 199 height 24
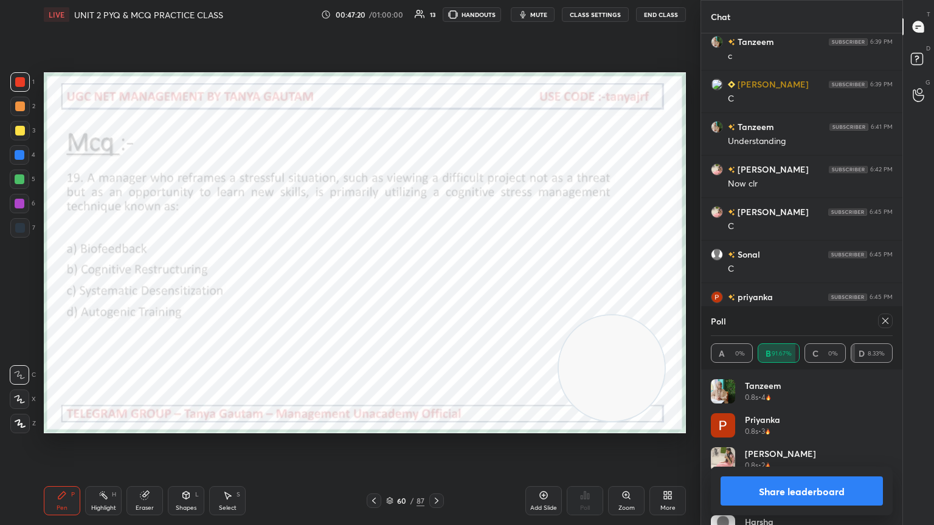
scroll to position [2813, 0]
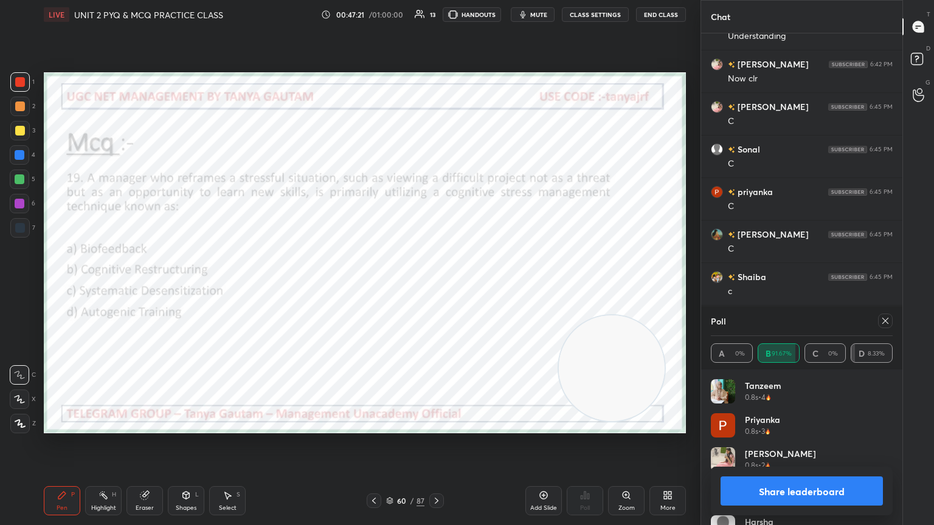
click at [436, 285] on icon at bounding box center [885, 321] width 10 height 10
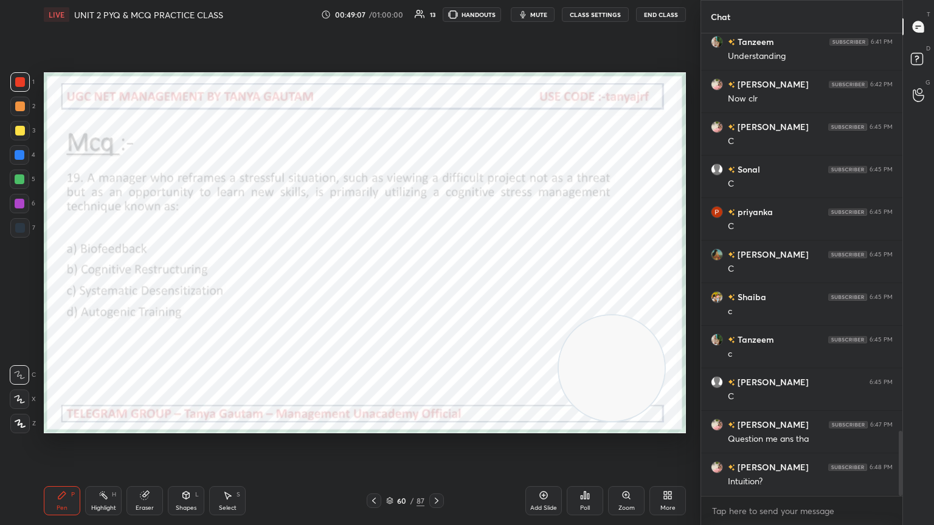
scroll to position [2822, 0]
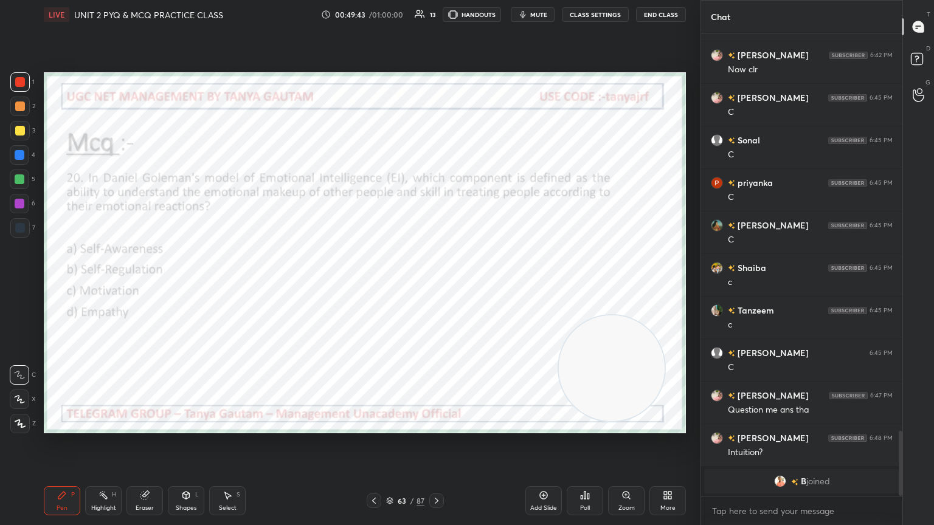
click at [436, 285] on div "Poll" at bounding box center [585, 508] width 10 height 6
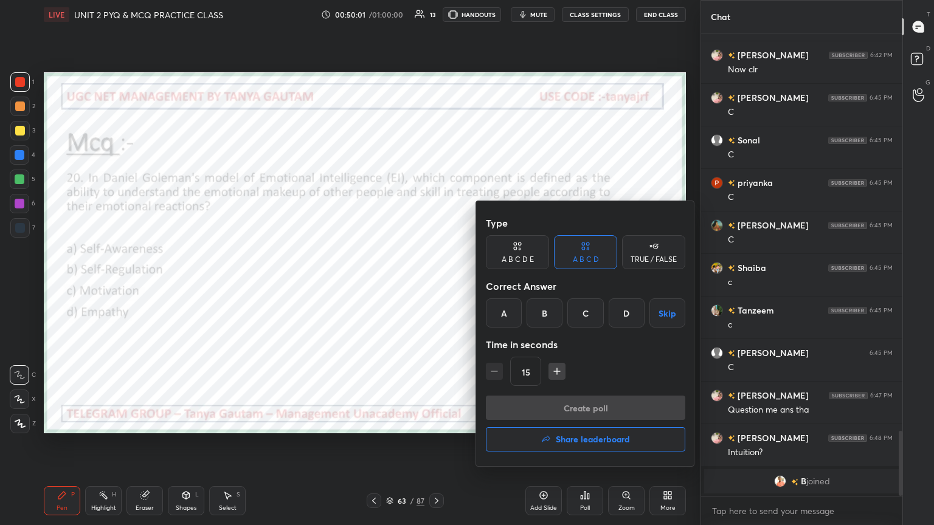
click at [436, 285] on div "D" at bounding box center [626, 312] width 36 height 29
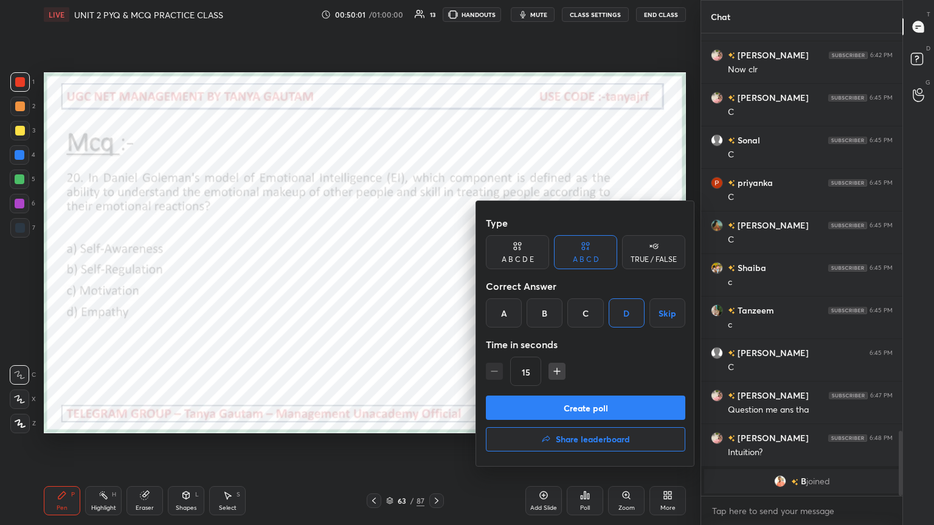
click at [436, 285] on button "Create poll" at bounding box center [585, 408] width 199 height 24
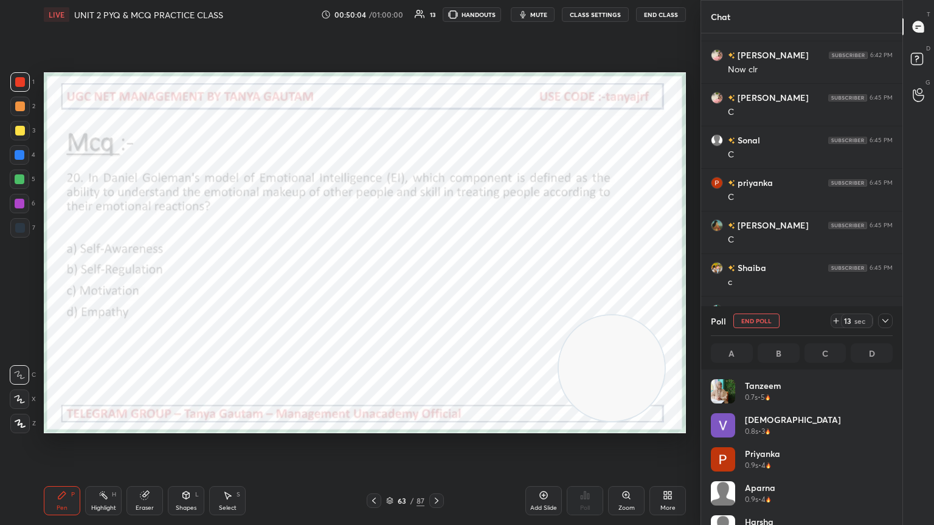
scroll to position [142, 178]
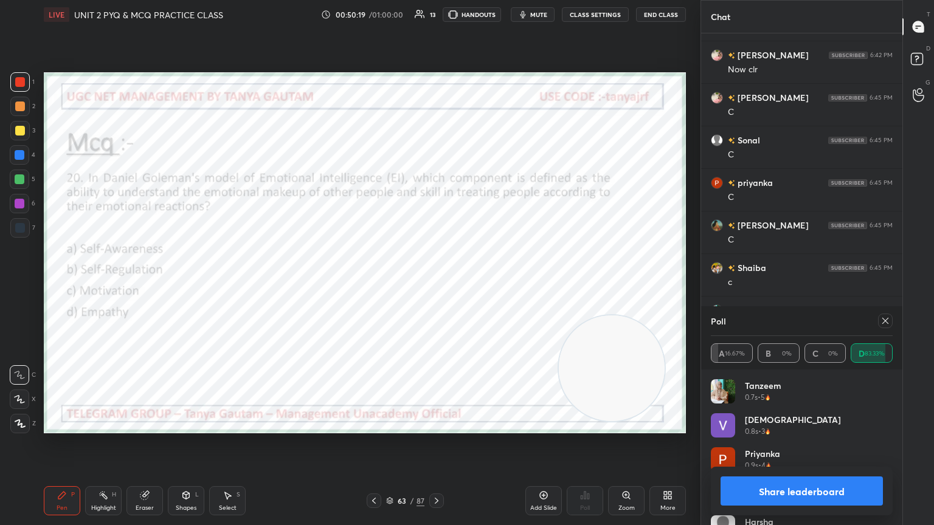
click at [436, 285] on icon at bounding box center [885, 321] width 10 height 10
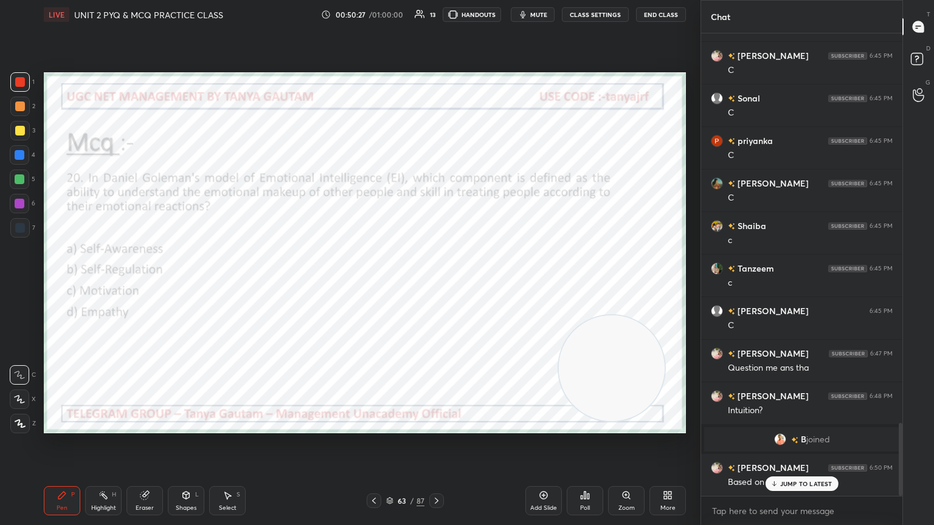
scroll to position [2521, 0]
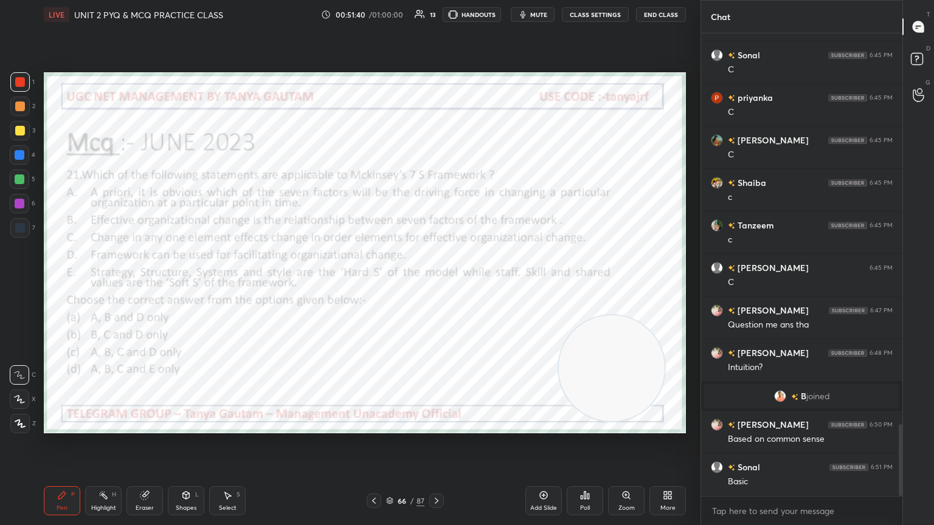
click at [436, 285] on div "Poll" at bounding box center [585, 500] width 36 height 29
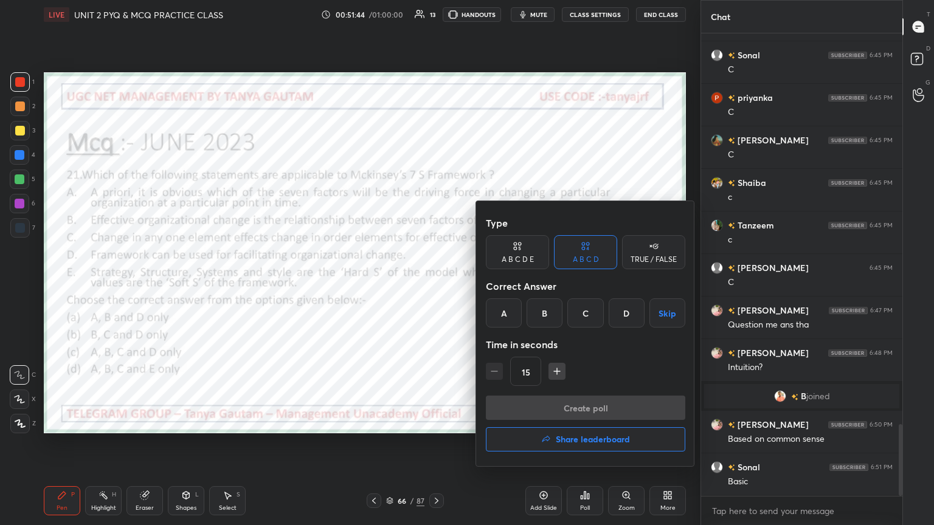
click at [436, 252] on div "A B C D E" at bounding box center [517, 252] width 63 height 34
click at [436, 264] on div "A B C D" at bounding box center [585, 252] width 63 height 34
click at [436, 285] on div "B" at bounding box center [544, 312] width 36 height 29
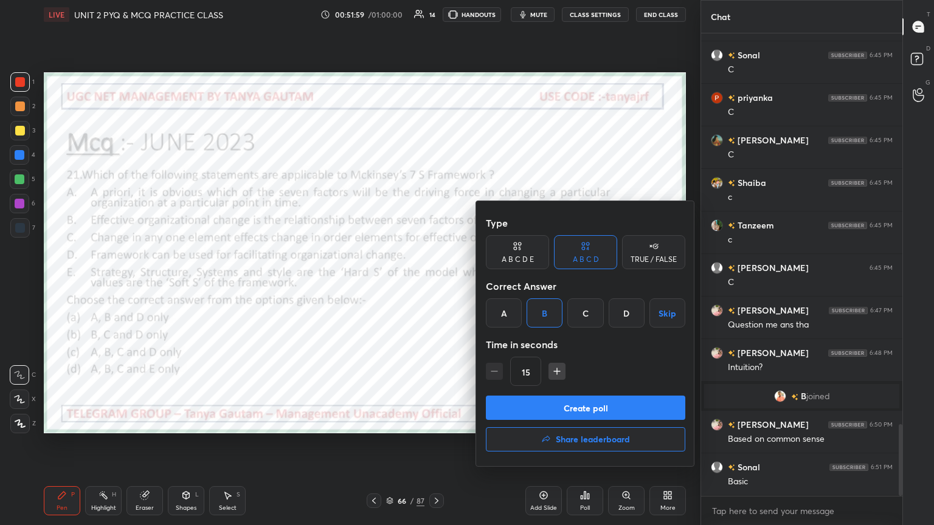
click at [436, 285] on button "Create poll" at bounding box center [585, 408] width 199 height 24
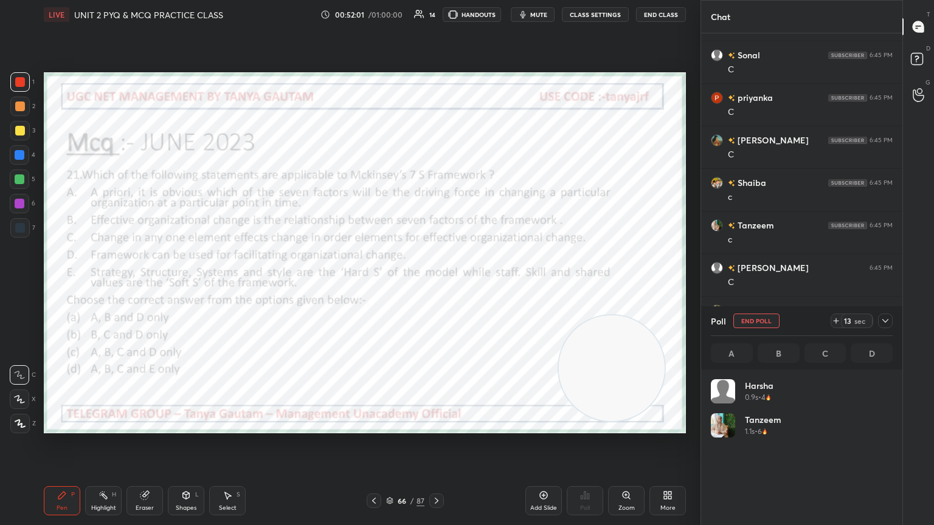
scroll to position [4, 4]
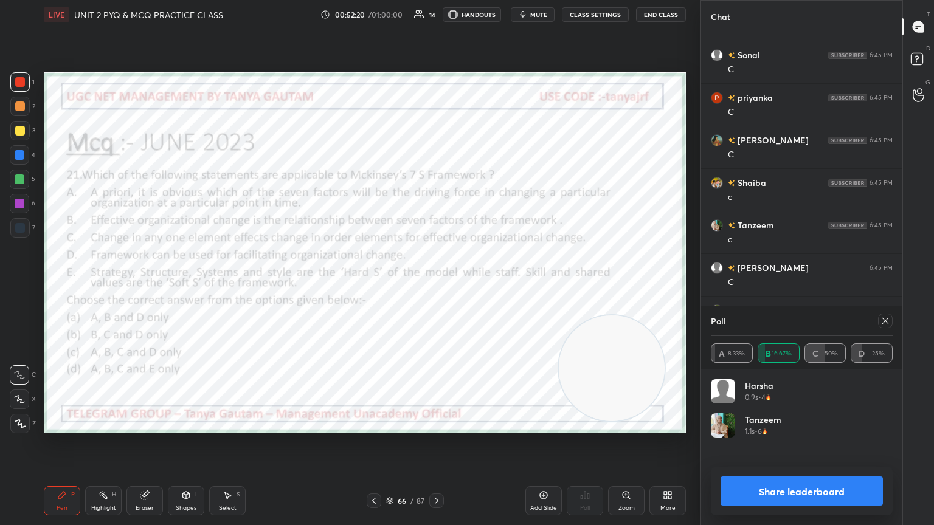
click at [436, 285] on div at bounding box center [885, 321] width 15 height 15
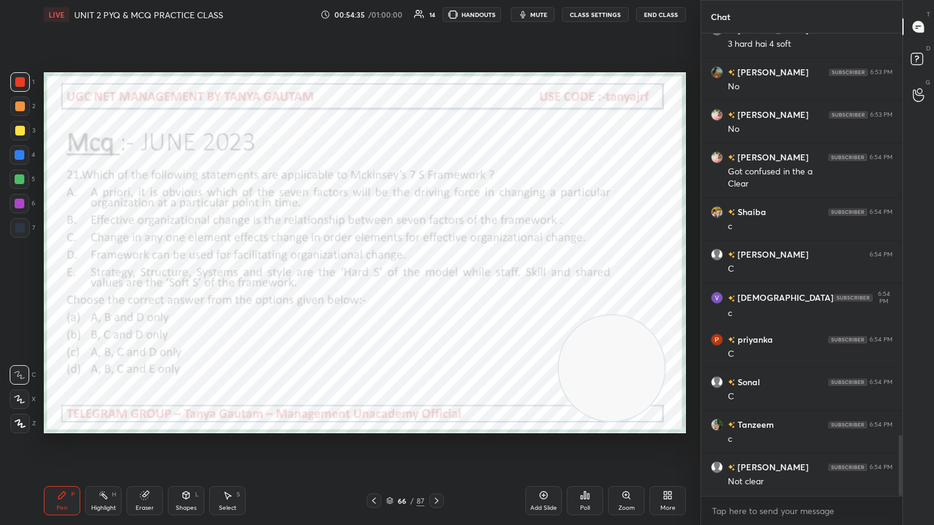
scroll to position [3085, 0]
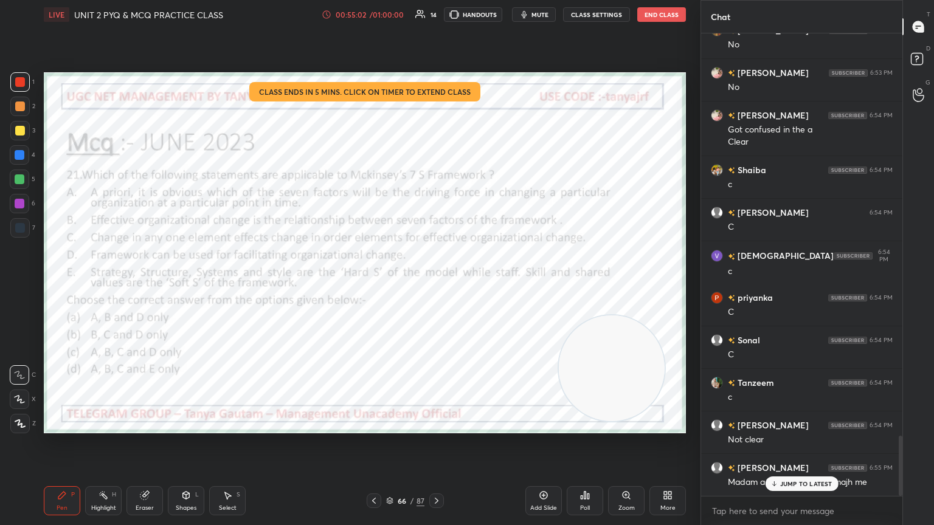
click at [367, 15] on div "00:55:02" at bounding box center [351, 14] width 34 height 7
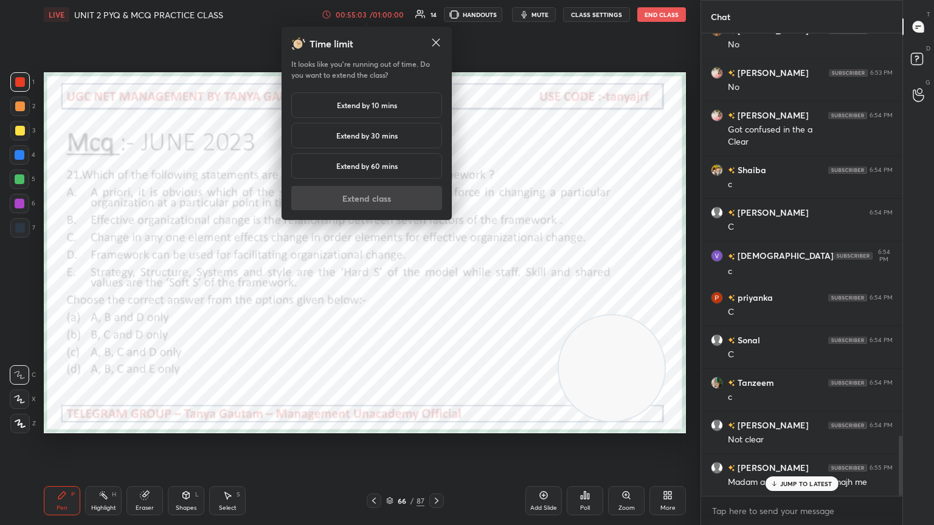
click at [375, 109] on h5 "Extend by 10 mins" at bounding box center [367, 105] width 60 height 11
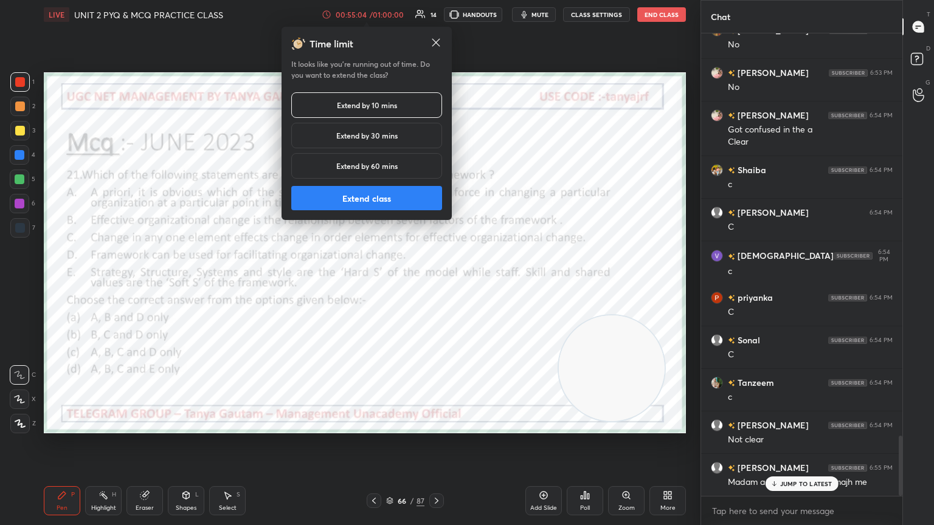
click at [396, 212] on div "Time limit It looks like you’re running out of time. Do you want to extend the …" at bounding box center [366, 123] width 170 height 193
click at [395, 201] on button "Extend class" at bounding box center [366, 198] width 151 height 24
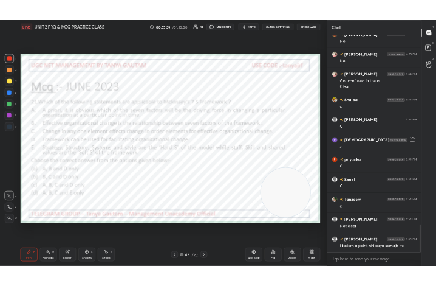
scroll to position [3129, 0]
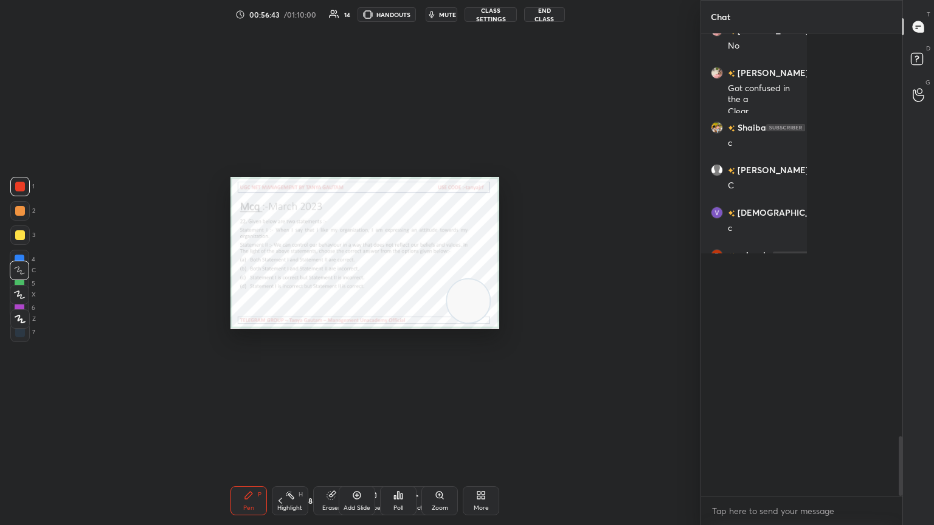
type textarea "x"
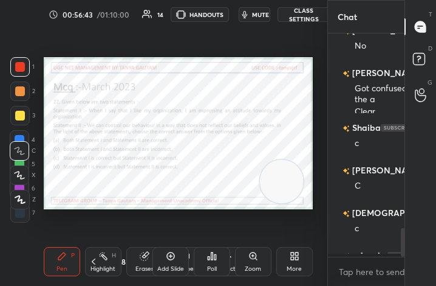
scroll to position [4, 4]
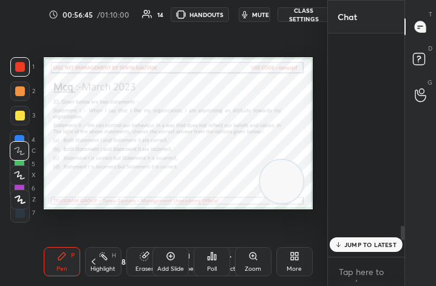
scroll to position [50, 73]
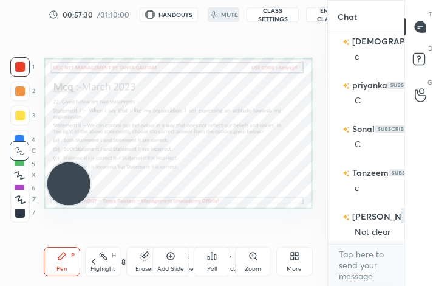
scroll to position [208, 278]
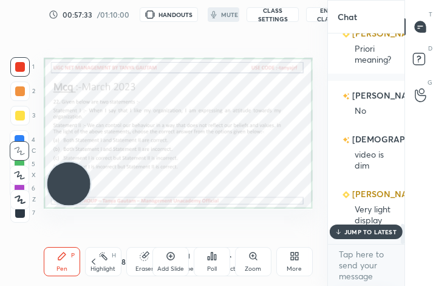
click at [298, 266] on div "More" at bounding box center [294, 269] width 15 height 6
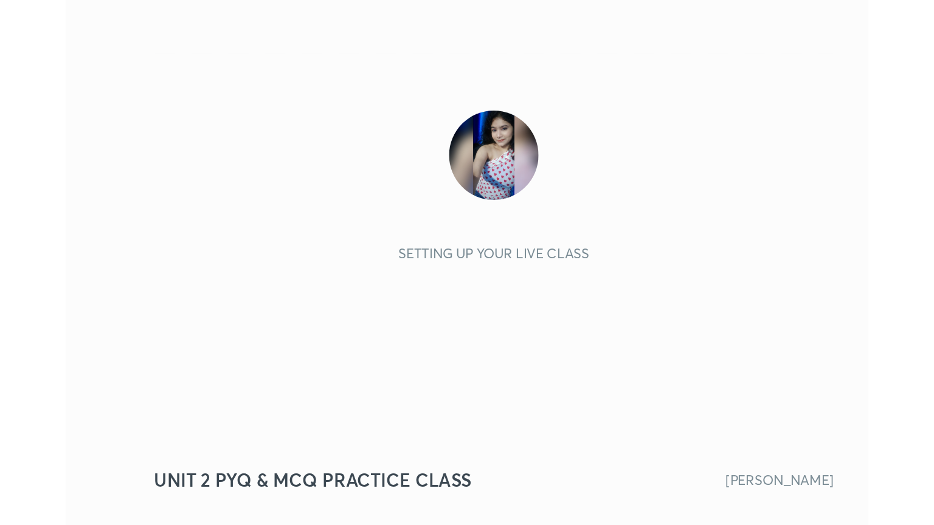
scroll to position [208, 388]
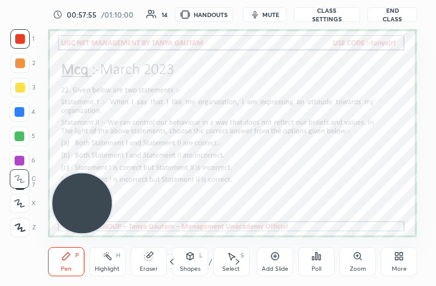
click at [399, 267] on div "More" at bounding box center [399, 269] width 15 height 6
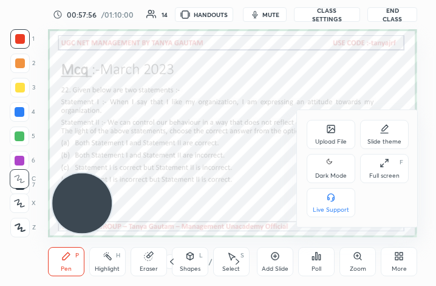
click at [378, 177] on div "Full screen" at bounding box center [385, 176] width 30 height 6
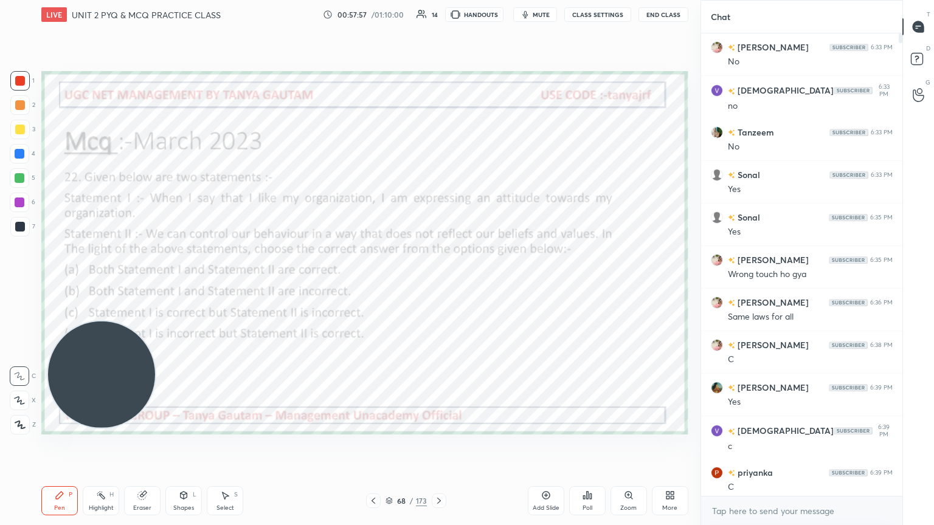
scroll to position [60337, 60133]
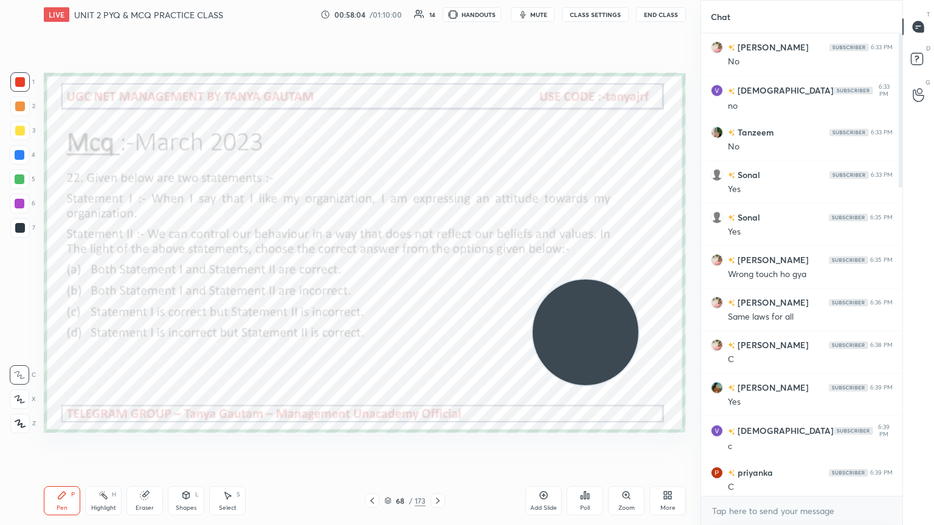
drag, startPoint x: 102, startPoint y: 394, endPoint x: 584, endPoint y: 353, distance: 483.8
click at [436, 285] on video at bounding box center [585, 333] width 106 height 106
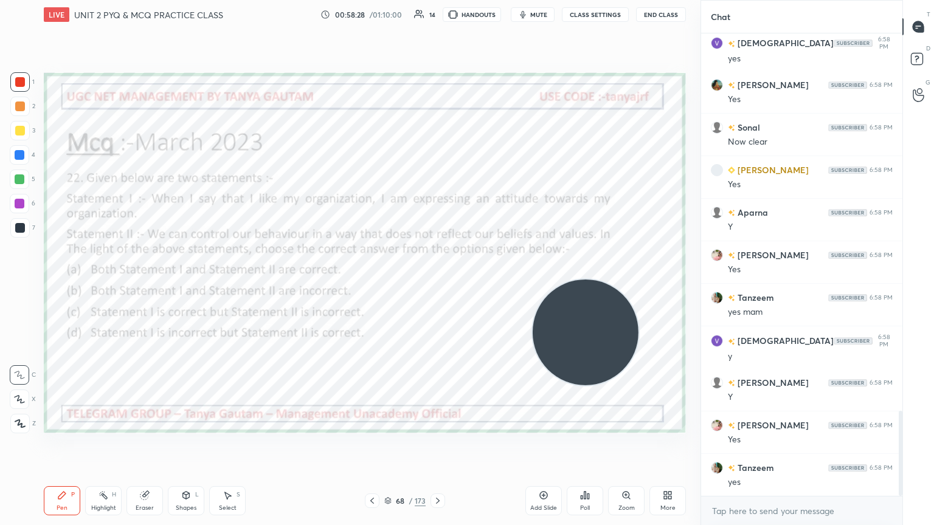
scroll to position [2047, 0]
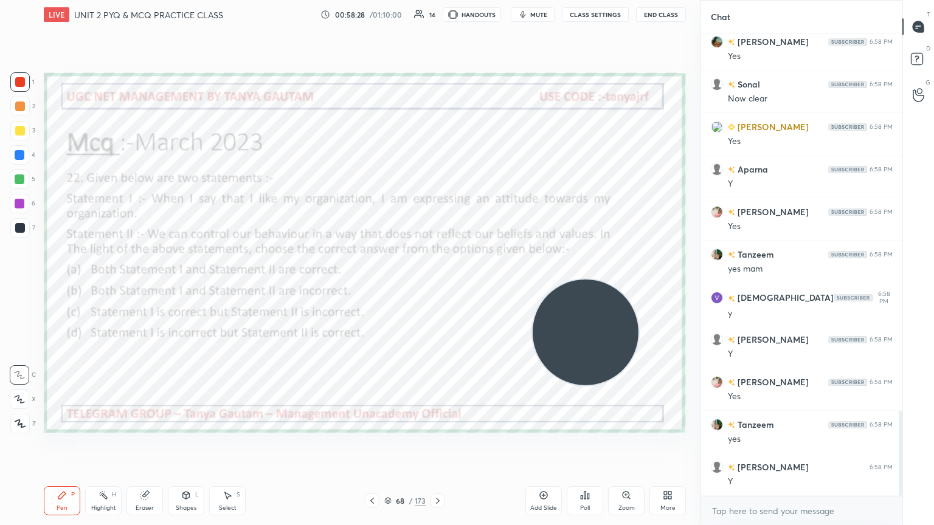
click at [436, 285] on div "Poll" at bounding box center [585, 508] width 10 height 6
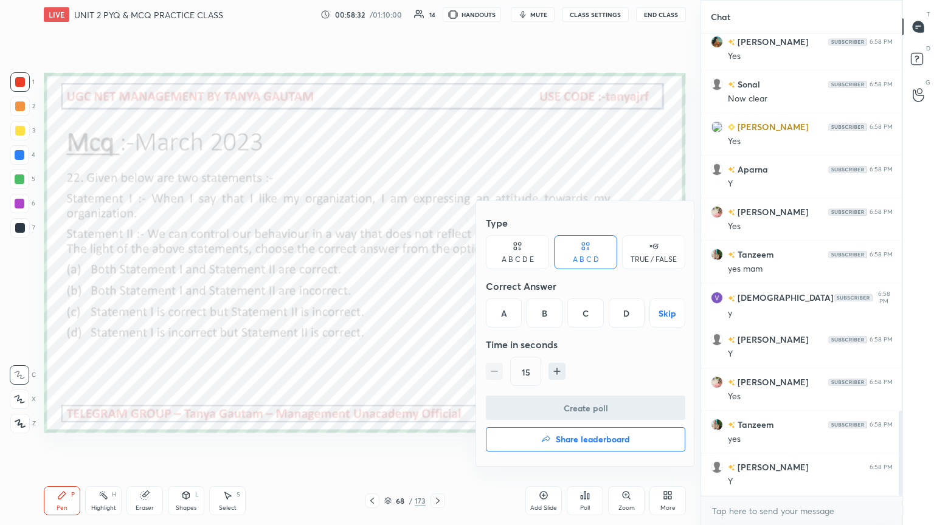
click at [436, 285] on div "A" at bounding box center [504, 312] width 36 height 29
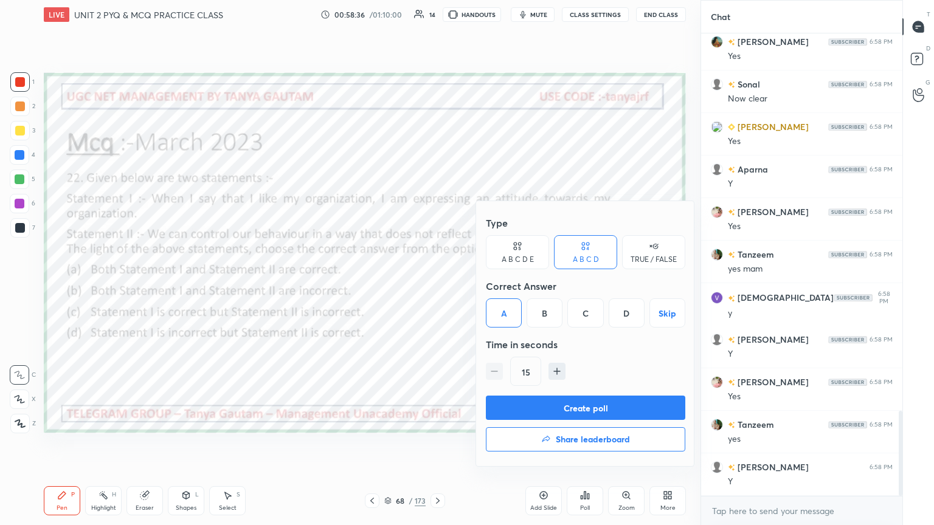
click at [436, 285] on button "Create poll" at bounding box center [585, 408] width 199 height 24
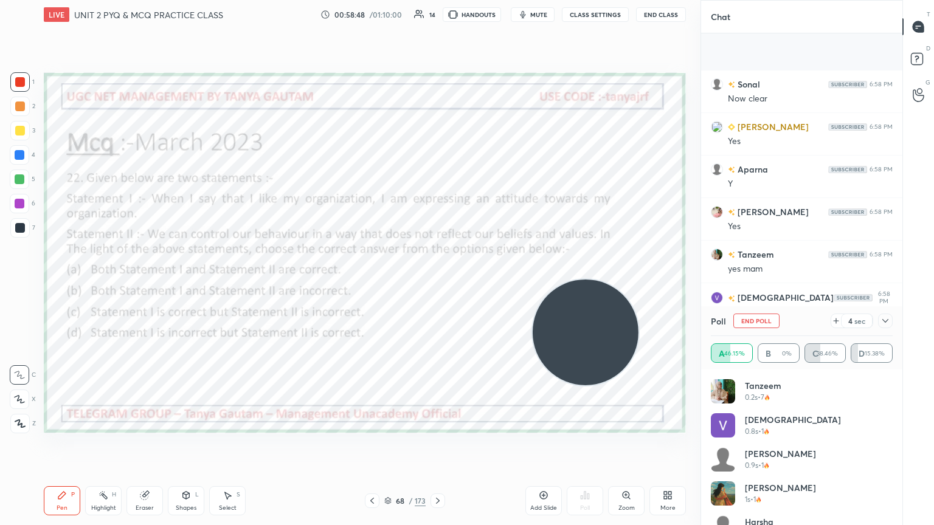
scroll to position [2152, 0]
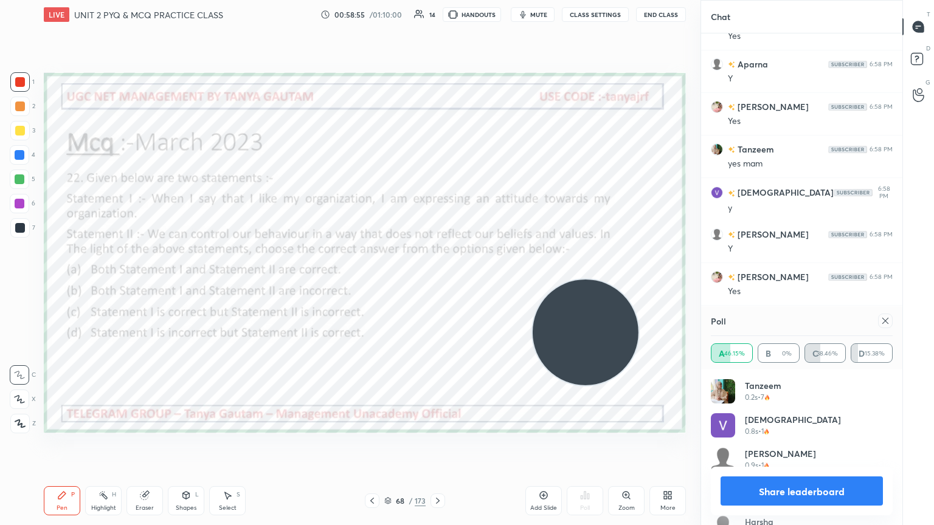
click at [436, 285] on icon at bounding box center [885, 321] width 10 height 10
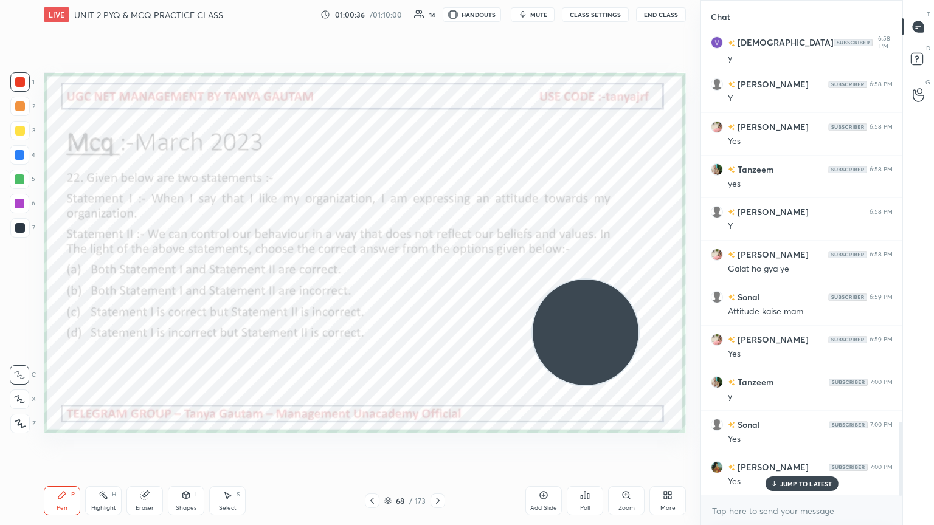
scroll to position [2429, 0]
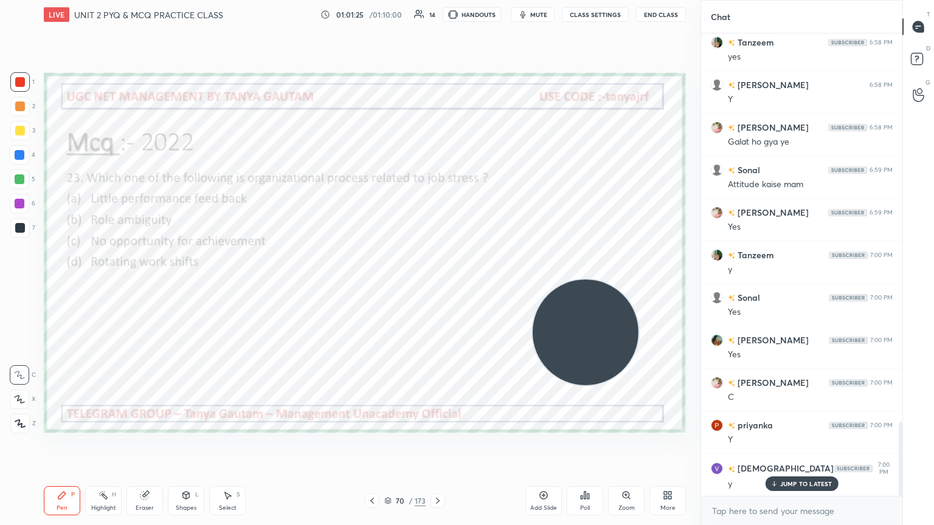
click at [436, 285] on div "Poll" at bounding box center [585, 500] width 36 height 29
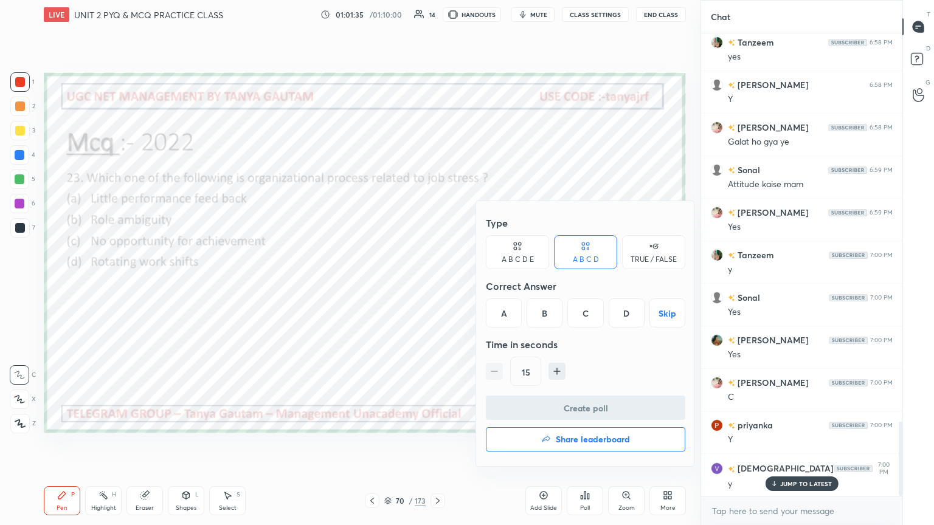
click at [436, 285] on div "A" at bounding box center [504, 312] width 36 height 29
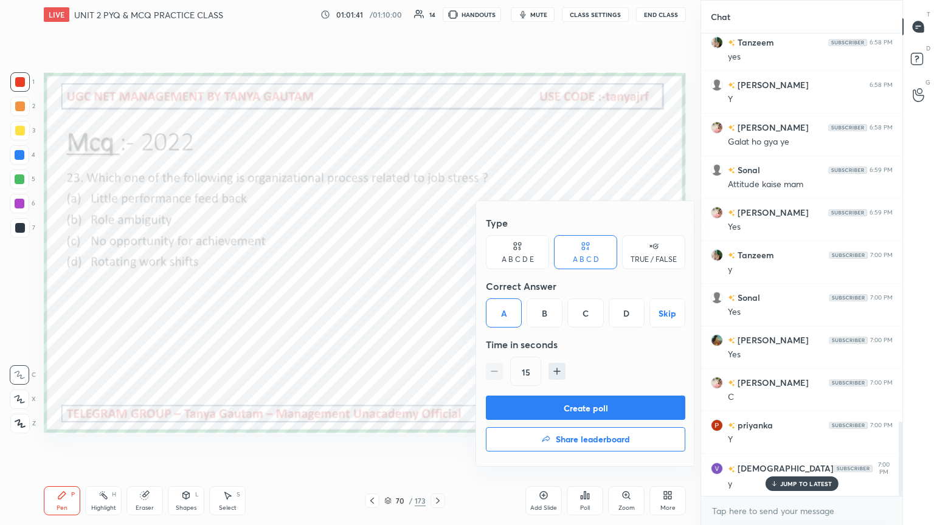
click at [436, 285] on button "Create poll" at bounding box center [585, 408] width 199 height 24
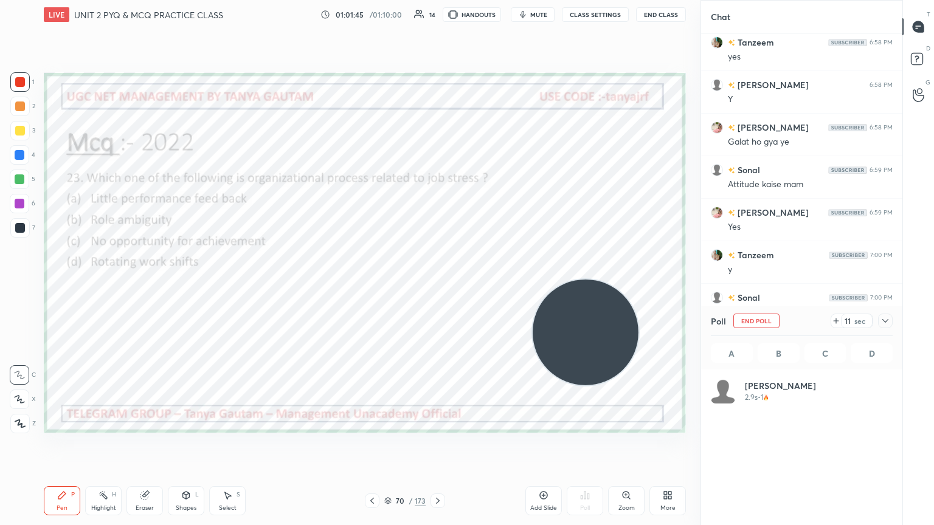
scroll to position [142, 178]
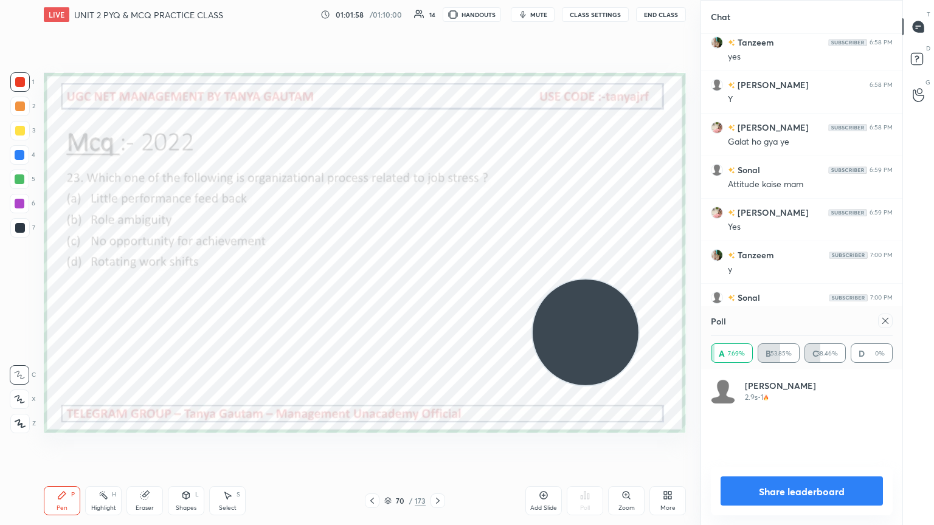
click at [436, 285] on icon at bounding box center [885, 321] width 10 height 10
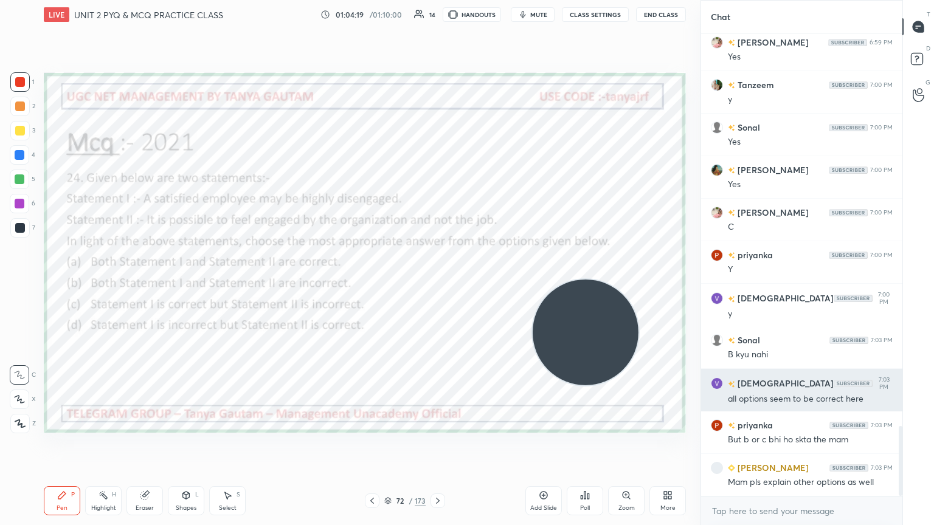
scroll to position [2600, 0]
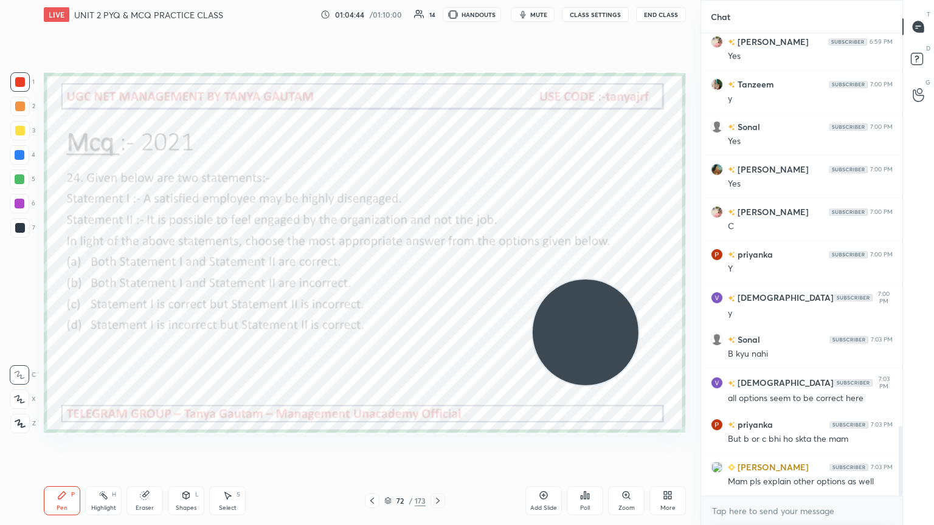
click at [436, 285] on div "Poll" at bounding box center [585, 500] width 36 height 29
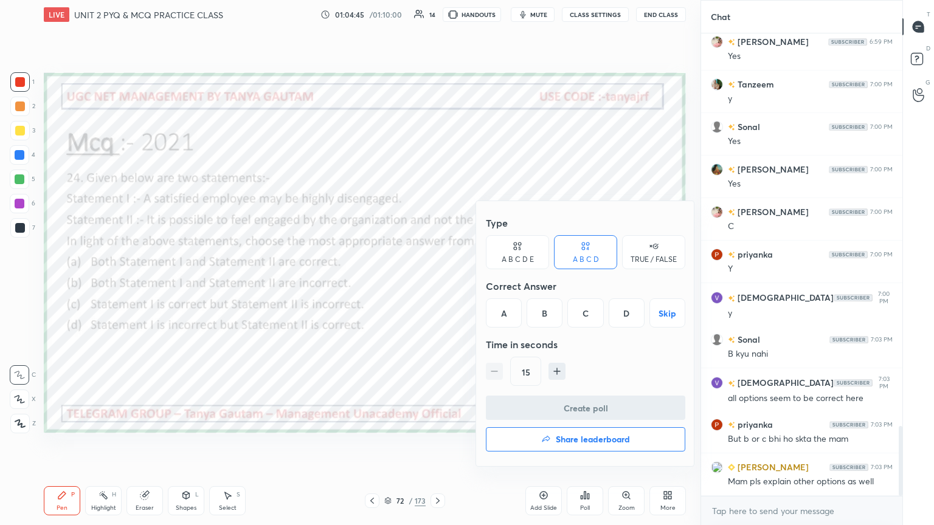
click at [436, 285] on div "D" at bounding box center [626, 312] width 36 height 29
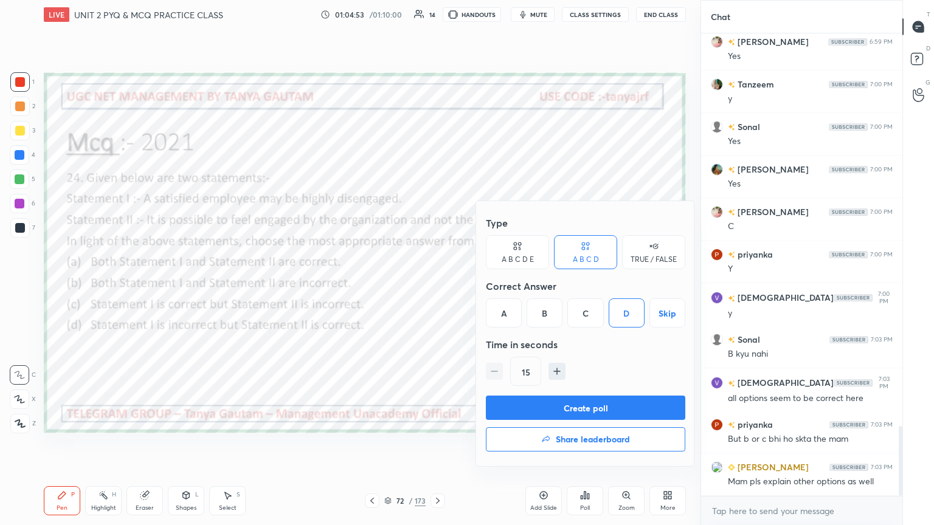
click at [436, 285] on button "Create poll" at bounding box center [585, 408] width 199 height 24
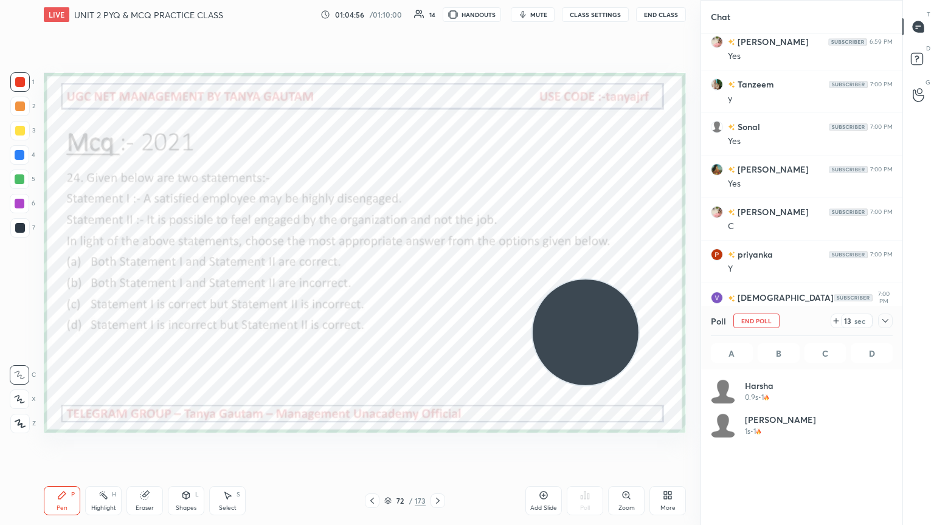
scroll to position [142, 178]
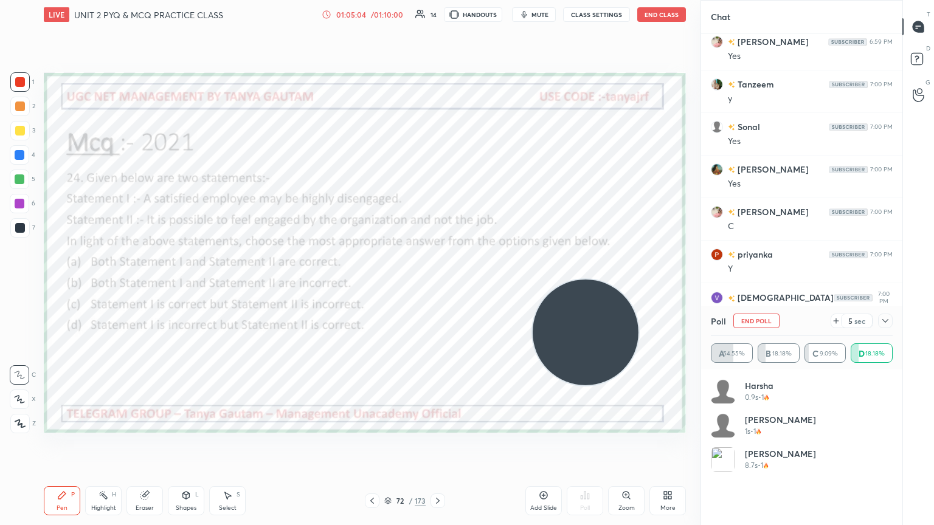
click at [356, 15] on div "01:05:04" at bounding box center [351, 14] width 34 height 7
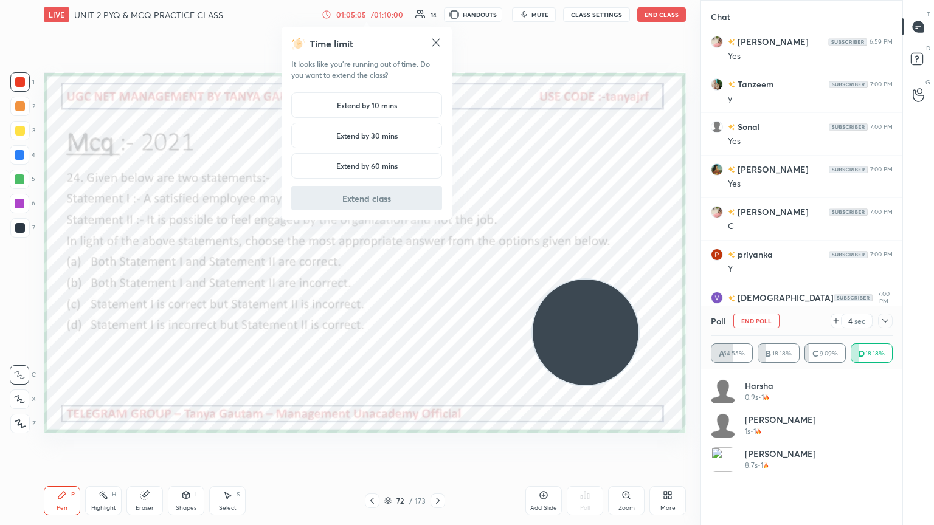
click at [384, 109] on h5 "Extend by 10 mins" at bounding box center [367, 105] width 60 height 11
click at [385, 207] on button "Extend class" at bounding box center [366, 198] width 151 height 24
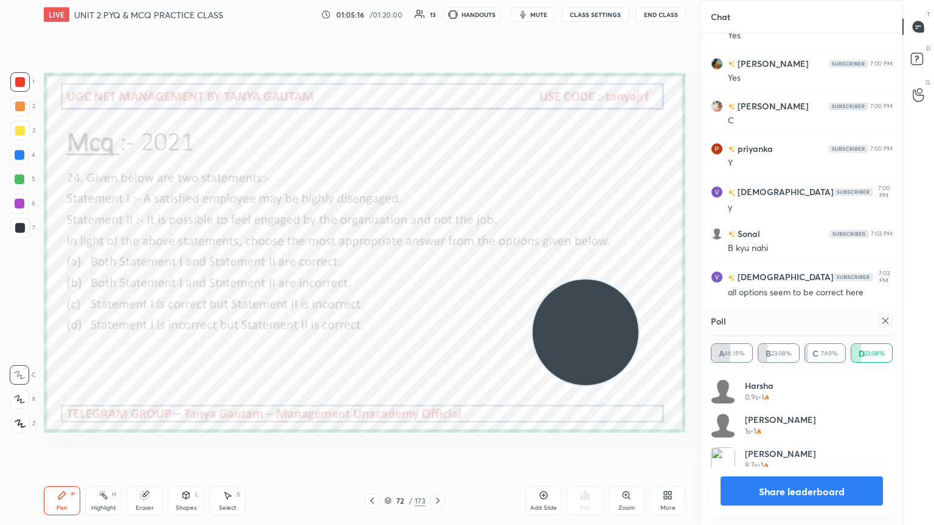
scroll to position [2747, 0]
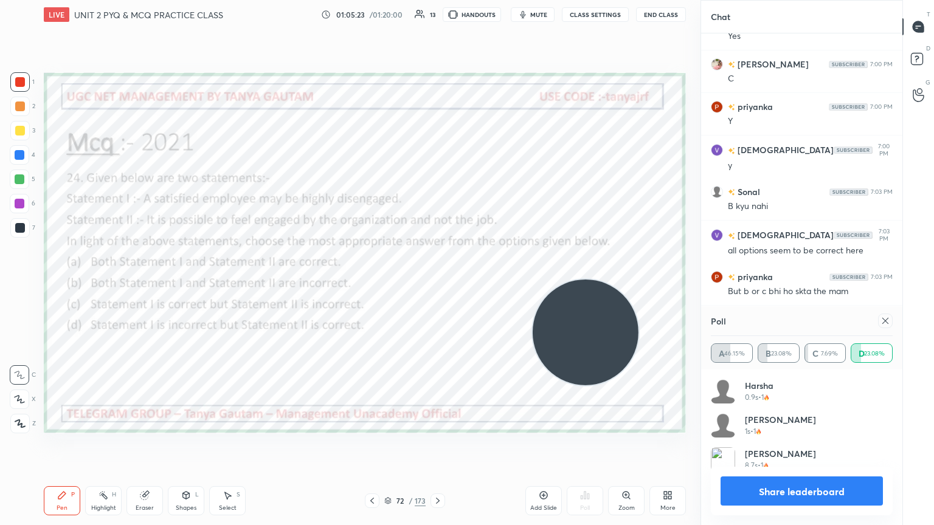
click at [436, 285] on icon at bounding box center [885, 321] width 10 height 10
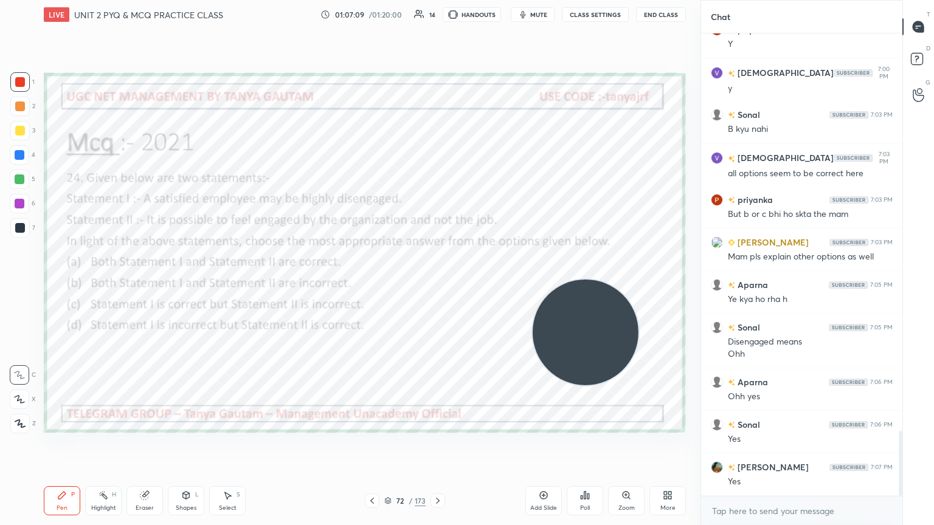
scroll to position [2867, 0]
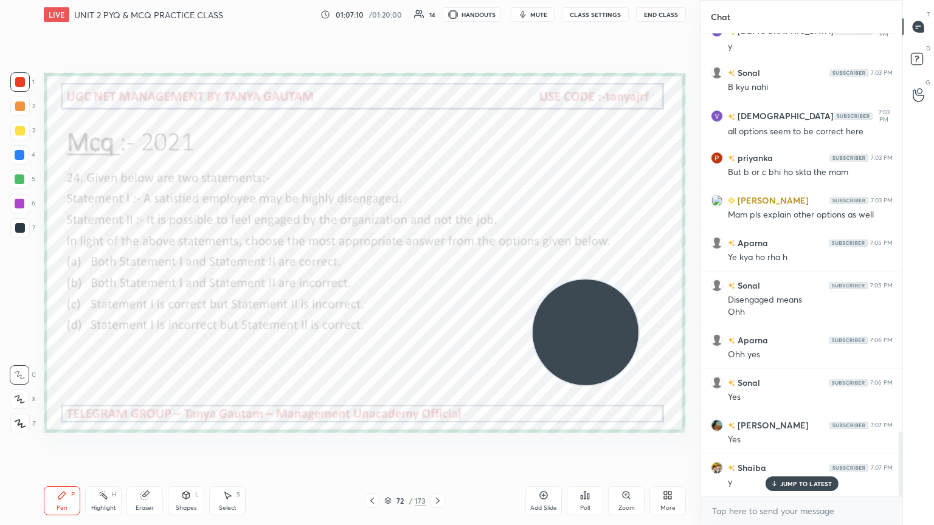
click at [436, 285] on icon at bounding box center [438, 501] width 4 height 6
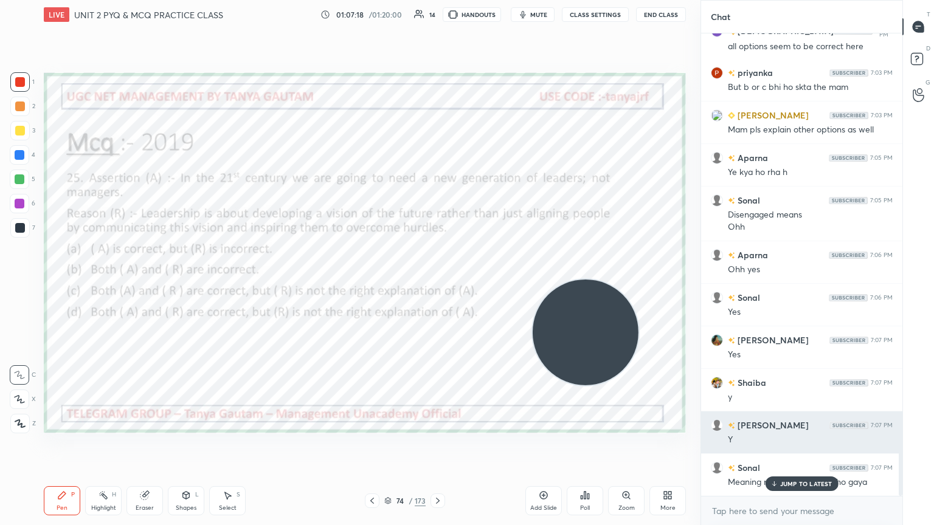
scroll to position [2952, 0]
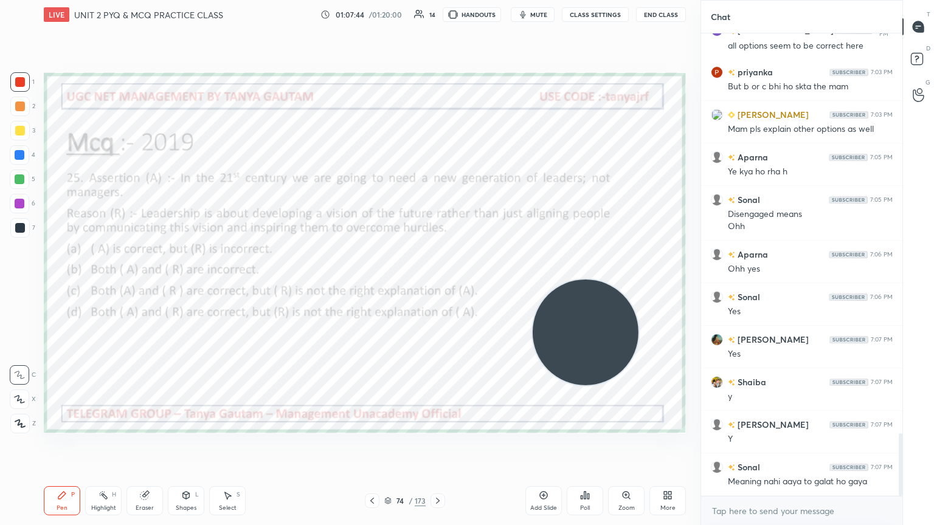
click at [436, 285] on div "Poll" at bounding box center [585, 508] width 10 height 6
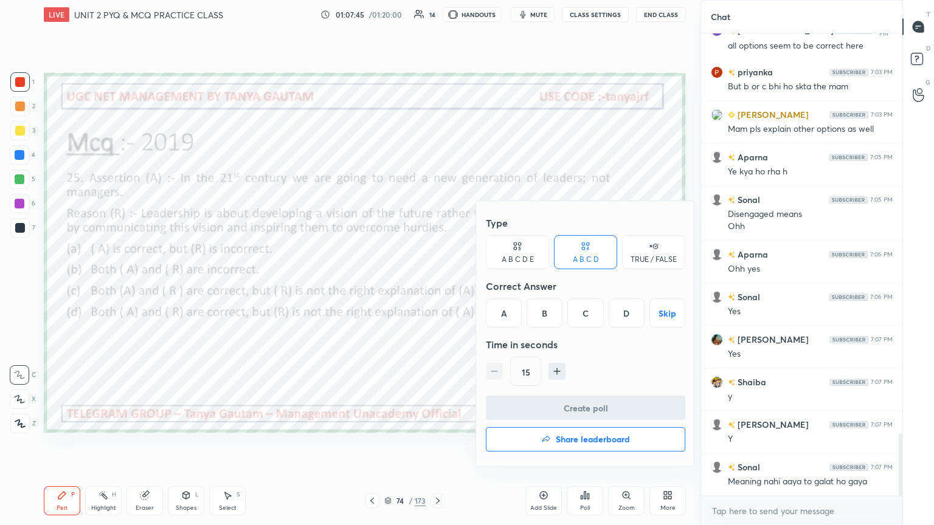
click at [436, 285] on div "C" at bounding box center [585, 312] width 36 height 29
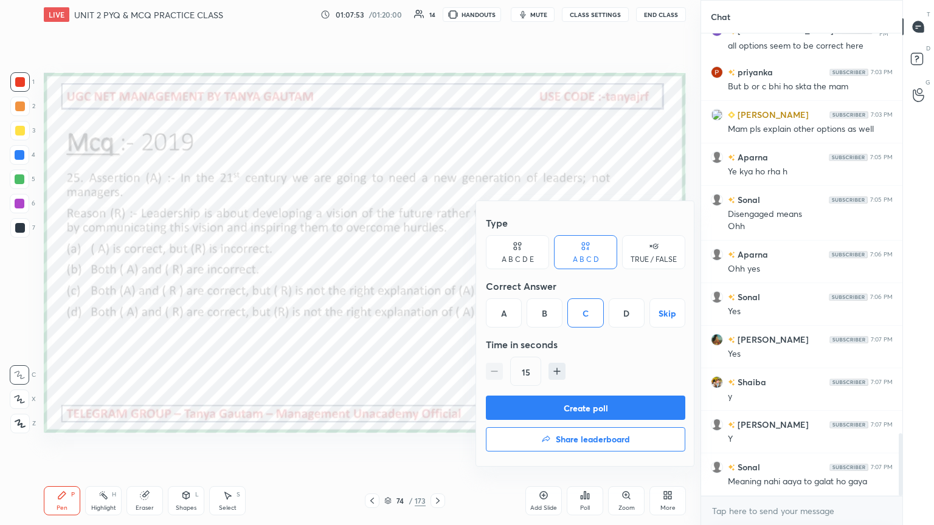
click at [436, 285] on button "Create poll" at bounding box center [585, 408] width 199 height 24
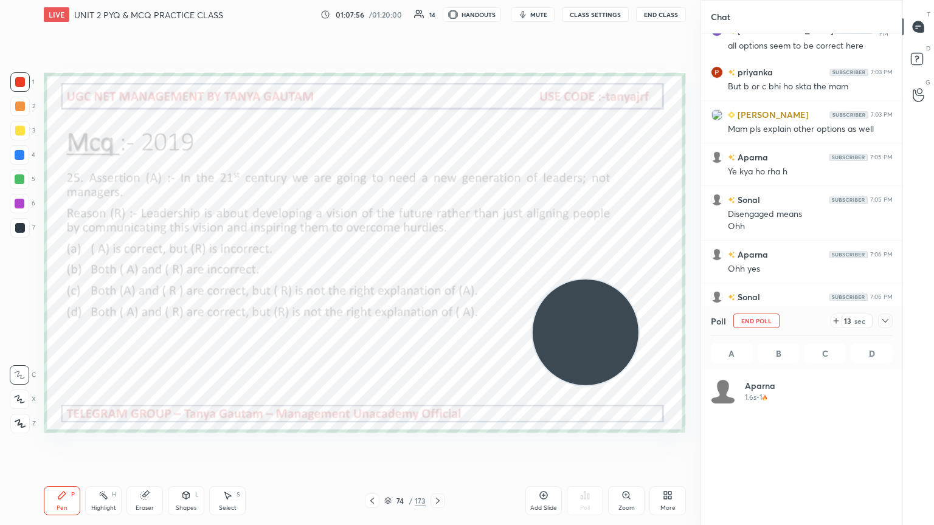
scroll to position [4, 4]
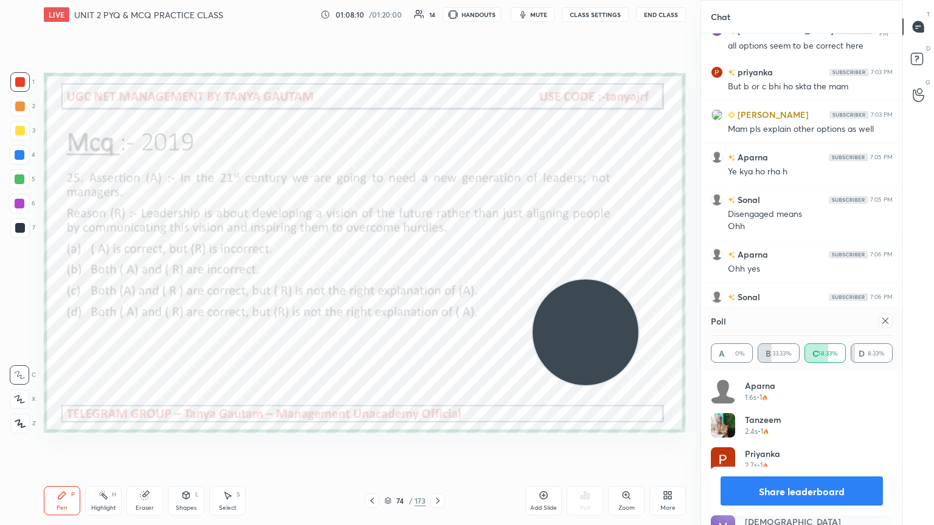
click at [436, 285] on icon at bounding box center [885, 321] width 10 height 10
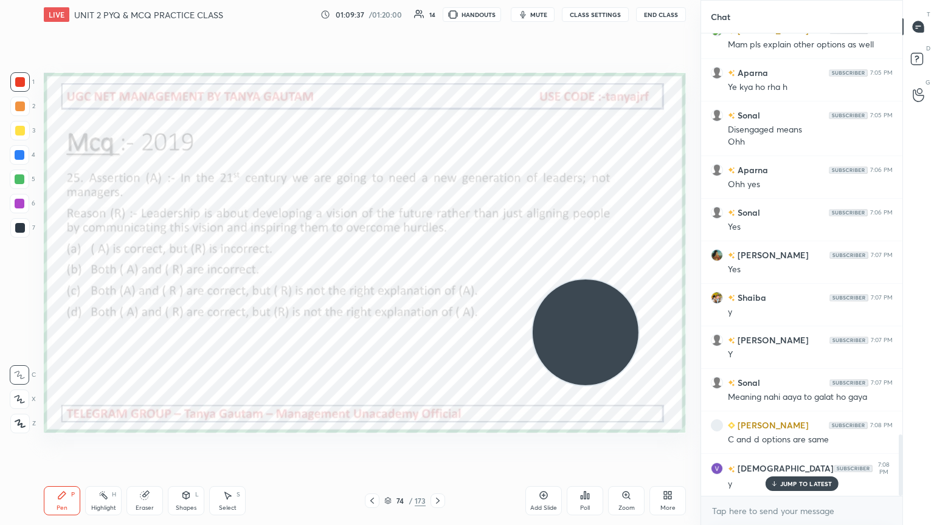
scroll to position [3080, 0]
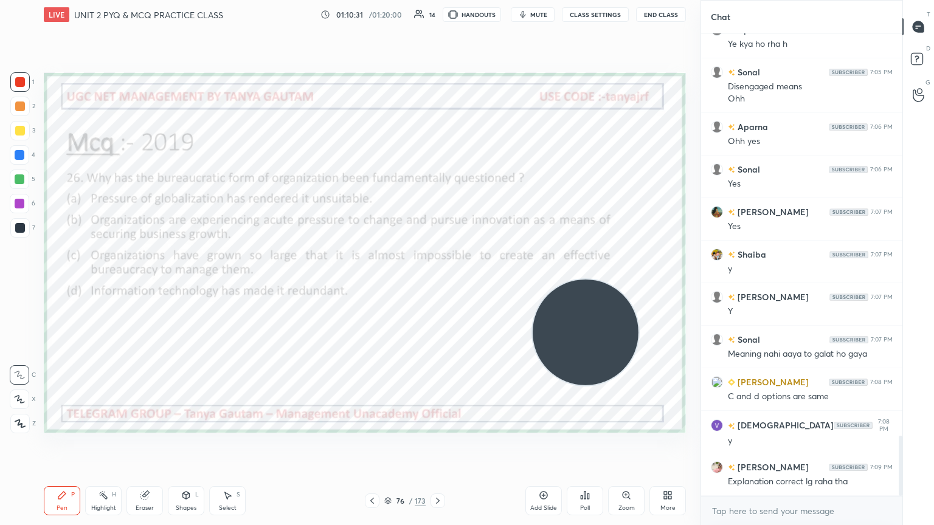
click at [436, 285] on div "Poll" at bounding box center [585, 500] width 36 height 29
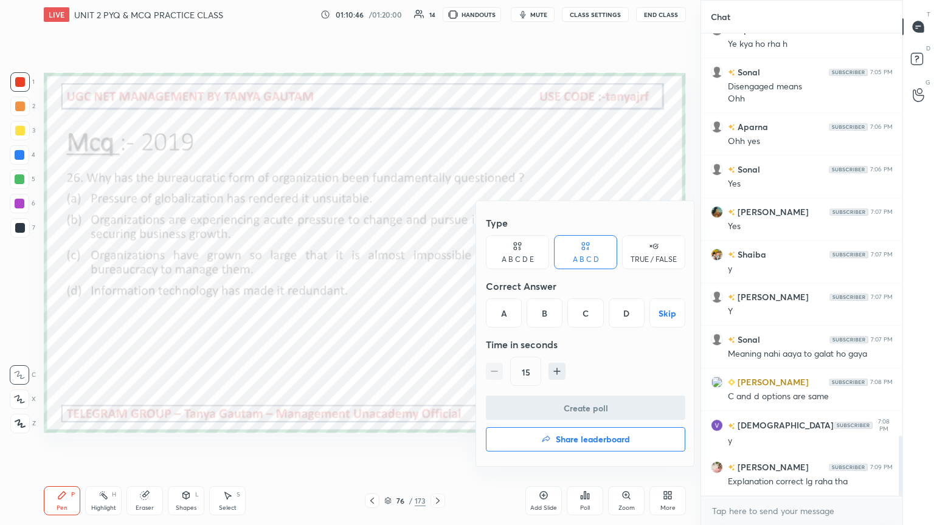
click at [436, 285] on div "B" at bounding box center [544, 312] width 36 height 29
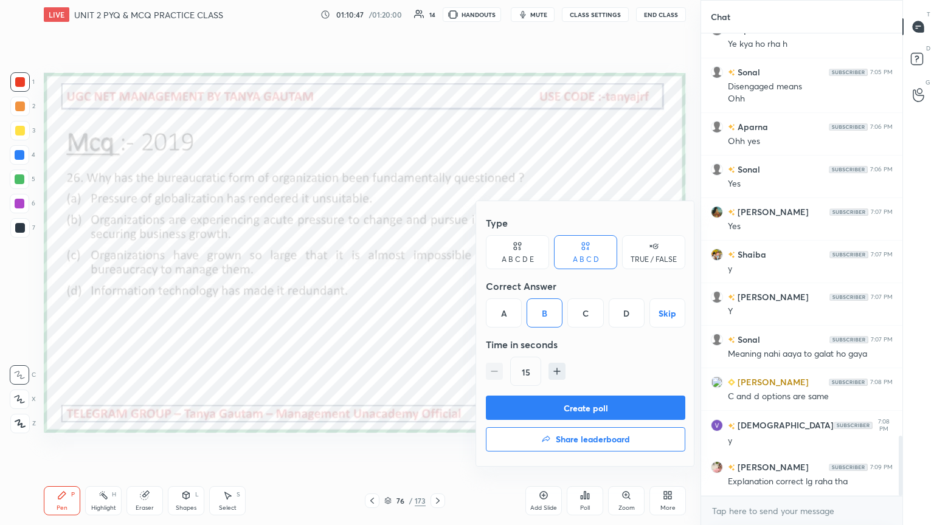
click at [436, 285] on button "Create poll" at bounding box center [585, 408] width 199 height 24
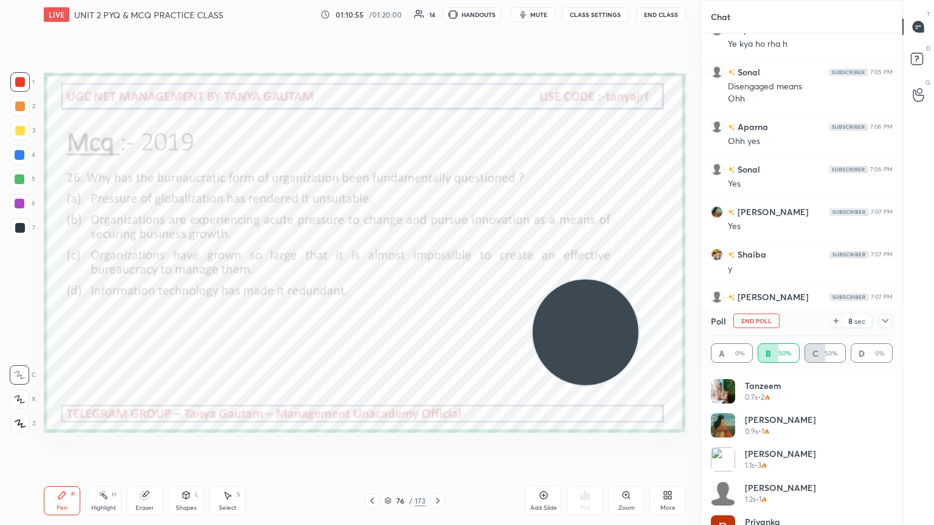
scroll to position [3185, 0]
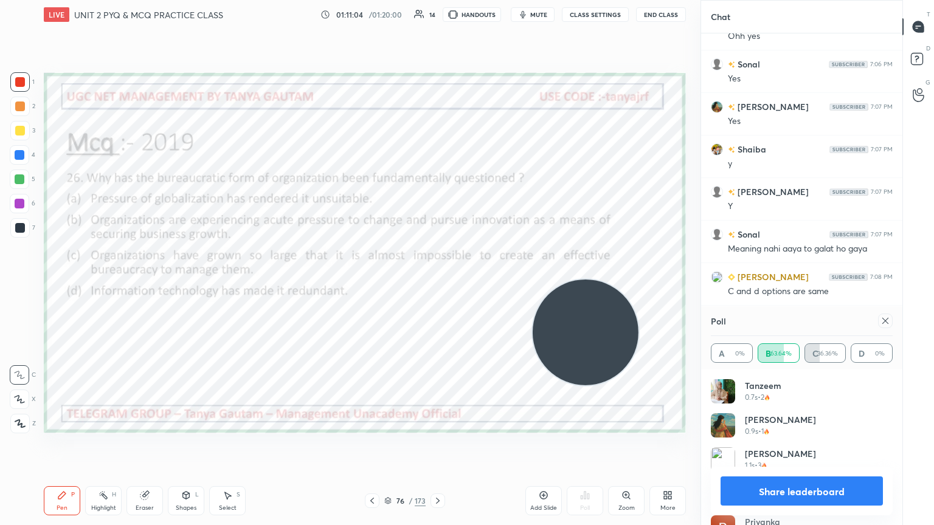
click at [436, 285] on icon at bounding box center [885, 321] width 10 height 10
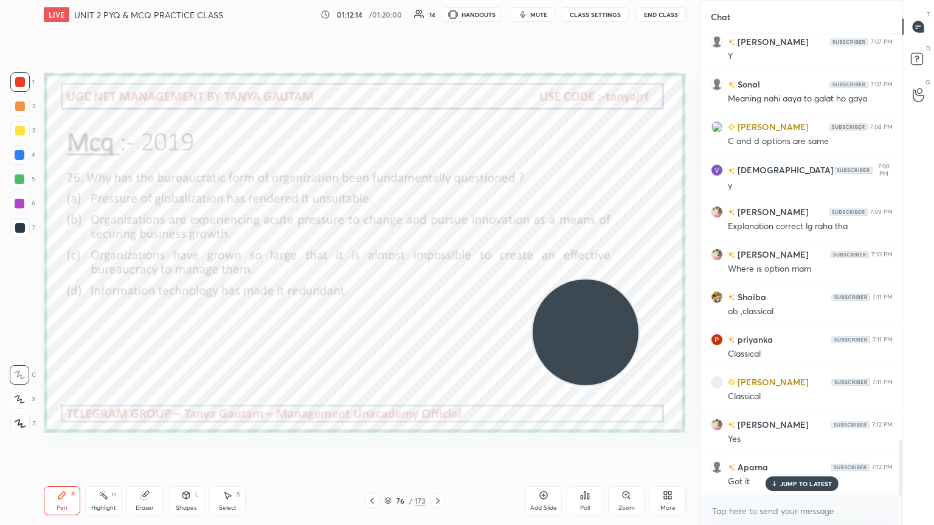
scroll to position [3377, 0]
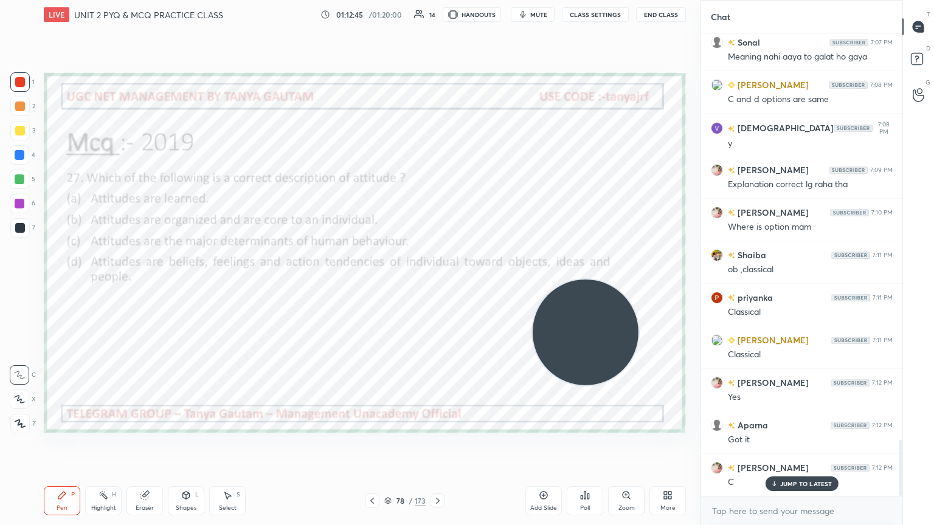
click at [436, 285] on div "Poll" at bounding box center [585, 508] width 10 height 6
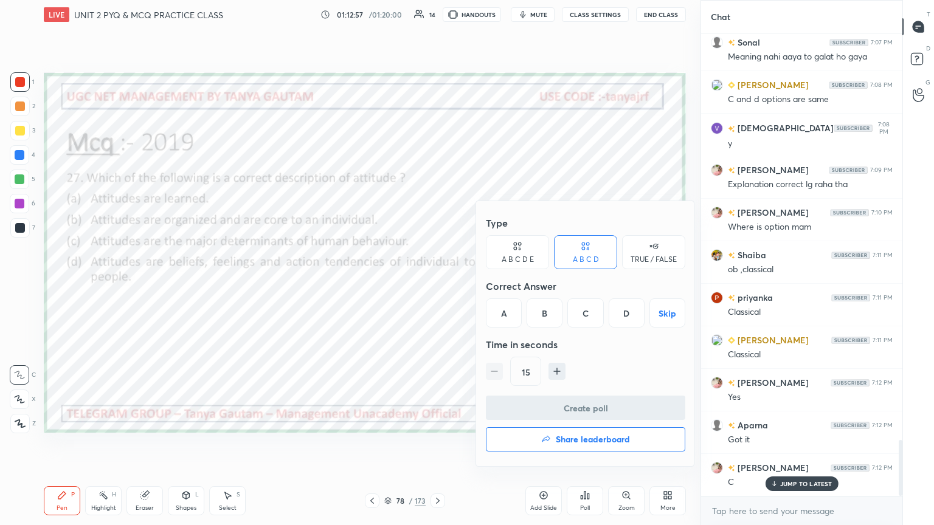
click at [436, 285] on div "D" at bounding box center [626, 312] width 36 height 29
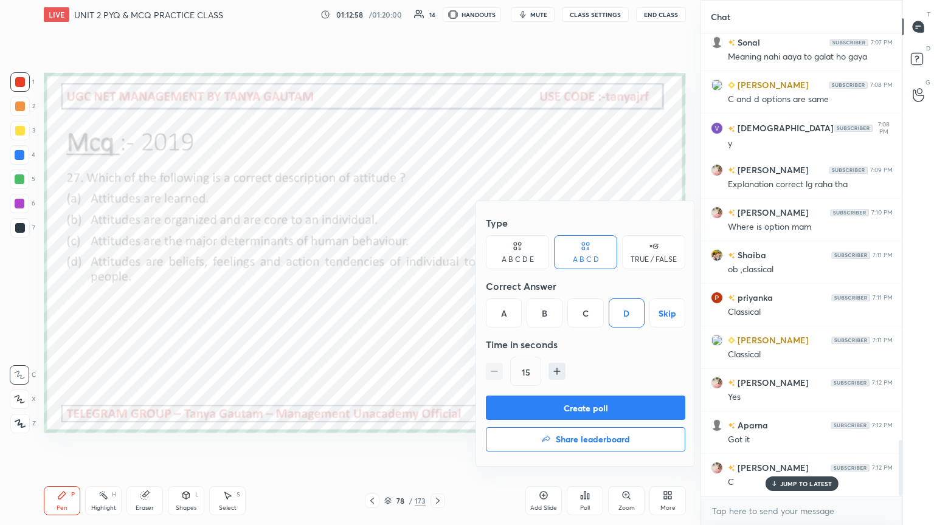
click at [436, 285] on button "Create poll" at bounding box center [585, 408] width 199 height 24
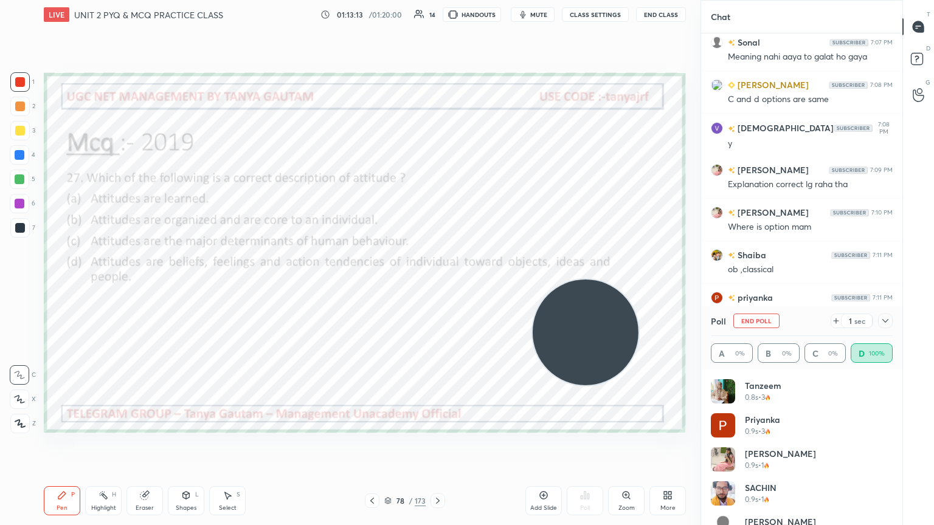
scroll to position [4, 4]
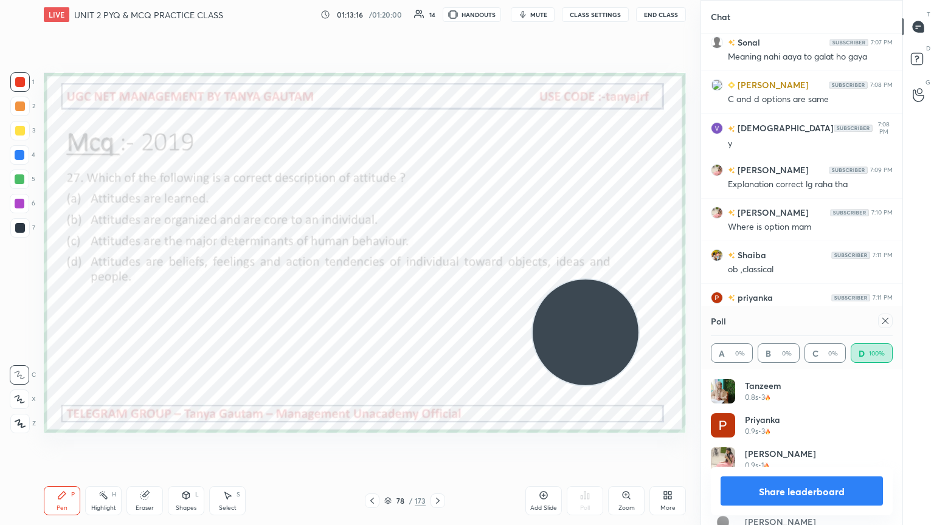
click at [436, 285] on icon at bounding box center [885, 321] width 10 height 10
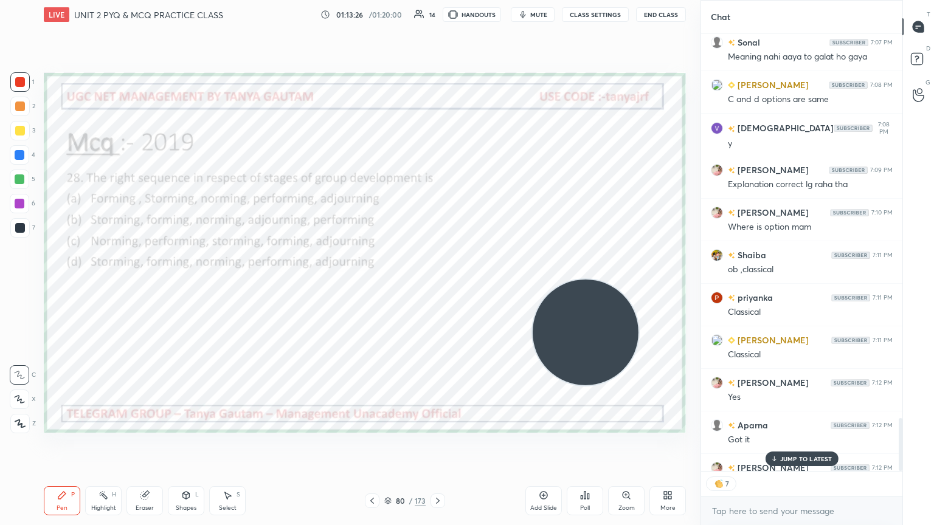
scroll to position [3403, 0]
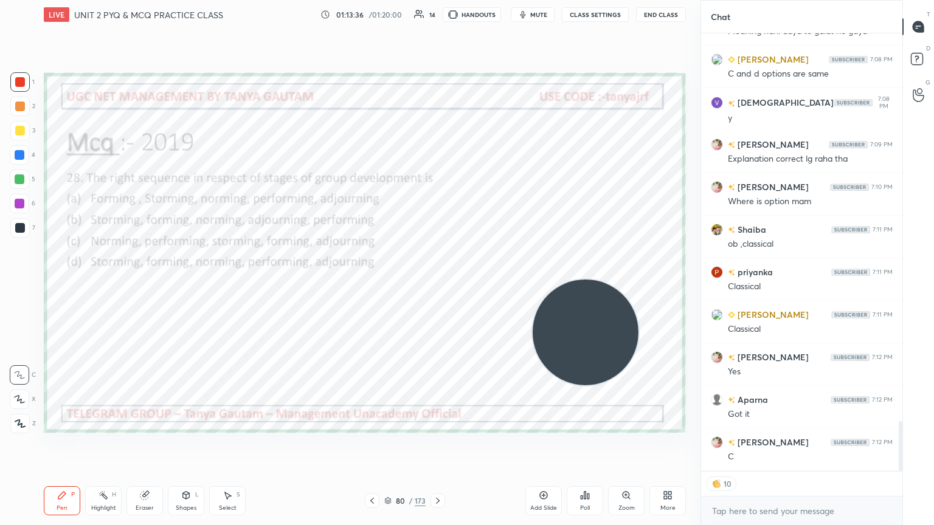
click at [436, 285] on icon at bounding box center [585, 496] width 10 height 10
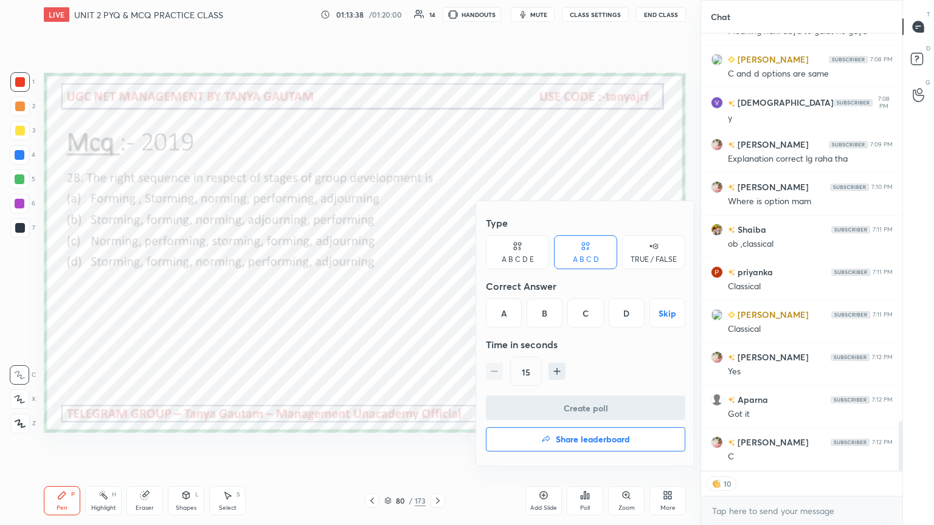
click at [436, 285] on div "A" at bounding box center [504, 312] width 36 height 29
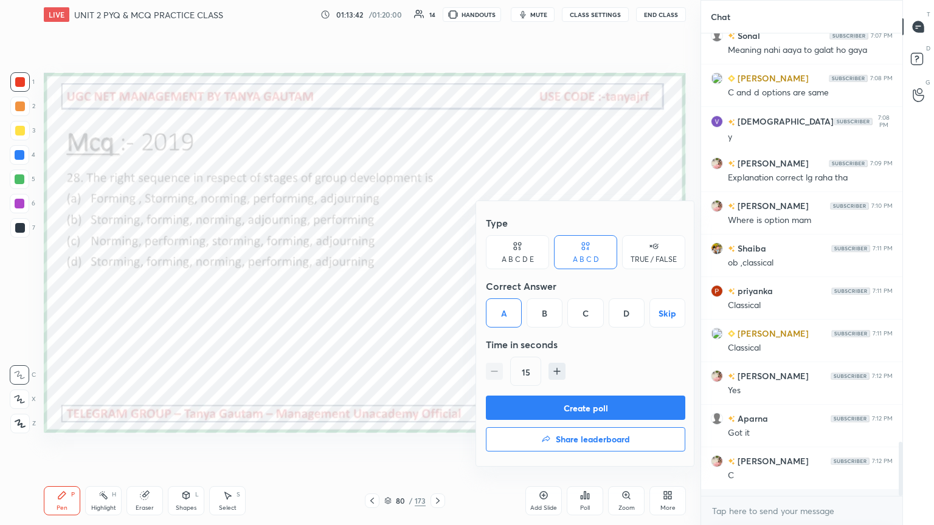
scroll to position [459, 198]
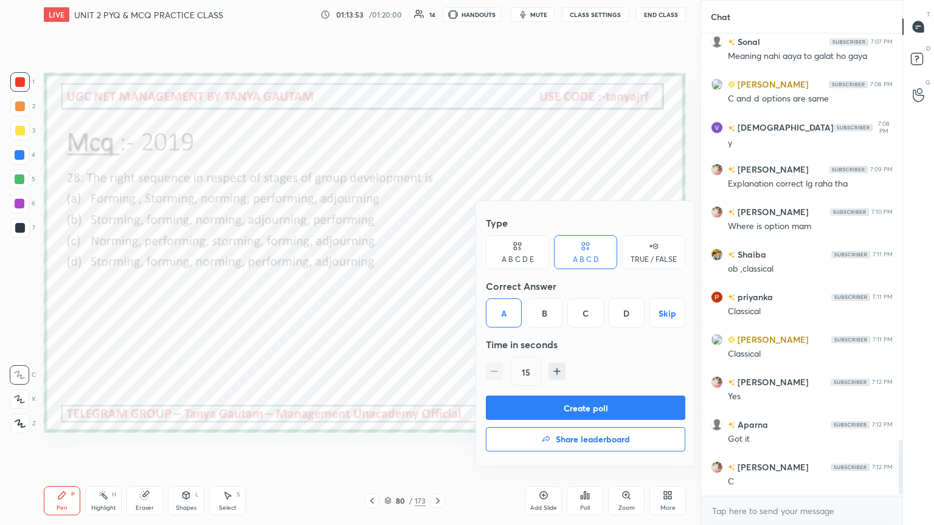
click at [436, 285] on button "Create poll" at bounding box center [585, 408] width 199 height 24
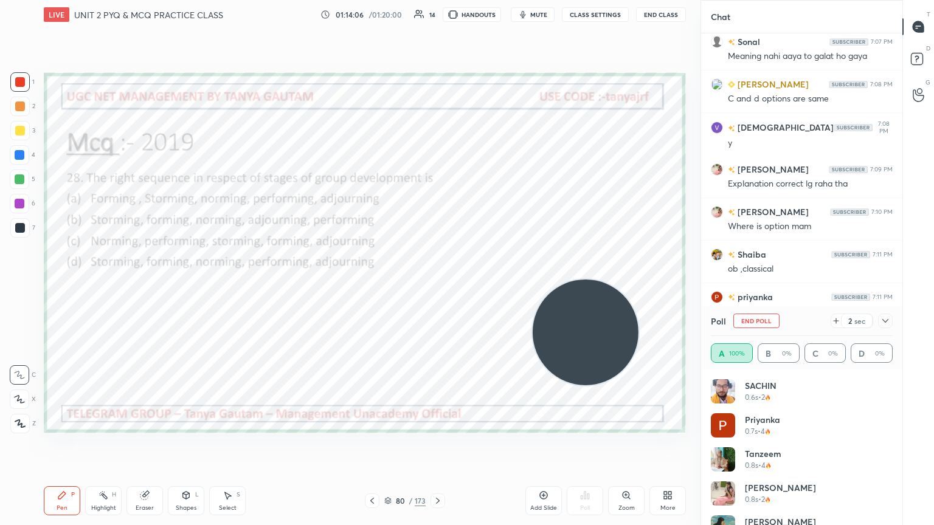
scroll to position [4, 4]
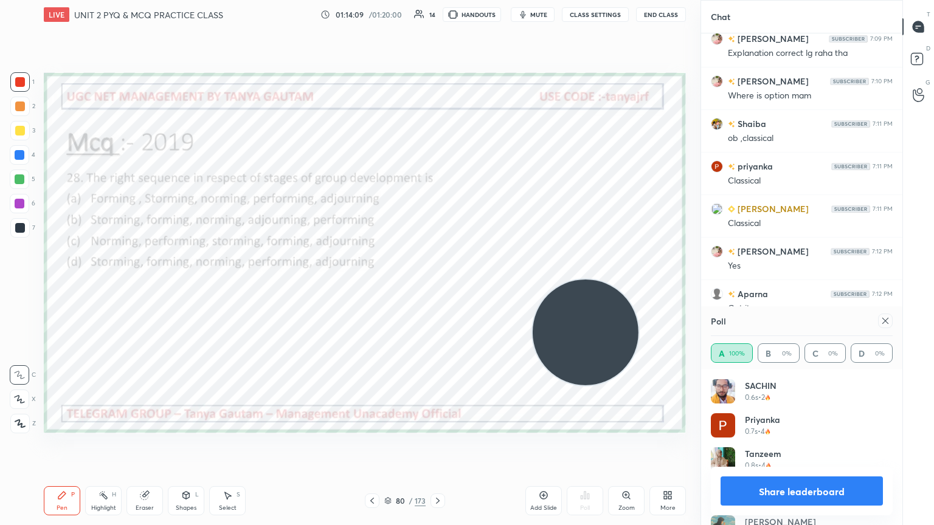
click at [436, 285] on icon at bounding box center [885, 321] width 10 height 10
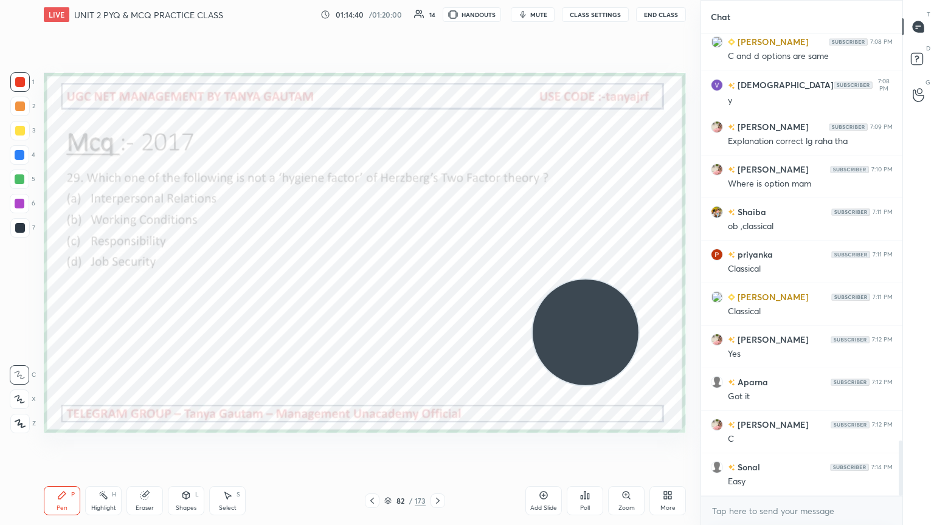
click at [436, 285] on div "Poll" at bounding box center [585, 500] width 36 height 29
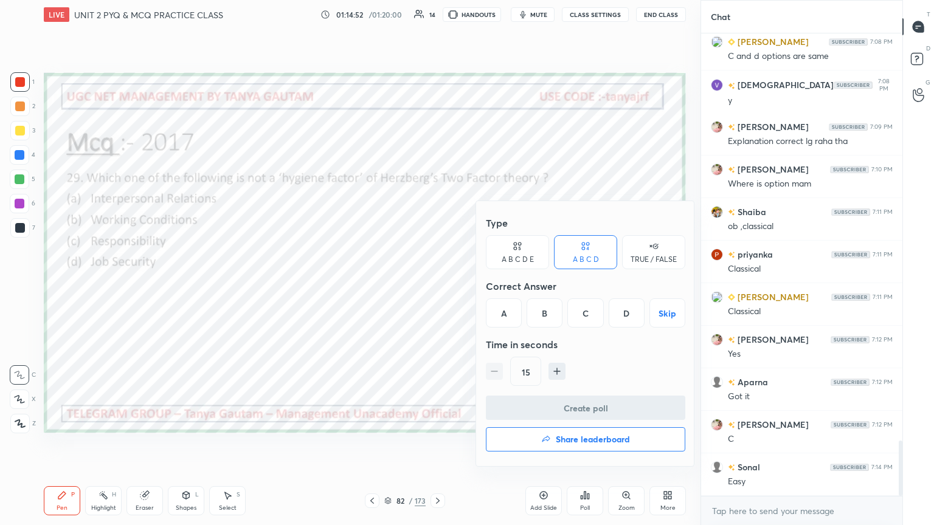
click at [436, 285] on div "C" at bounding box center [585, 312] width 36 height 29
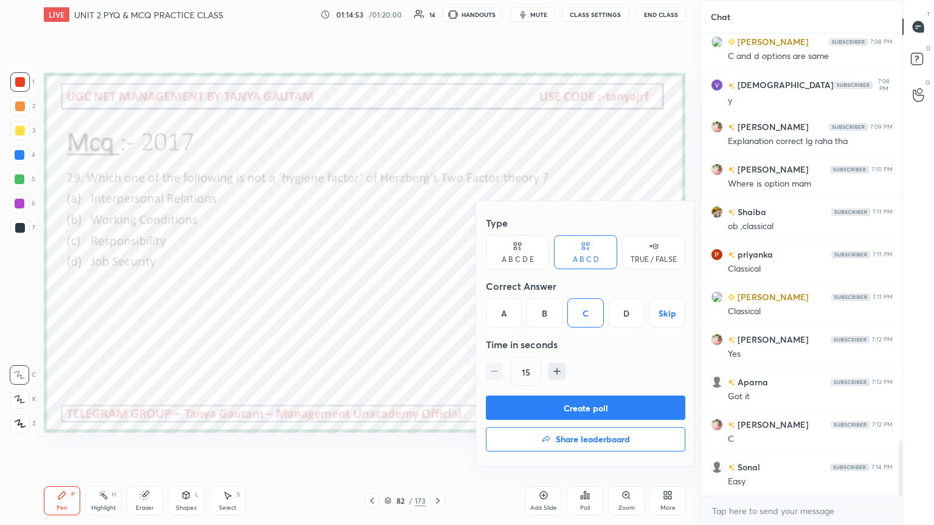
click at [436, 285] on button "Create poll" at bounding box center [585, 408] width 199 height 24
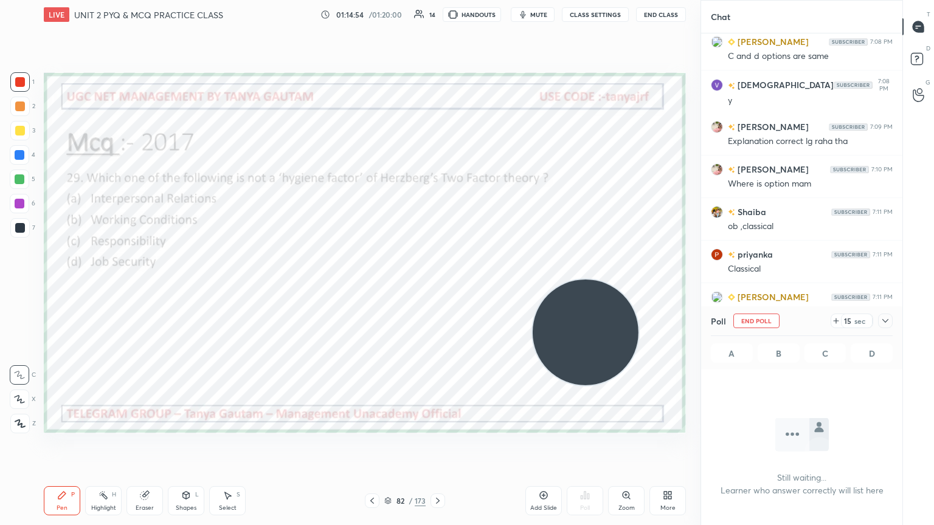
scroll to position [396, 198]
click at [436, 15] on span "mute" at bounding box center [538, 14] width 17 height 9
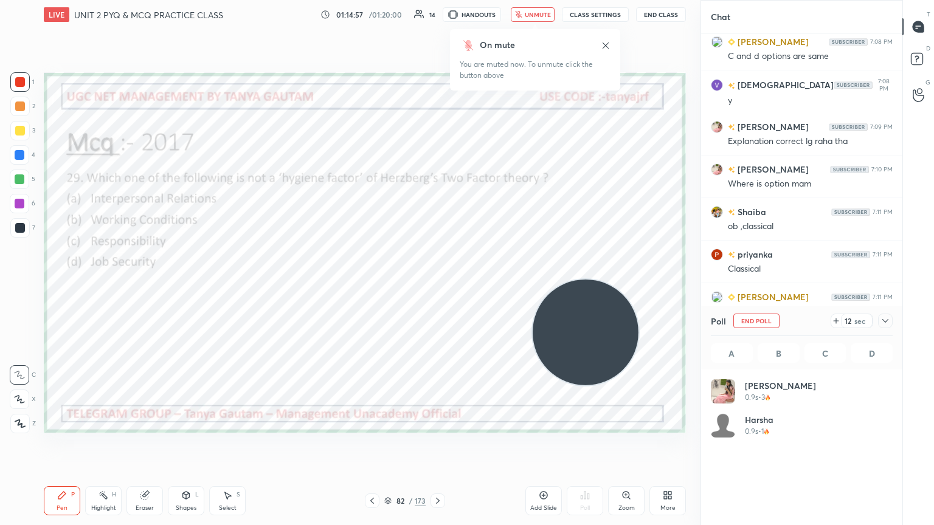
click at [436, 15] on span "unmute" at bounding box center [538, 14] width 26 height 9
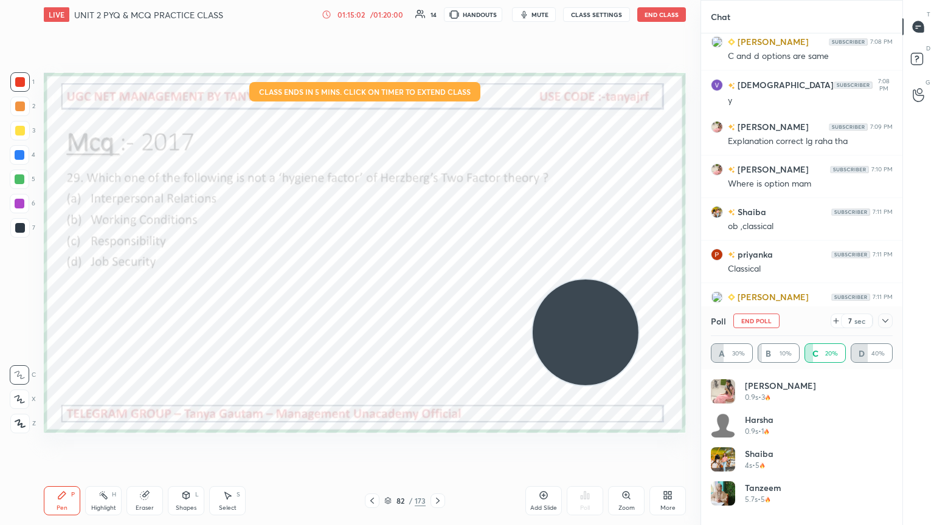
click at [380, 14] on div "/ 01:20:00" at bounding box center [387, 14] width 38 height 7
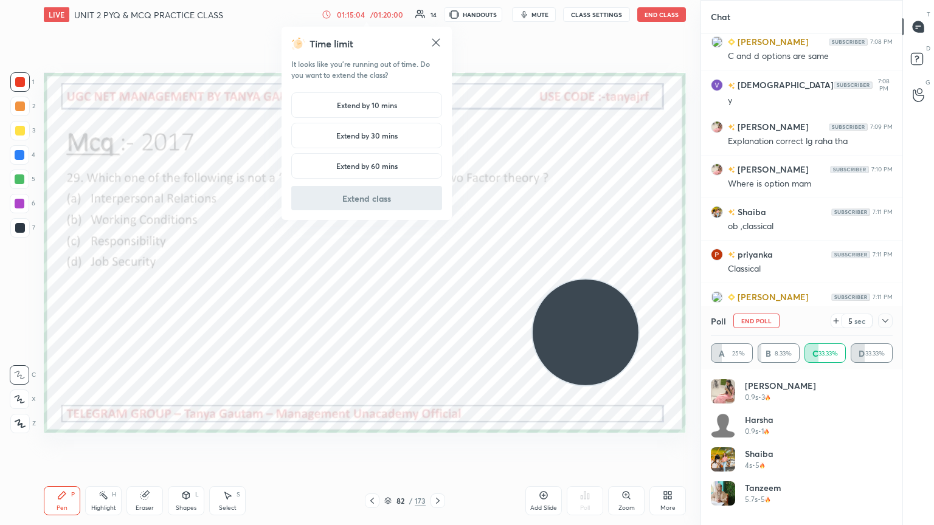
click at [393, 108] on h5 "Extend by 10 mins" at bounding box center [367, 105] width 60 height 11
click at [388, 202] on button "Extend class" at bounding box center [366, 198] width 151 height 24
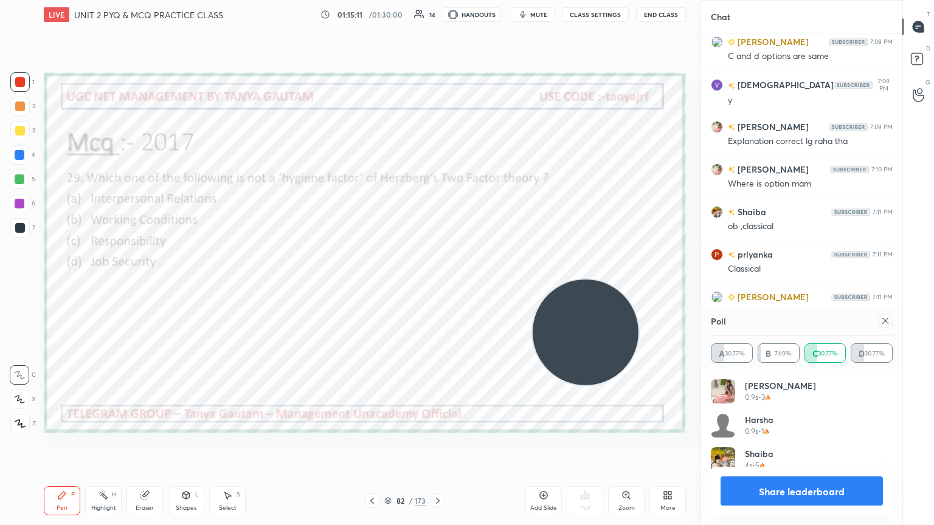
click at [436, 285] on icon at bounding box center [885, 321] width 10 height 10
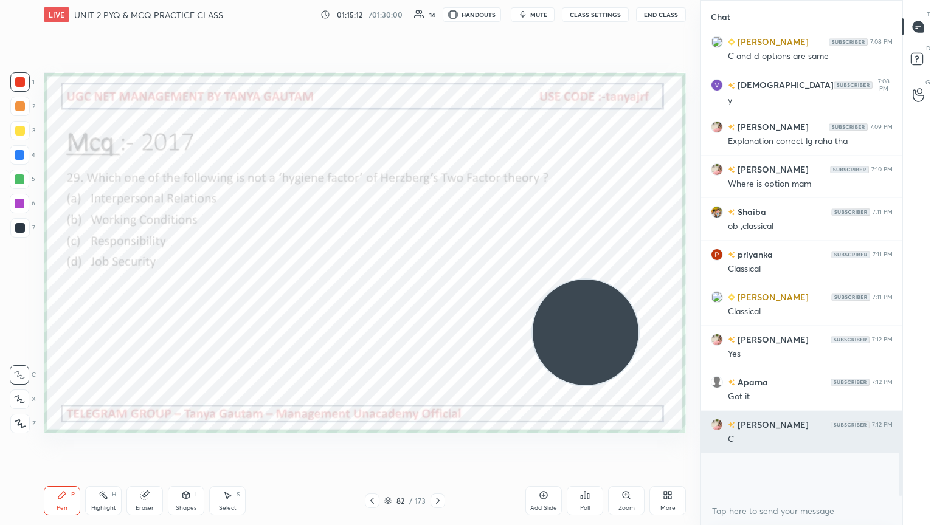
scroll to position [455, 198]
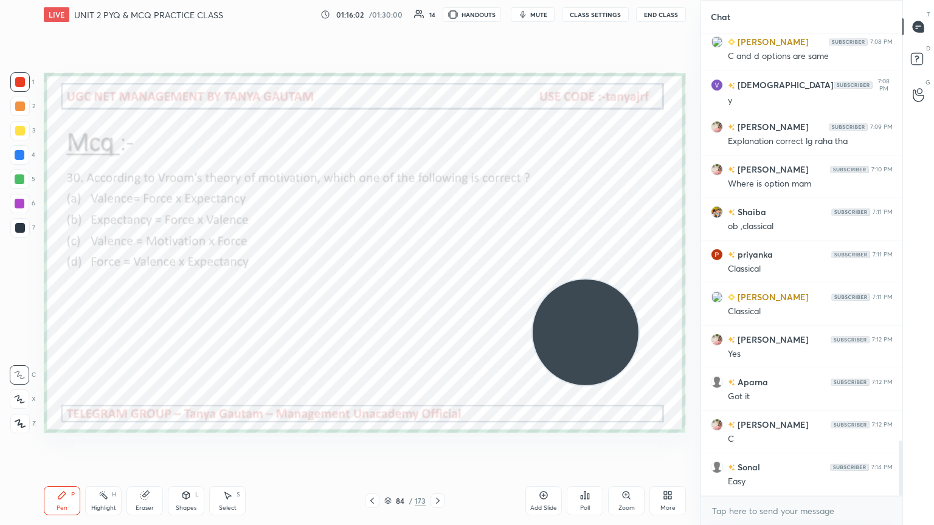
click at [436, 285] on icon at bounding box center [585, 496] width 10 height 10
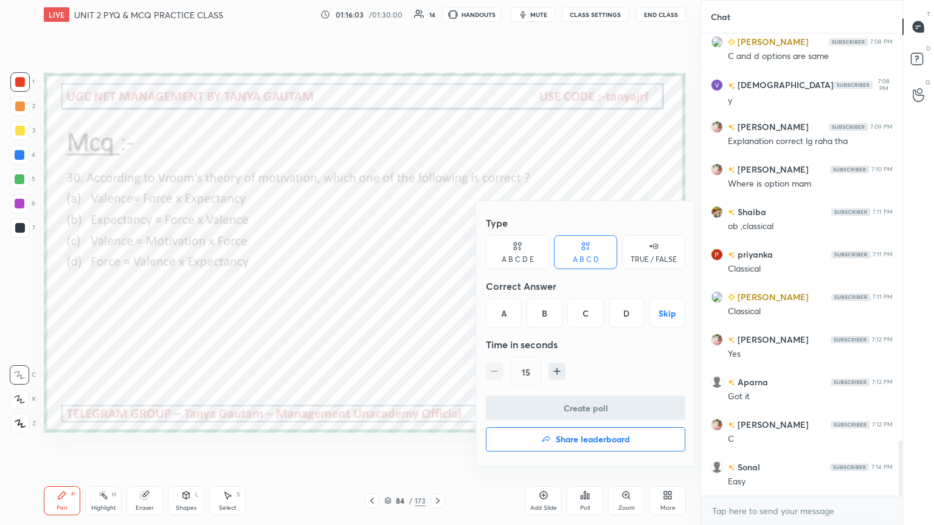
click at [436, 285] on div "D" at bounding box center [626, 312] width 36 height 29
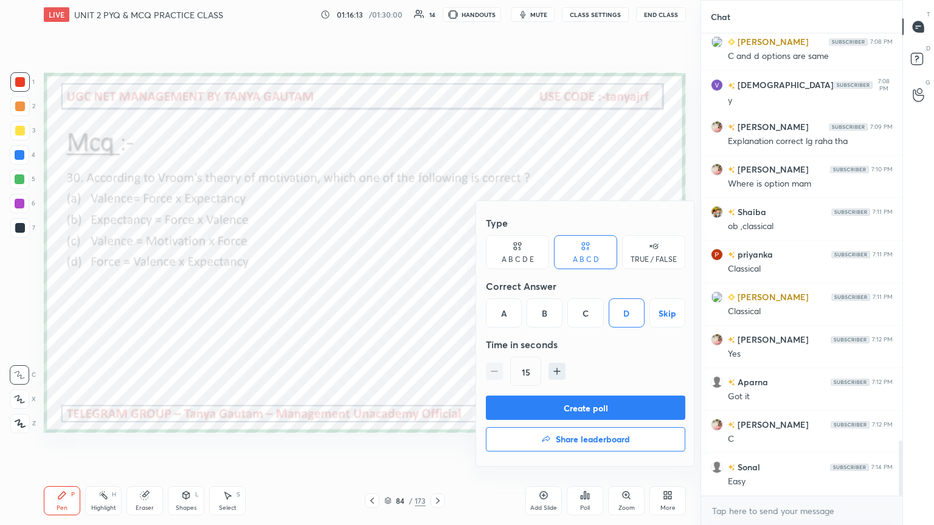
click at [436, 285] on button "Create poll" at bounding box center [585, 408] width 199 height 24
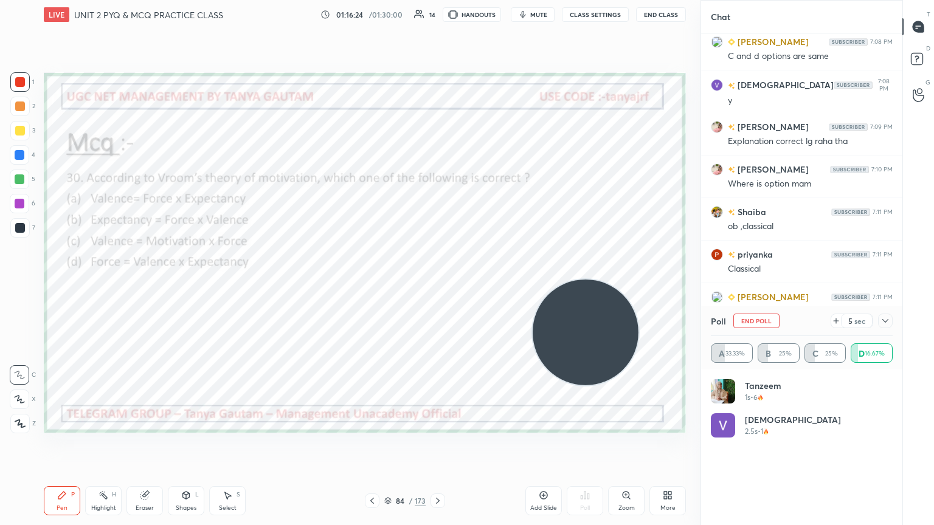
scroll to position [3526, 0]
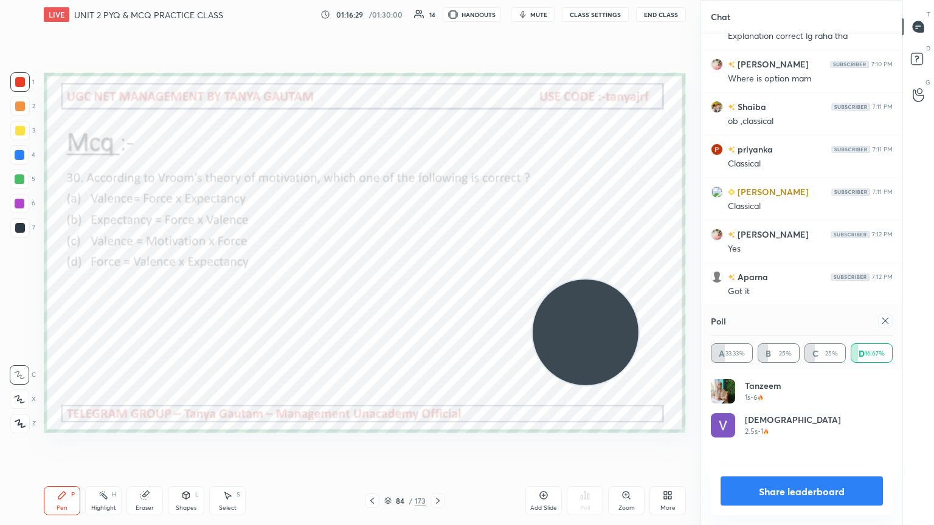
click at [436, 285] on icon at bounding box center [885, 321] width 10 height 10
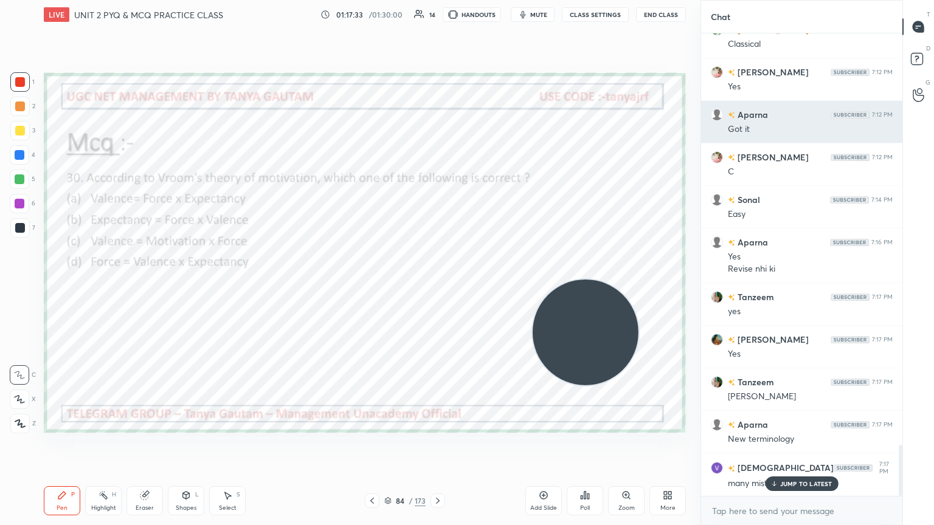
scroll to position [3730, 0]
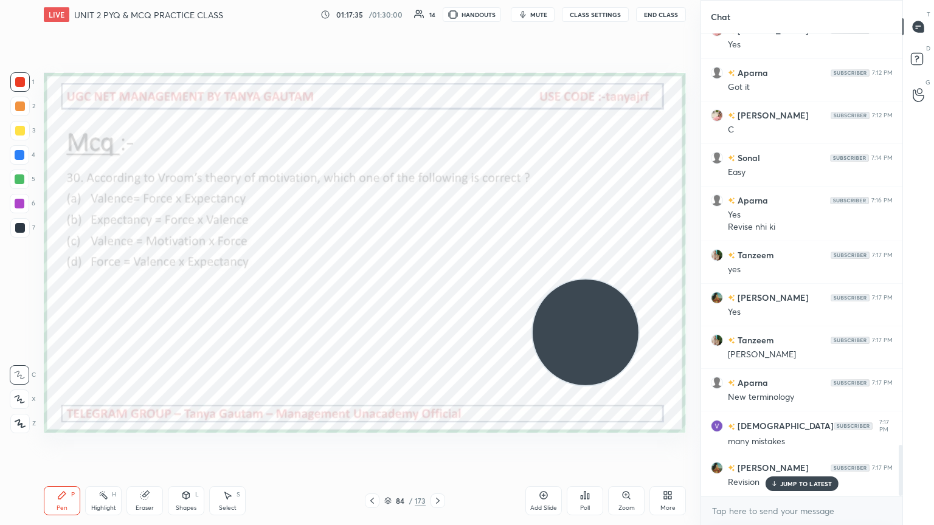
click at [436, 285] on div "Poll" at bounding box center [585, 508] width 10 height 6
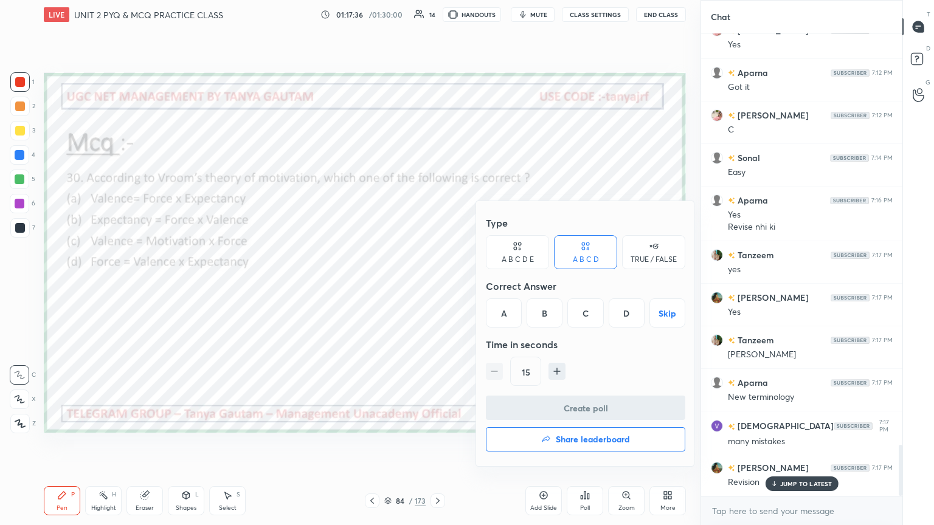
scroll to position [3773, 0]
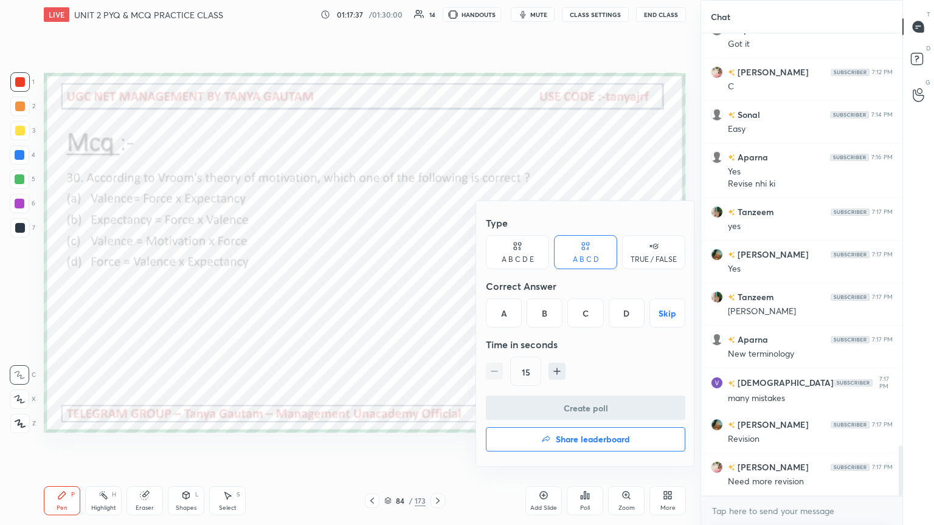
click at [436, 285] on button "Share leaderboard" at bounding box center [585, 439] width 199 height 24
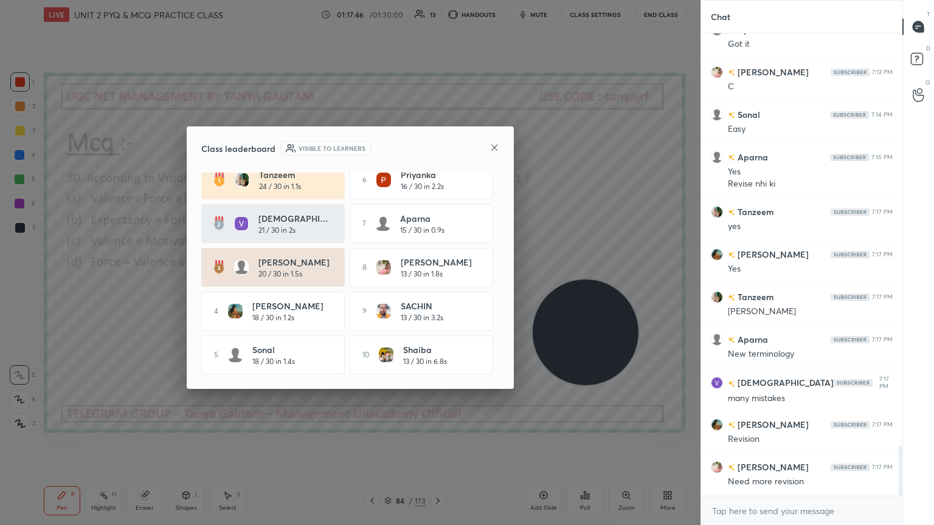
scroll to position [15, 0]
click at [436, 150] on icon at bounding box center [494, 148] width 10 height 10
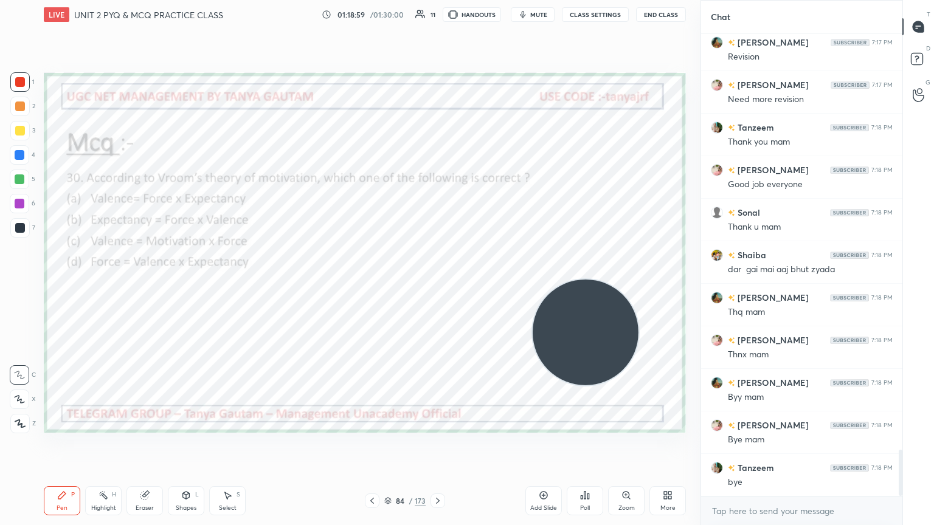
scroll to position [4198, 0]
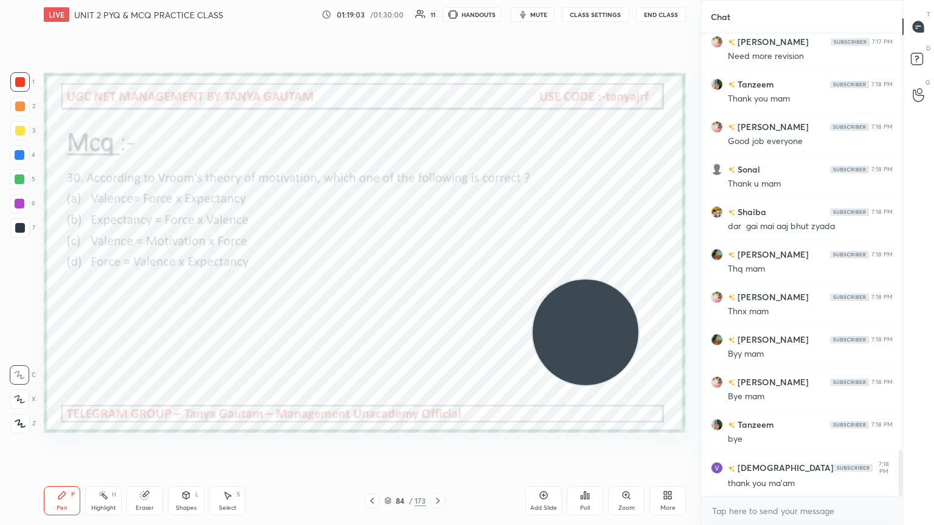
click at [436, 15] on button "End Class" at bounding box center [661, 14] width 50 height 15
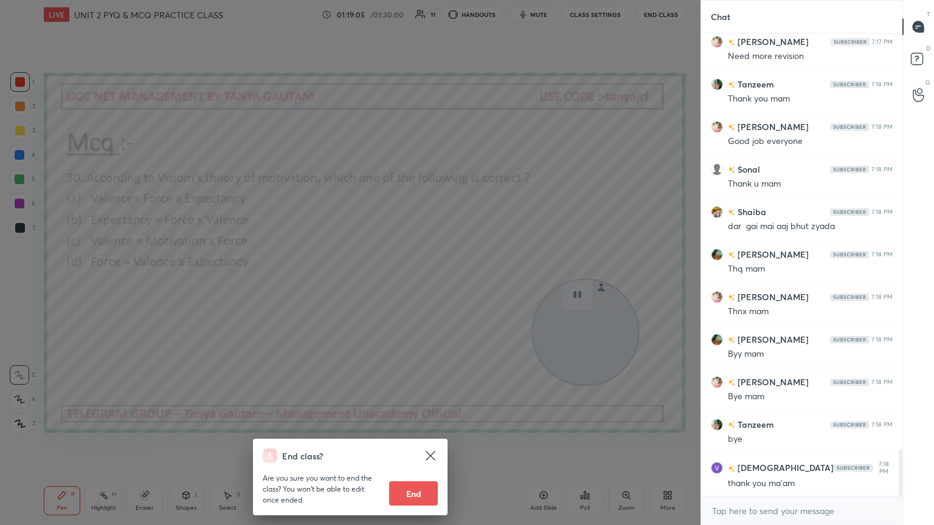
click at [415, 285] on button "End" at bounding box center [413, 493] width 49 height 24
type textarea "x"
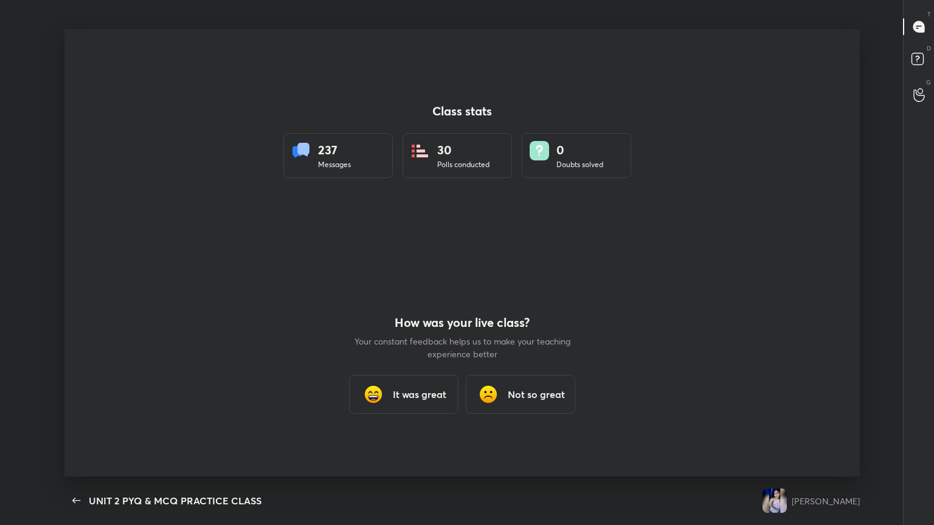
scroll to position [0, 0]
click at [421, 285] on h3 "It was great" at bounding box center [419, 394] width 53 height 15
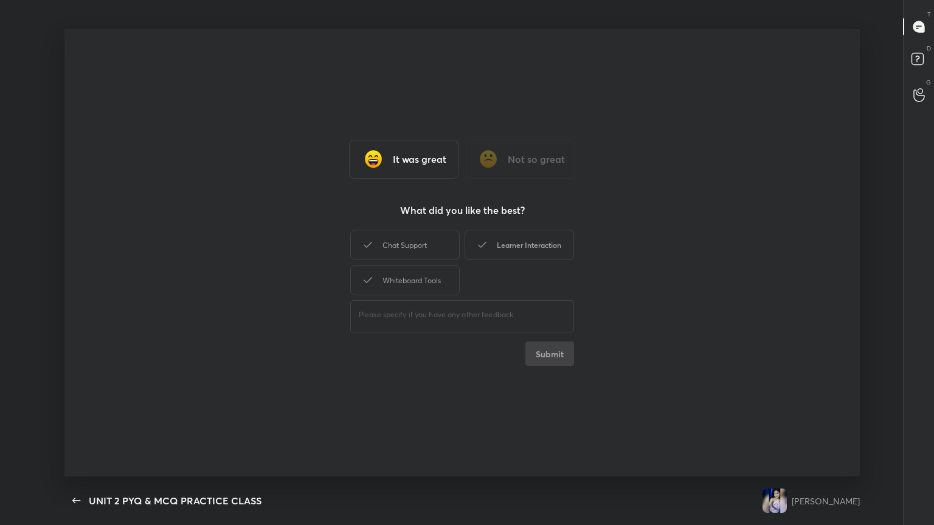
click at [436, 254] on div "Learner Interaction" at bounding box center [518, 245] width 109 height 30
click at [436, 285] on button "Submit" at bounding box center [549, 354] width 49 height 24
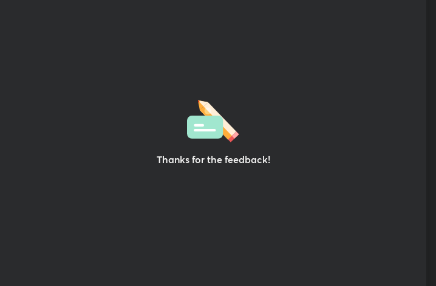
scroll to position [60576, 60357]
